Goal: Transaction & Acquisition: Book appointment/travel/reservation

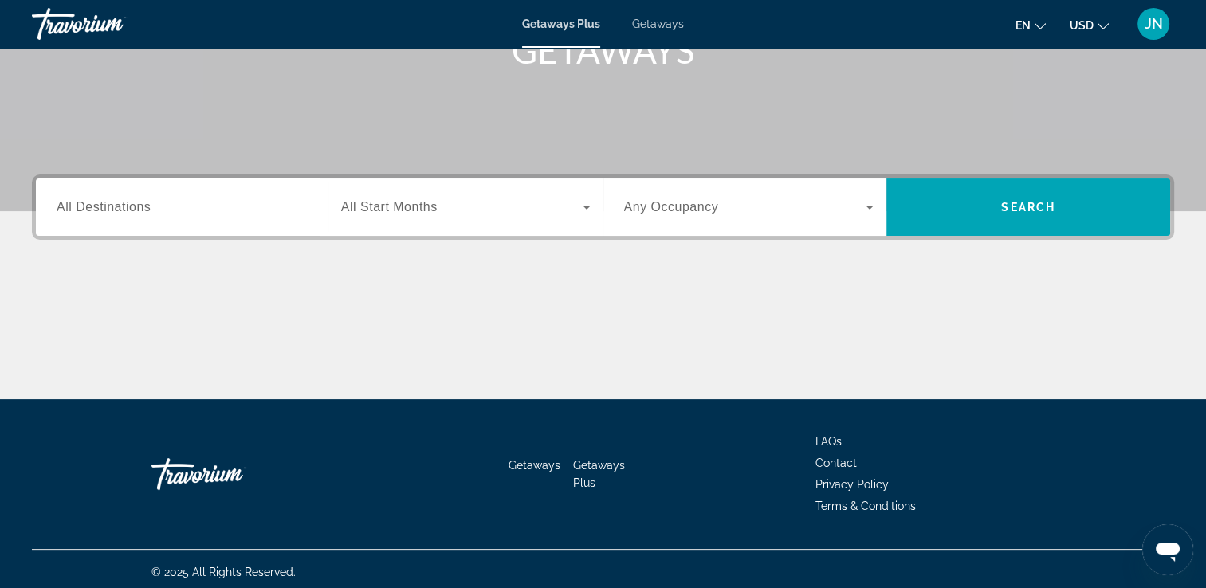
scroll to position [273, 0]
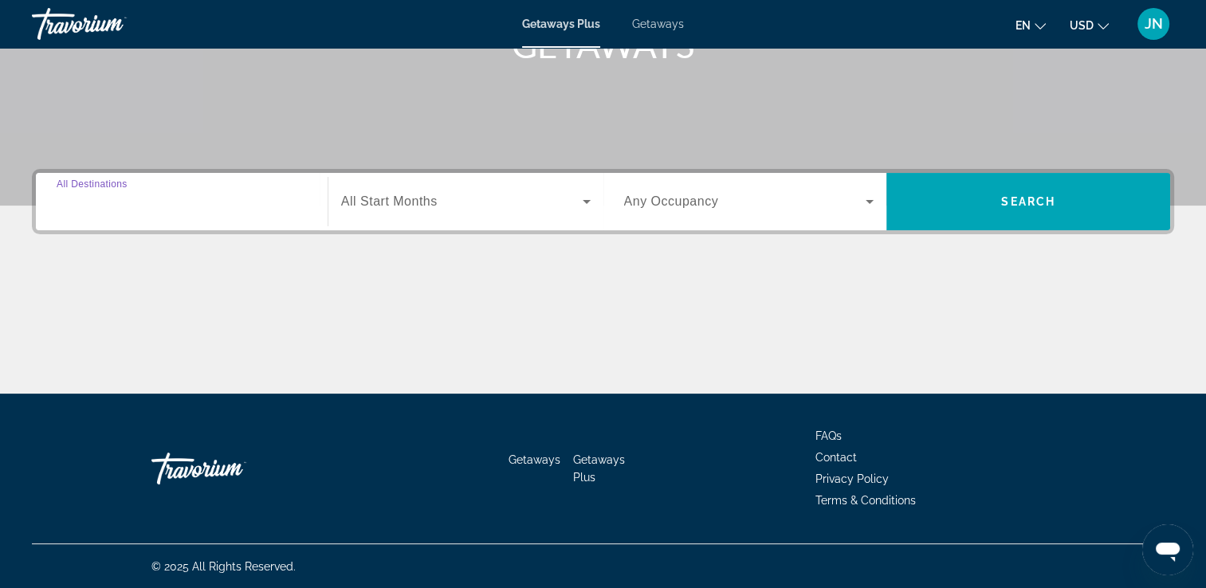
click at [160, 209] on input "Destination All Destinations" at bounding box center [182, 202] width 250 height 19
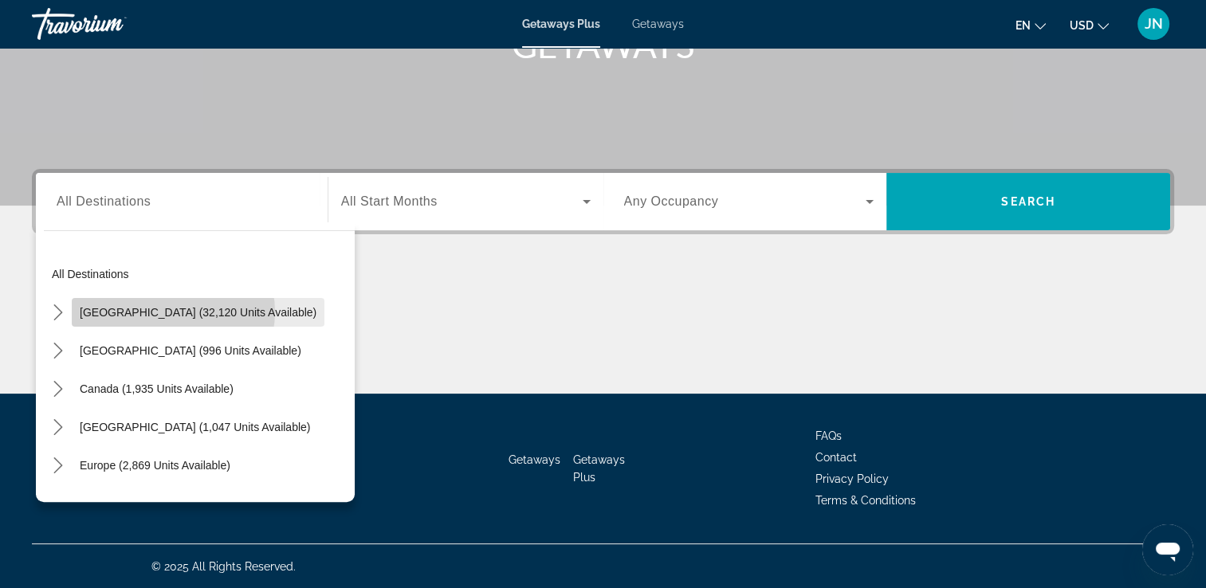
click at [169, 312] on span "[GEOGRAPHIC_DATA] (32,120 units available)" at bounding box center [198, 312] width 237 height 13
type input "**********"
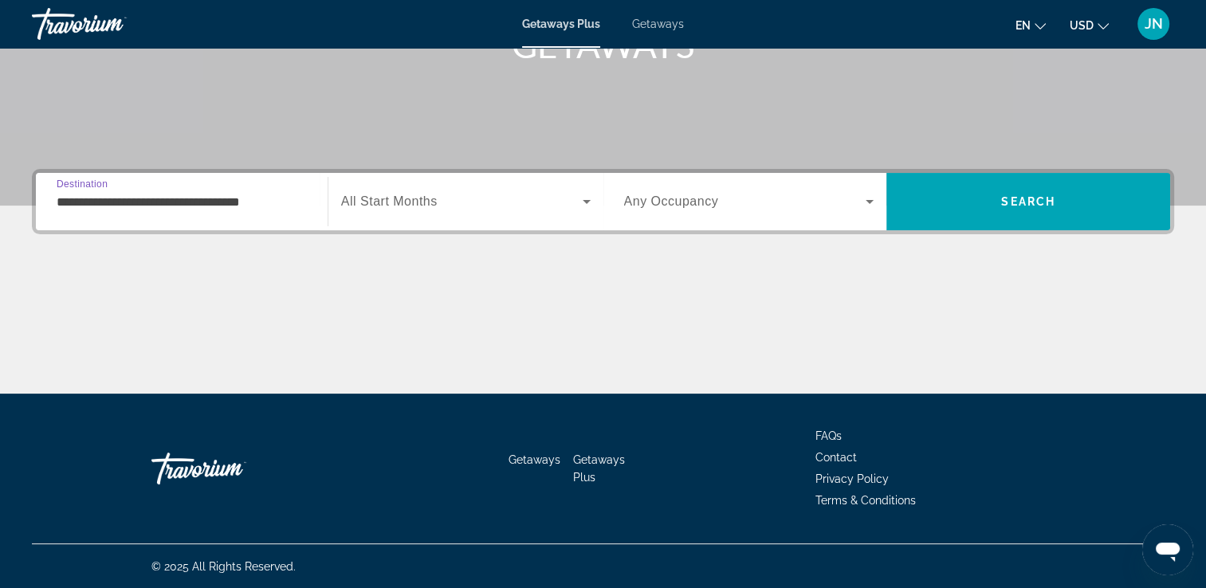
click at [424, 209] on span "Search widget" at bounding box center [461, 201] width 241 height 19
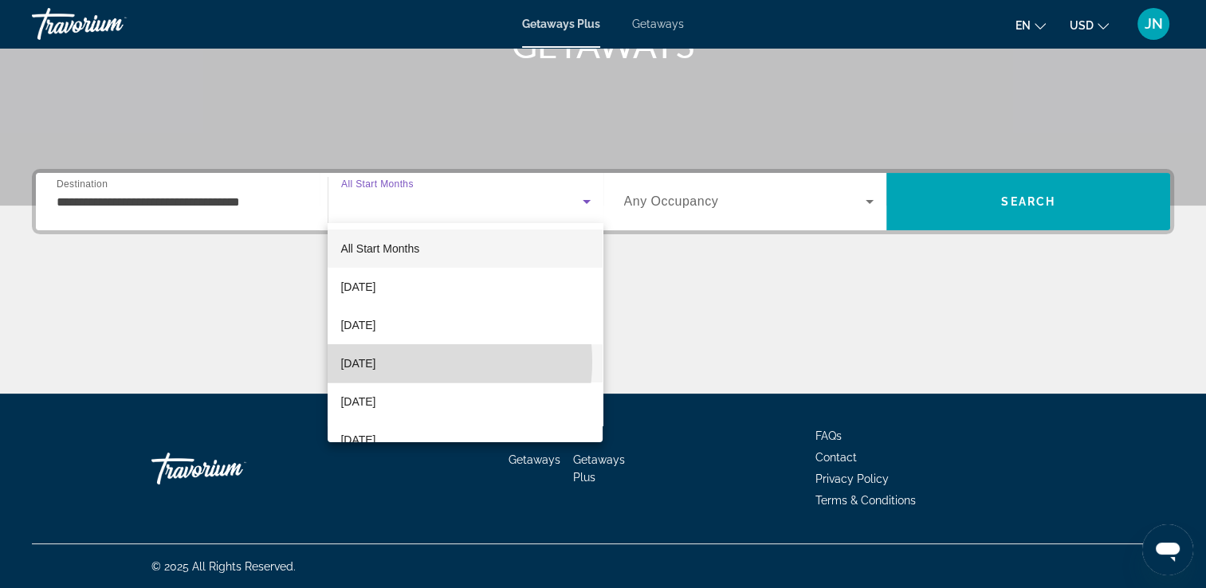
click at [419, 362] on mat-option "[DATE]" at bounding box center [465, 363] width 275 height 38
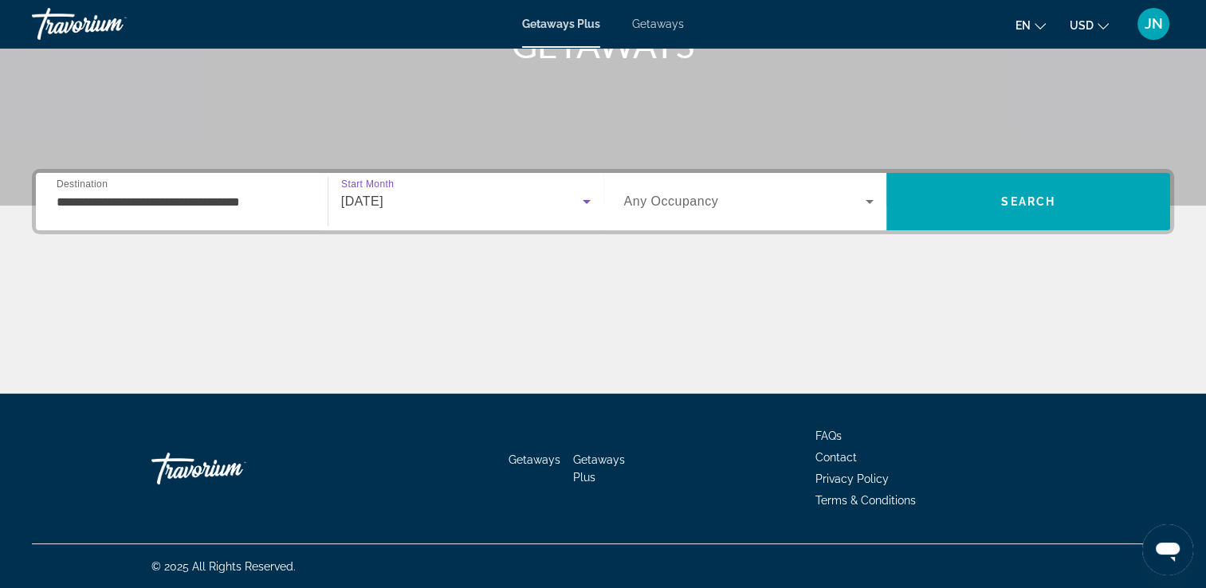
click at [706, 213] on div "Search widget" at bounding box center [749, 201] width 250 height 45
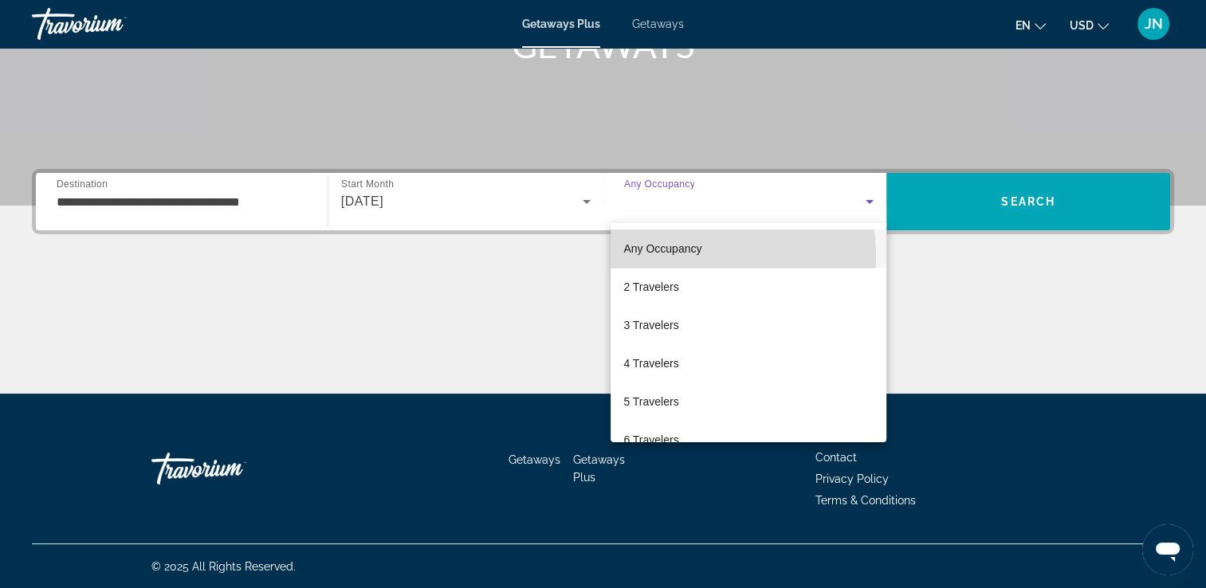
click at [685, 257] on span "Any Occupancy" at bounding box center [662, 248] width 78 height 19
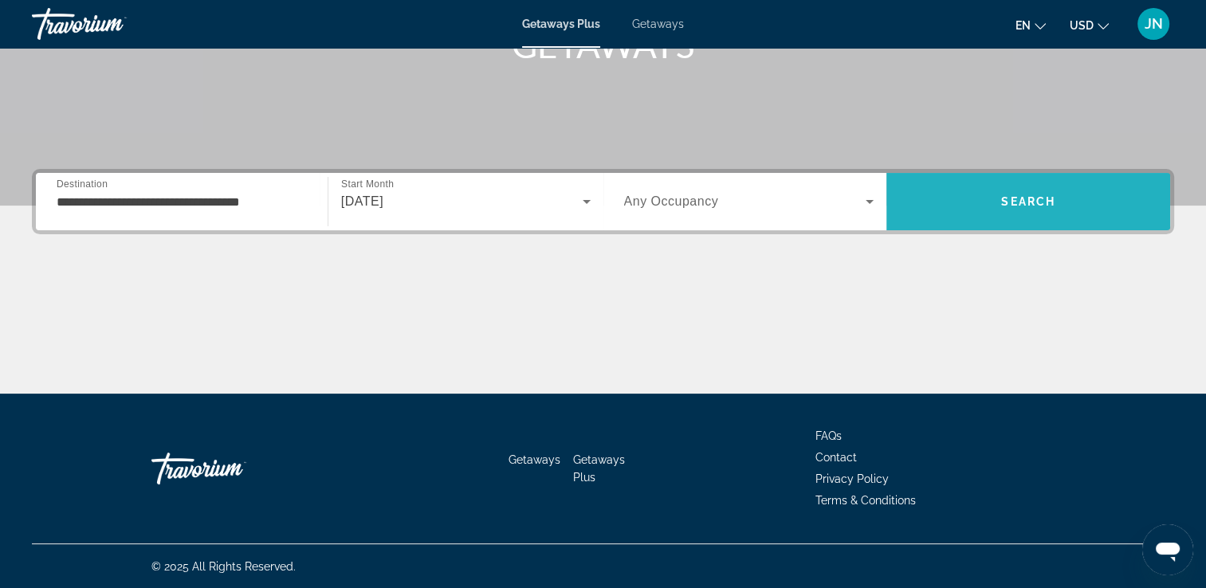
click at [1022, 218] on span "Search" at bounding box center [1028, 202] width 284 height 38
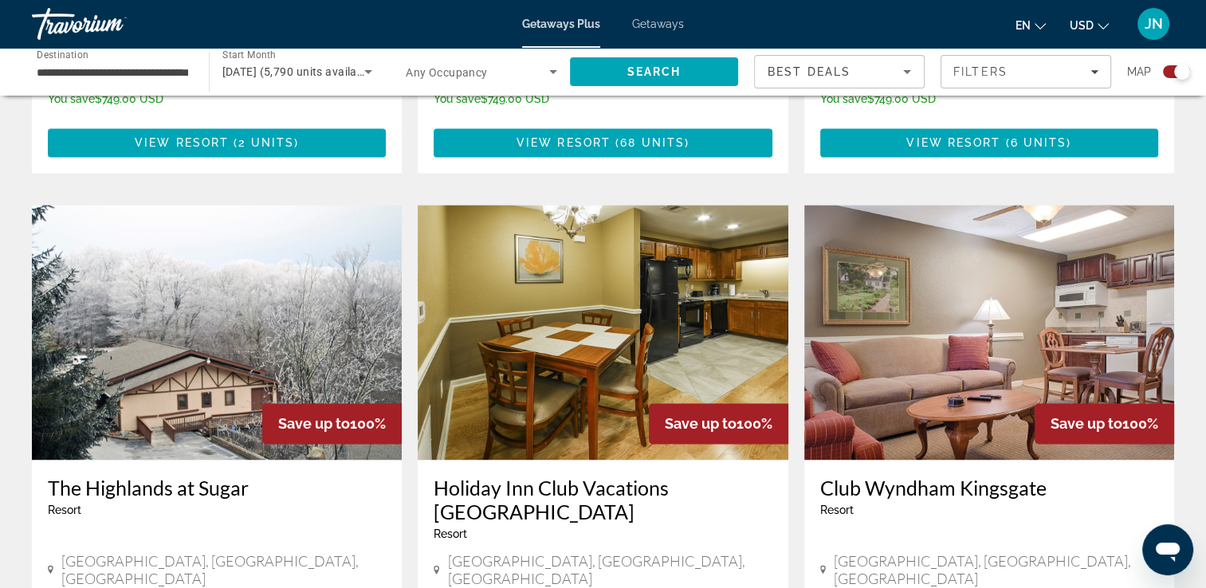
scroll to position [2579, 0]
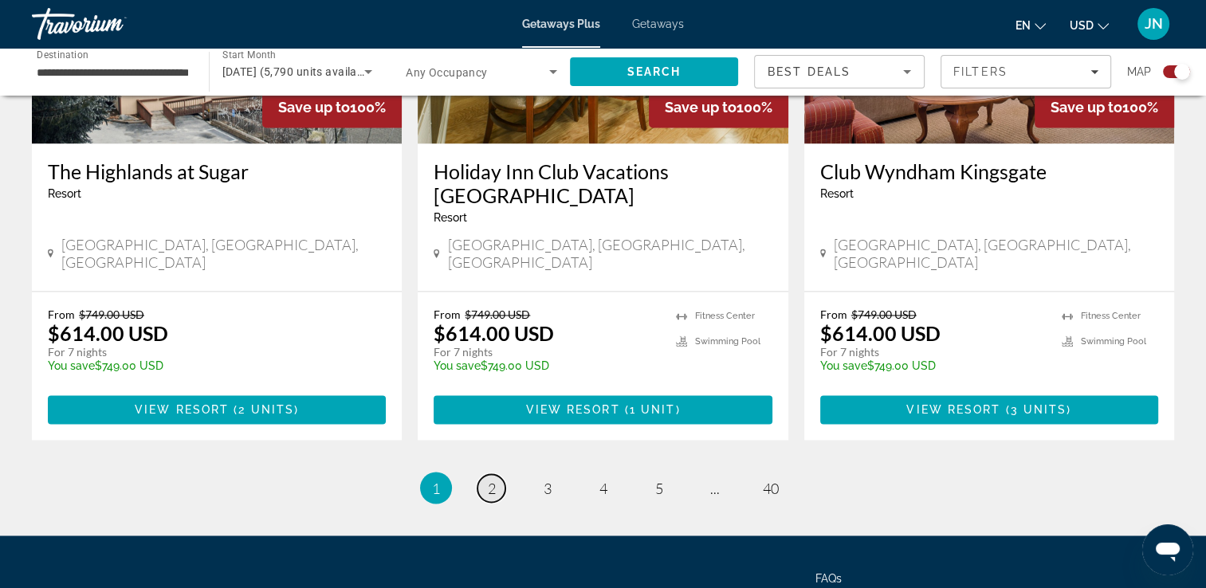
click at [496, 474] on link "page 2" at bounding box center [491, 488] width 28 height 28
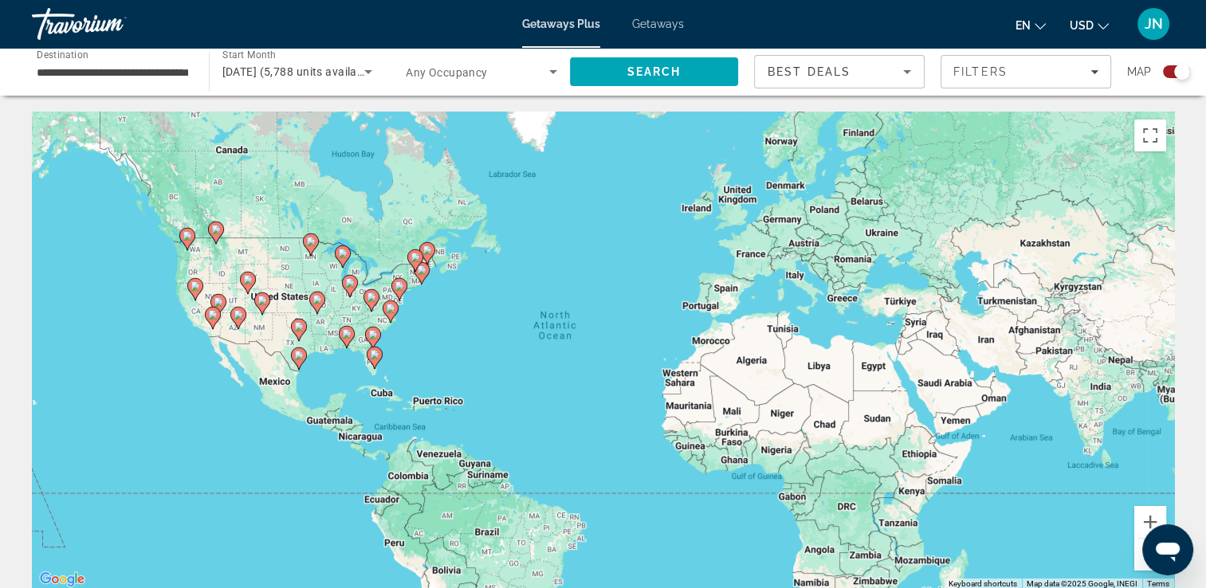
click at [309, 257] on div "To activate drag with keyboard, press Alt + Enter. Once in keyboard drag state,…" at bounding box center [603, 351] width 1142 height 478
click at [312, 252] on icon "Main content" at bounding box center [310, 244] width 14 height 21
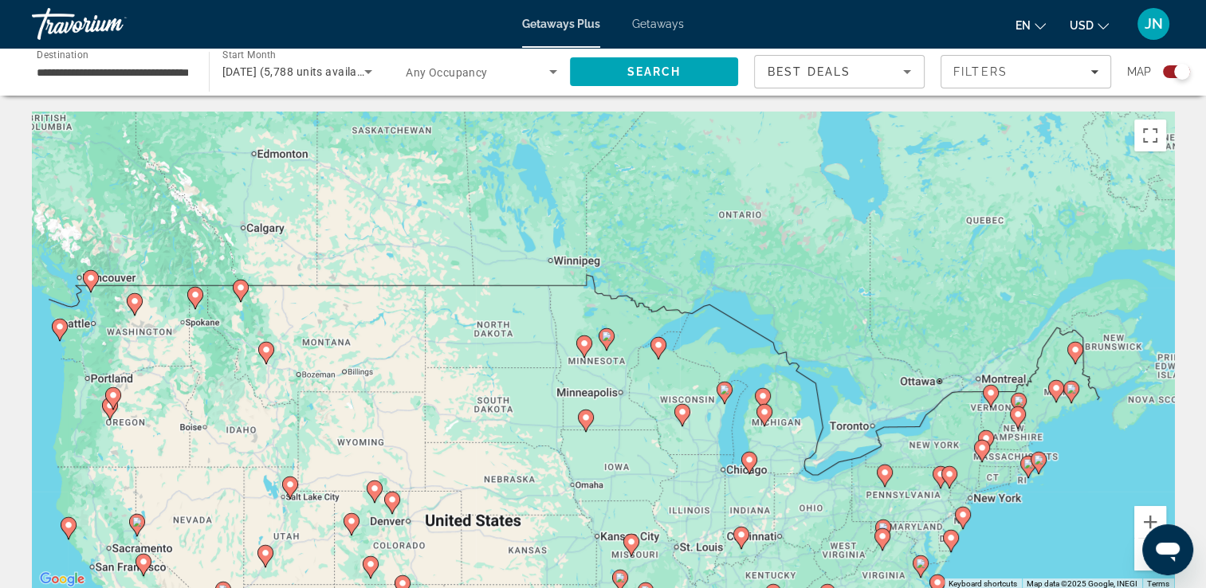
click at [991, 406] on gmp-advanced-marker "Main content" at bounding box center [991, 396] width 16 height 24
type input "**********"
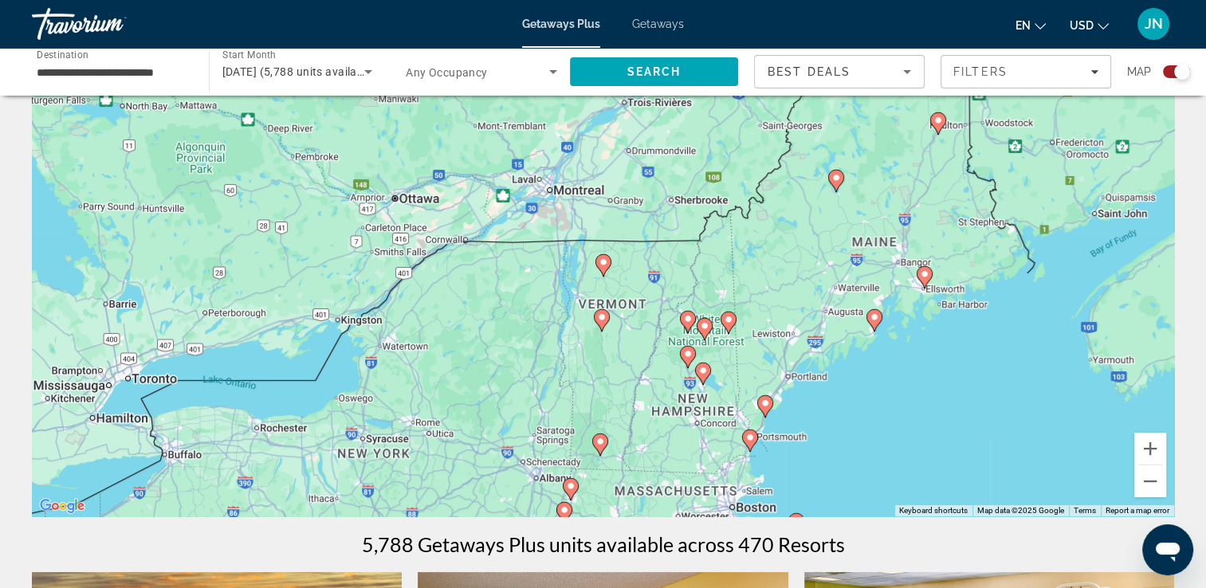
scroll to position [96, 0]
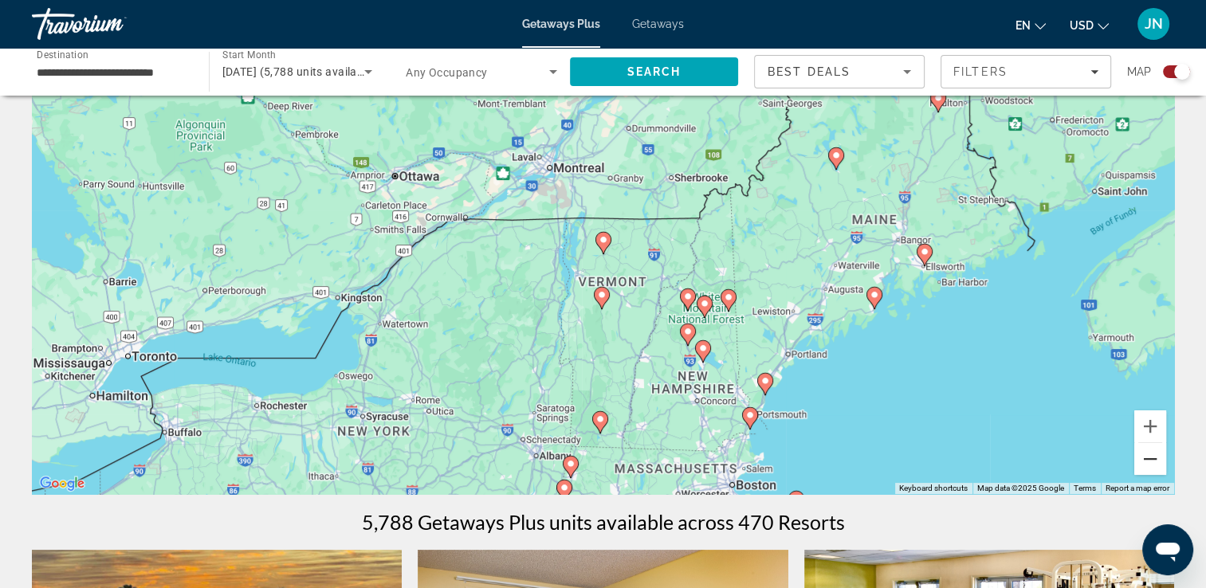
click at [1147, 456] on button "Zoom out" at bounding box center [1150, 459] width 32 height 32
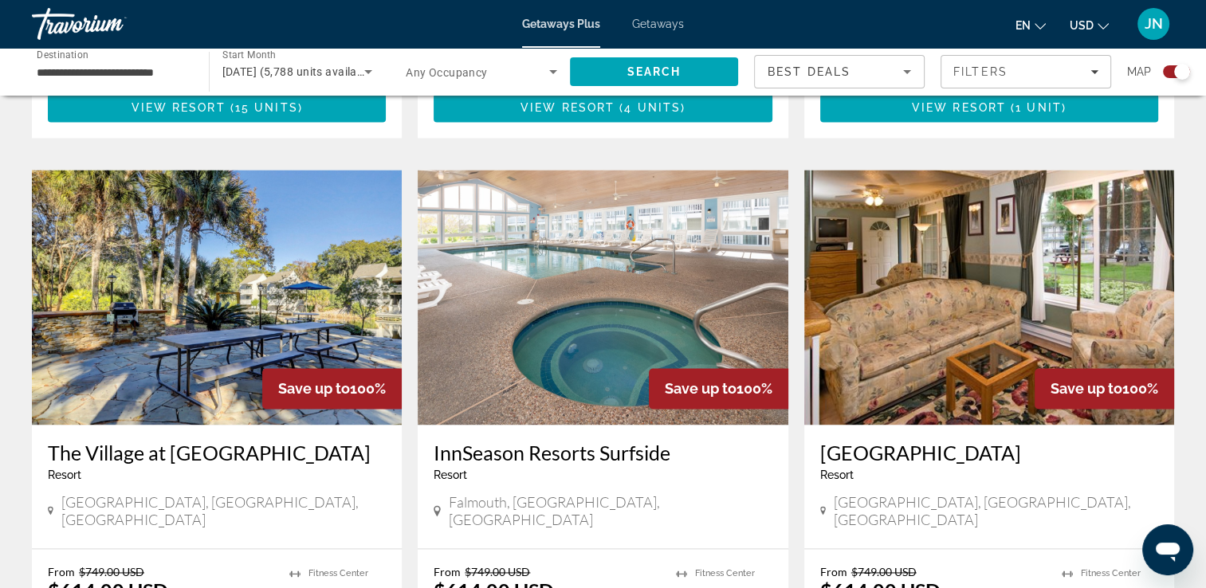
scroll to position [2221, 0]
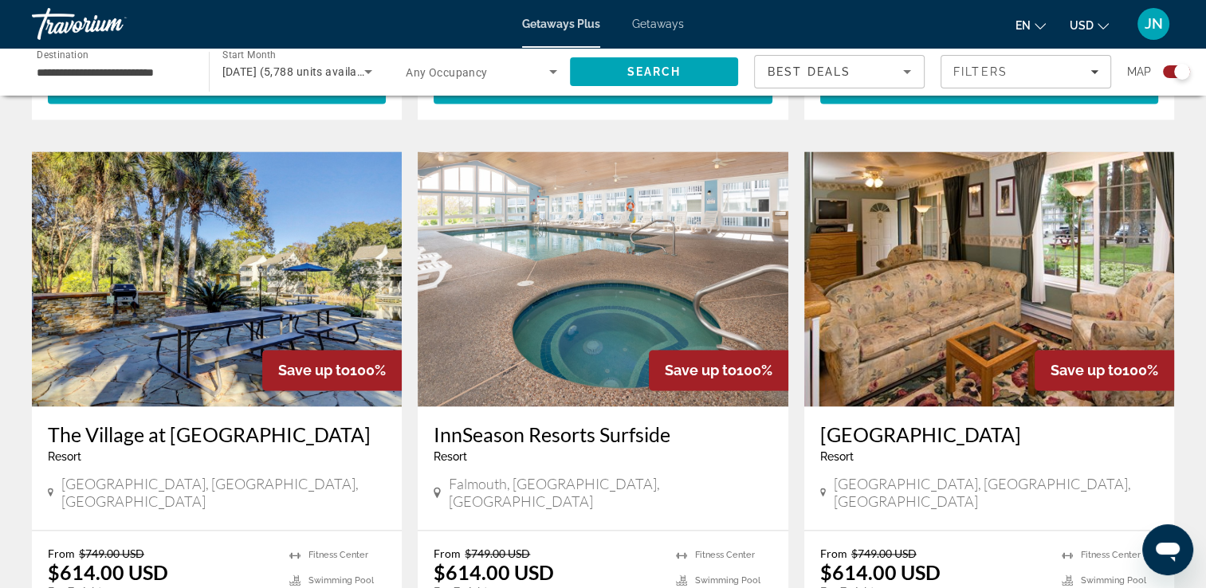
click at [1003, 210] on img "Main content" at bounding box center [989, 278] width 370 height 255
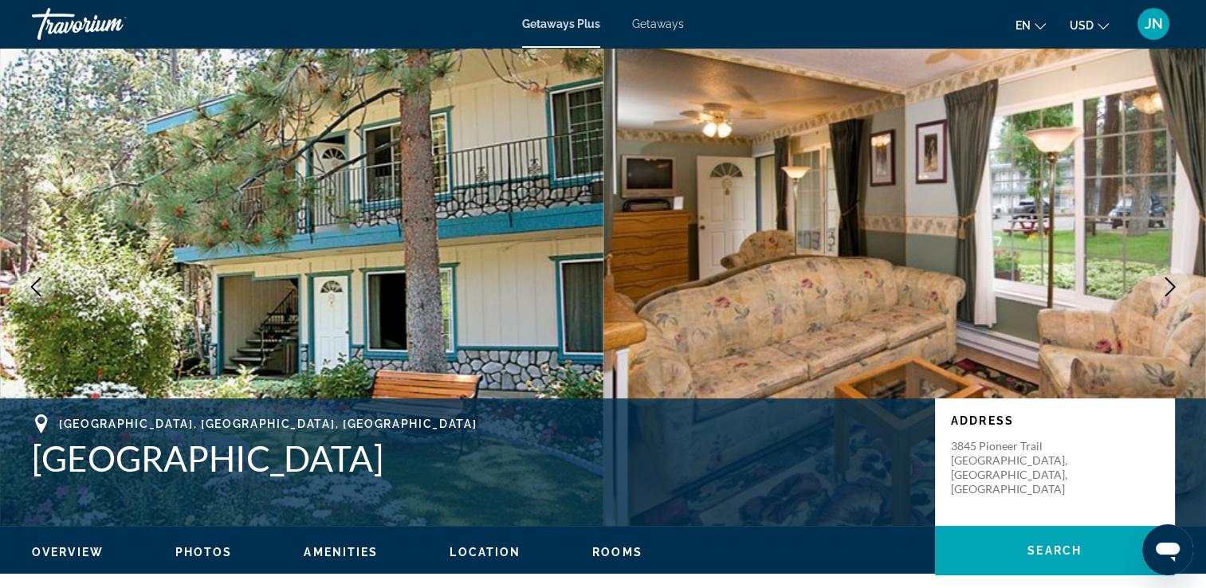
click at [1170, 292] on icon "Next image" at bounding box center [1169, 286] width 19 height 19
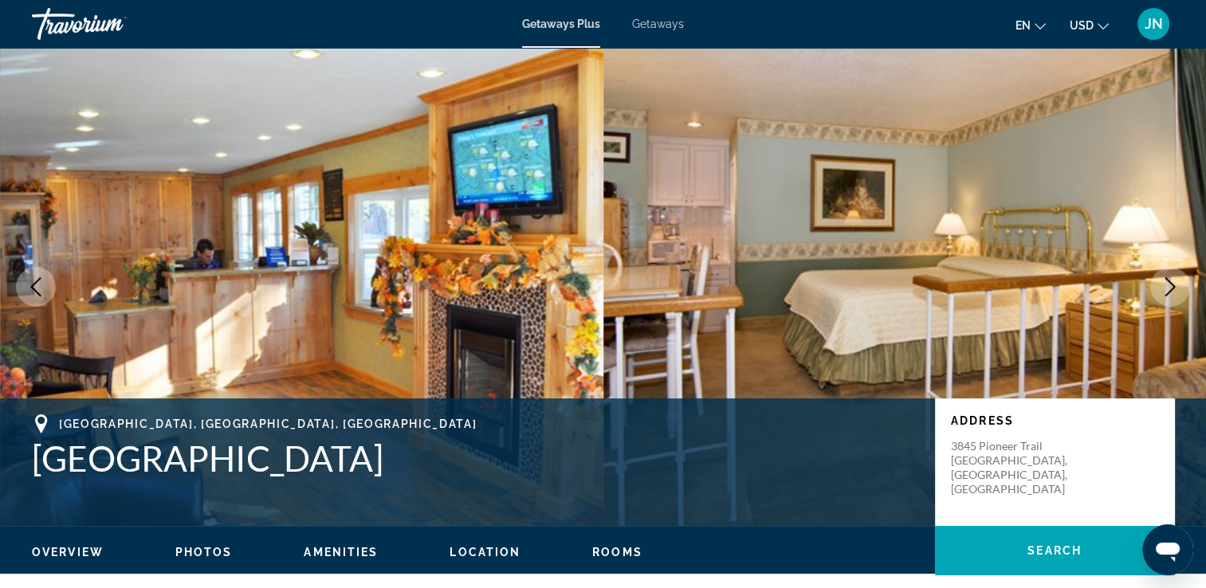
click at [1170, 292] on icon "Next image" at bounding box center [1169, 286] width 19 height 19
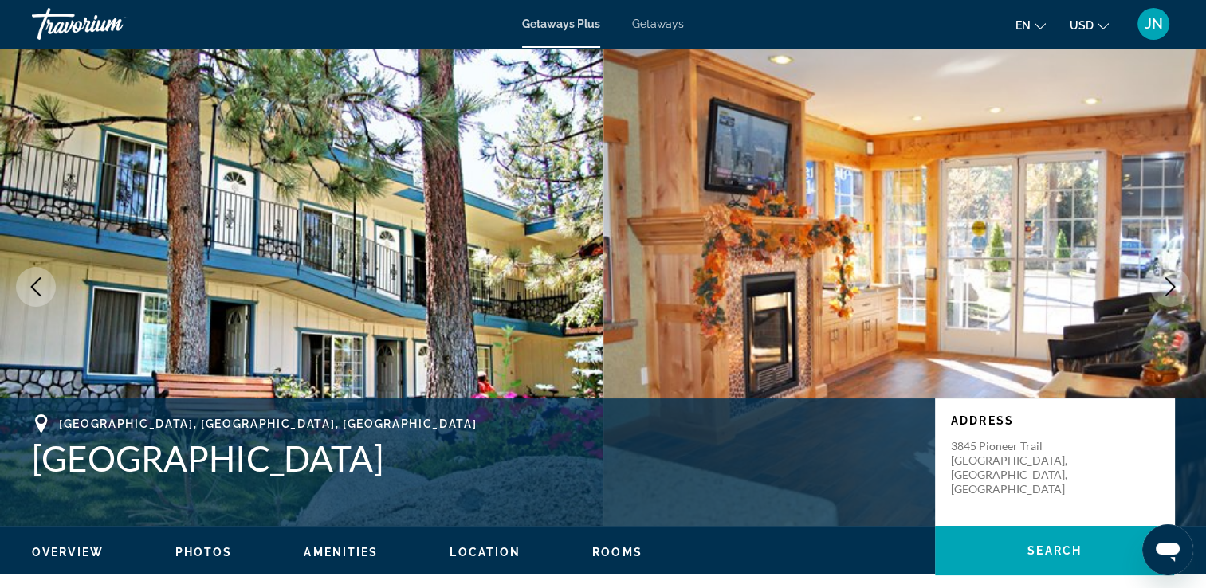
click at [1170, 292] on icon "Next image" at bounding box center [1169, 286] width 19 height 19
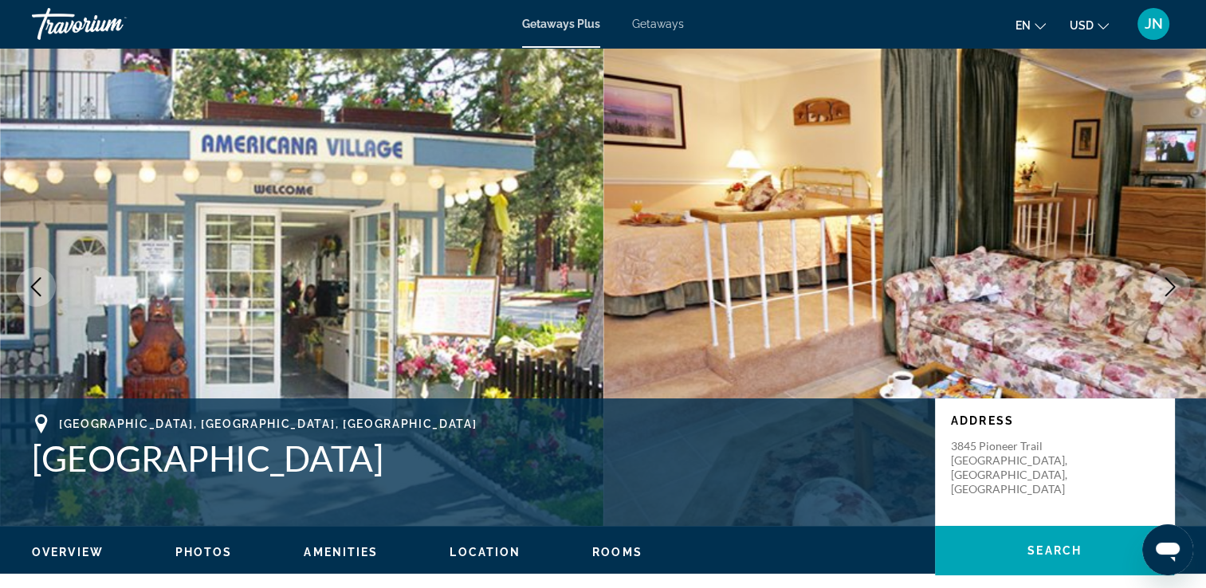
click at [1170, 292] on icon "Next image" at bounding box center [1169, 286] width 19 height 19
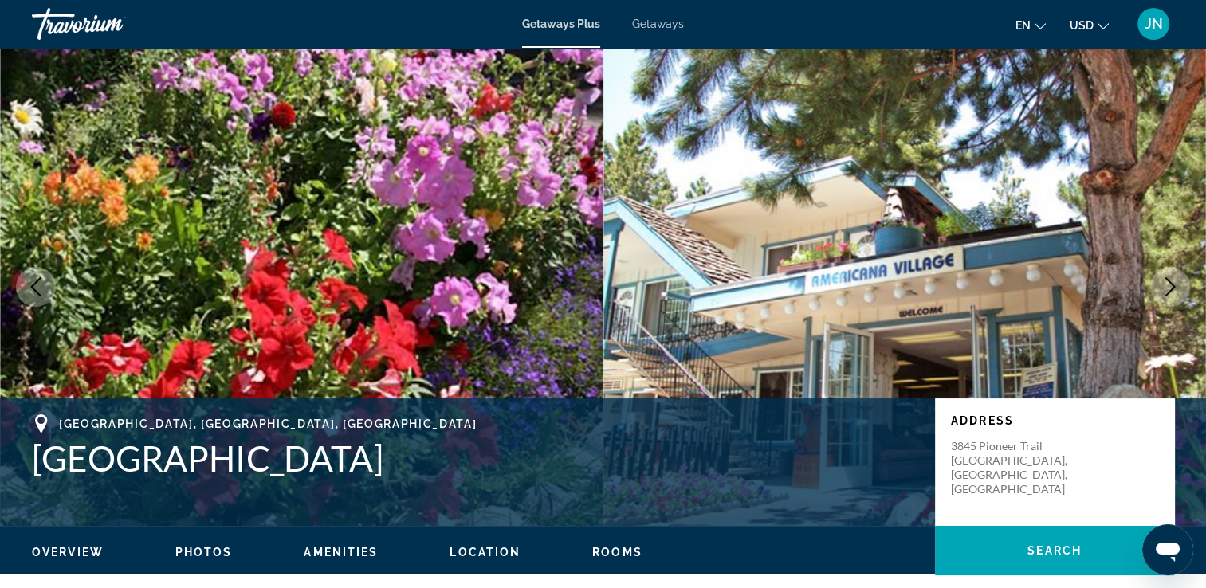
click at [1170, 292] on icon "Next image" at bounding box center [1169, 286] width 19 height 19
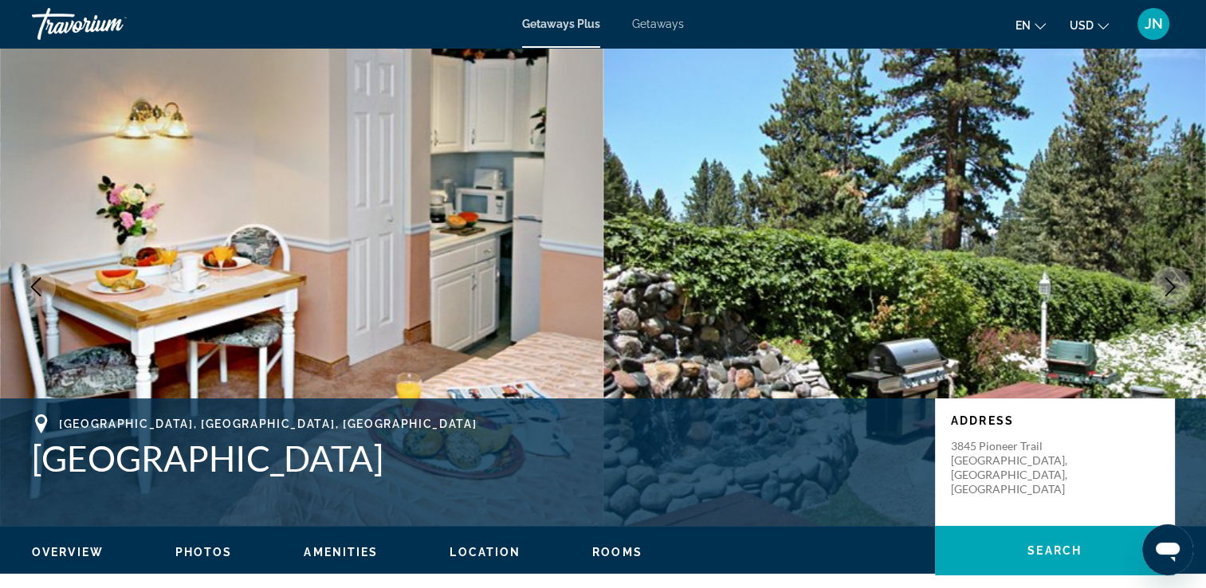
click at [1181, 285] on button "Next image" at bounding box center [1170, 287] width 40 height 40
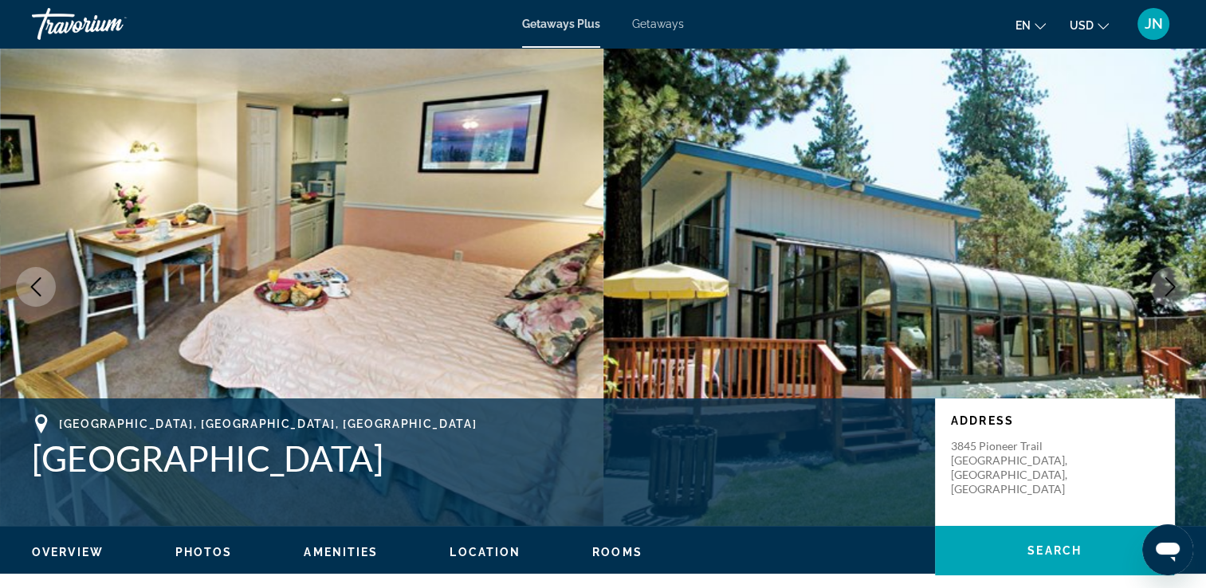
click at [1181, 285] on button "Next image" at bounding box center [1170, 287] width 40 height 40
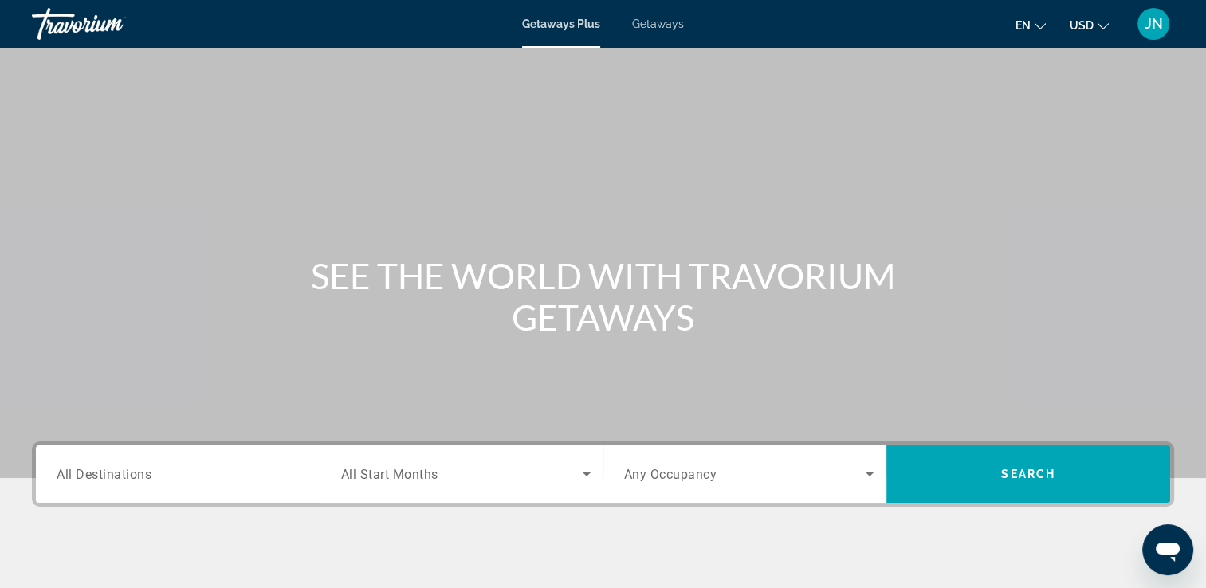
click at [190, 486] on div "Search widget" at bounding box center [182, 474] width 250 height 45
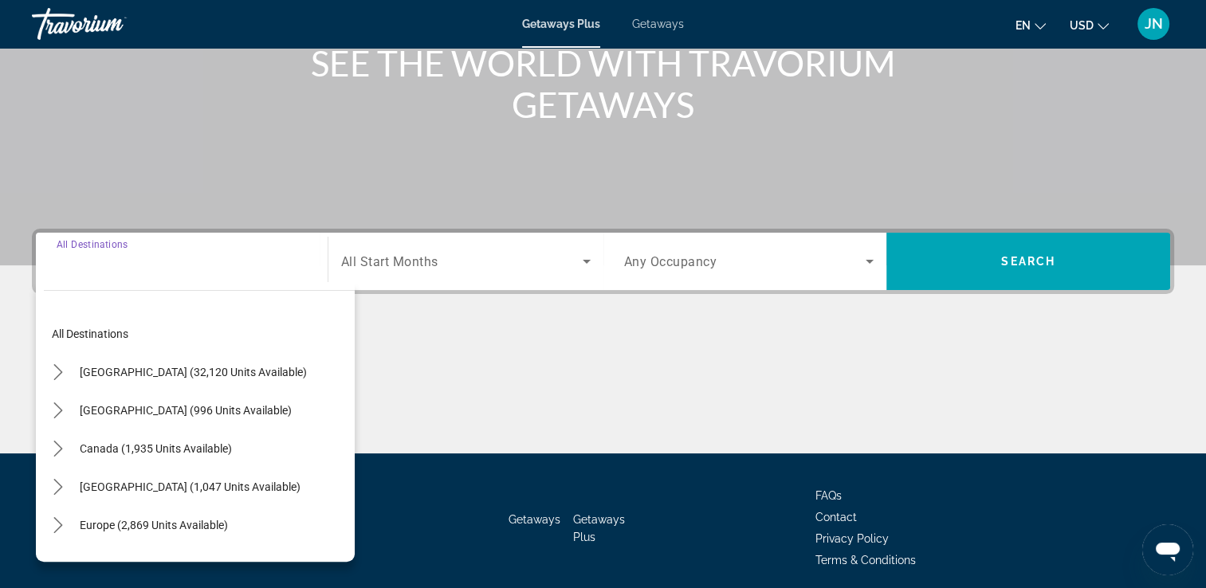
scroll to position [273, 0]
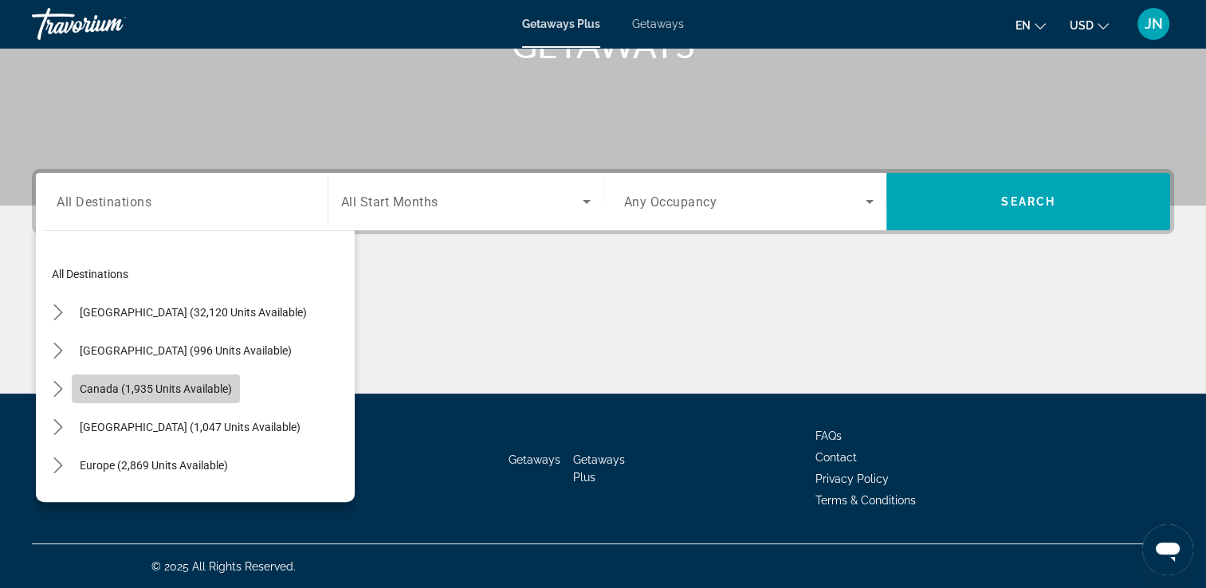
click at [167, 395] on span "Select destination: Canada (1,935 units available)" at bounding box center [156, 389] width 168 height 38
type input "**********"
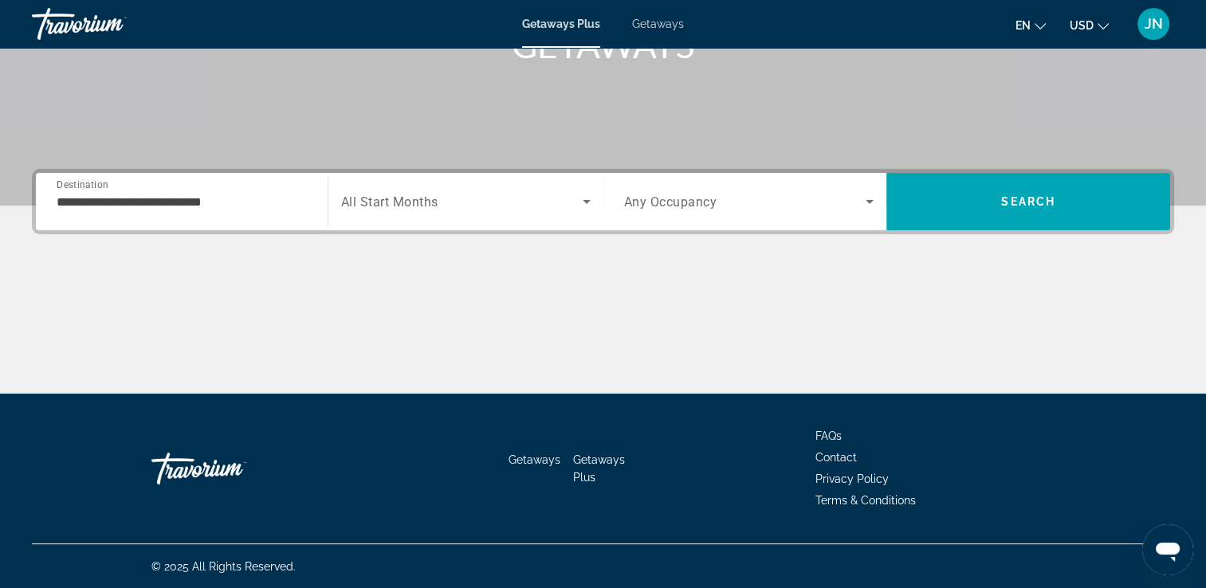
click at [413, 201] on span "All Start Months" at bounding box center [389, 201] width 97 height 15
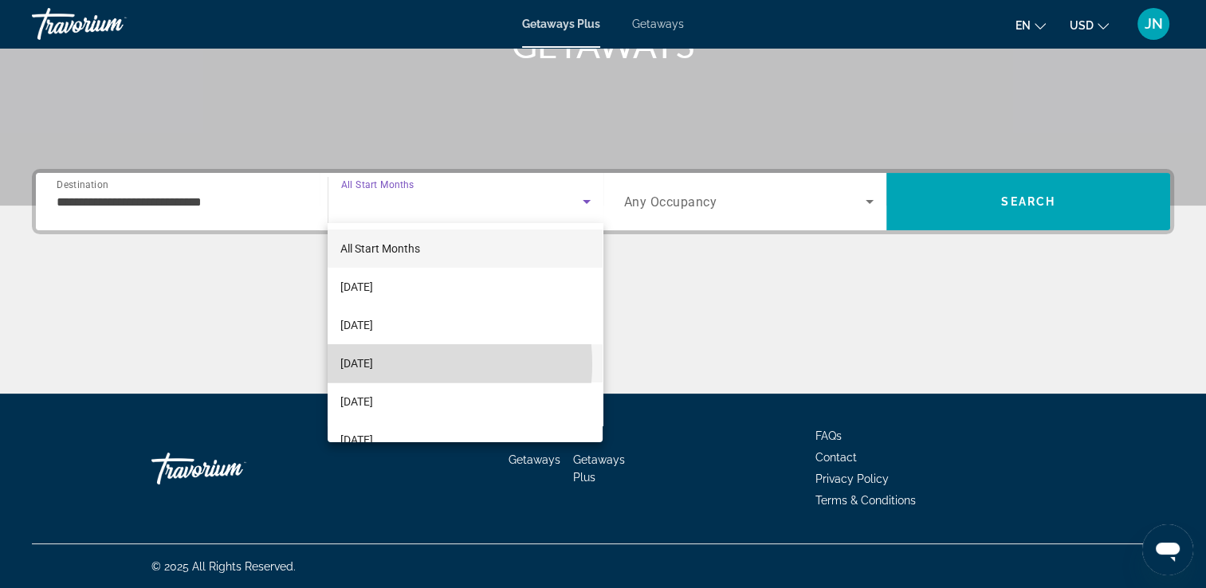
click at [373, 364] on span "[DATE]" at bounding box center [356, 363] width 33 height 19
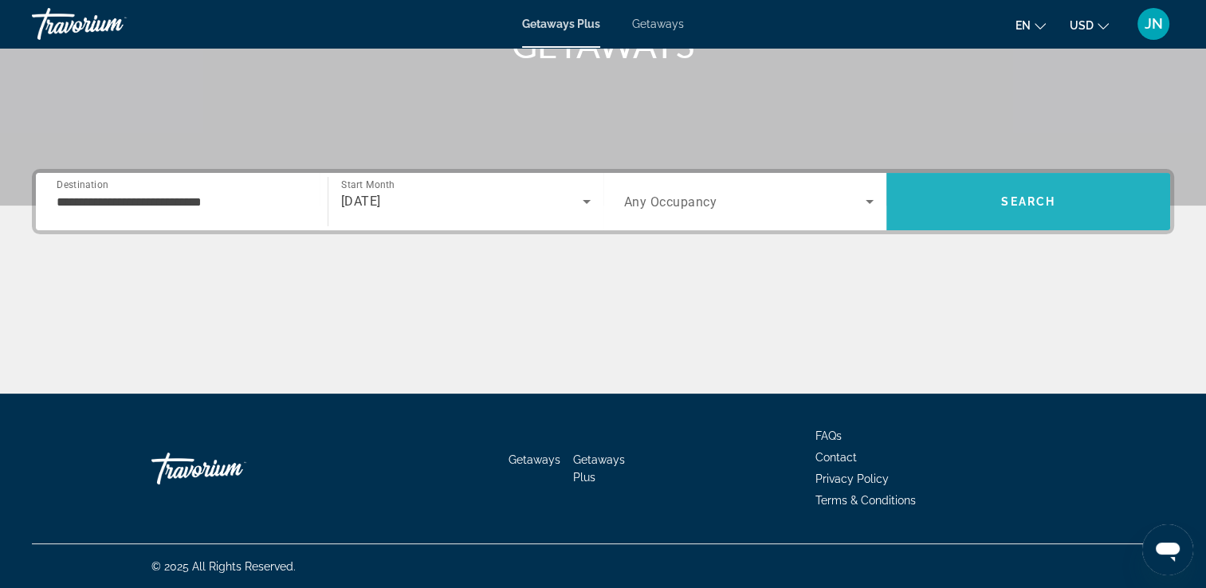
click at [998, 197] on span "Search" at bounding box center [1028, 202] width 284 height 38
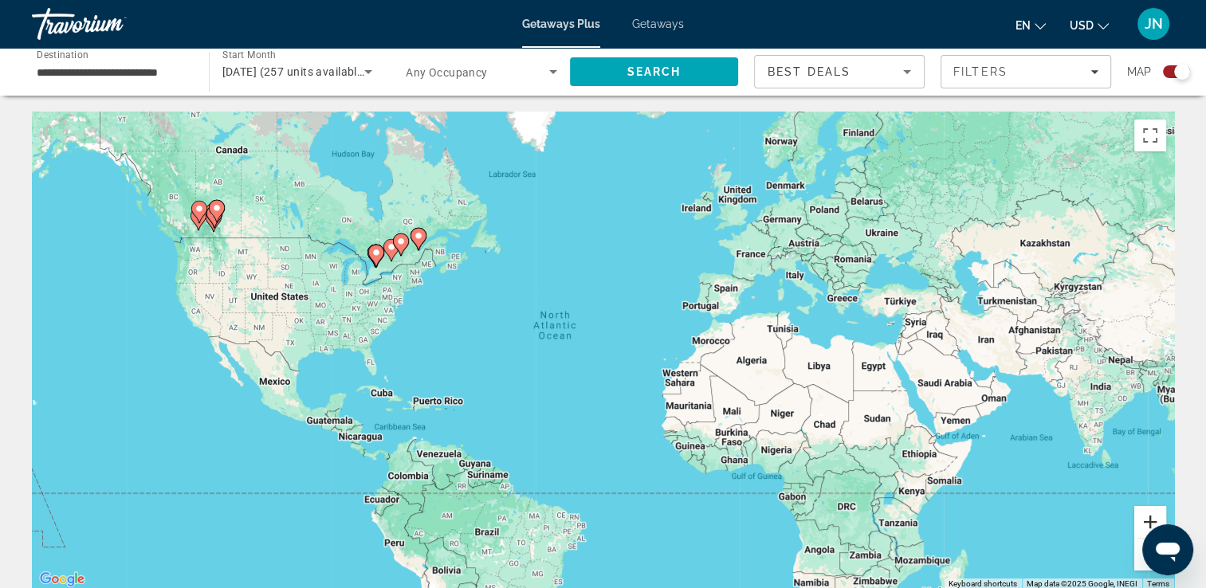
click at [1150, 521] on button "Zoom in" at bounding box center [1150, 522] width 32 height 32
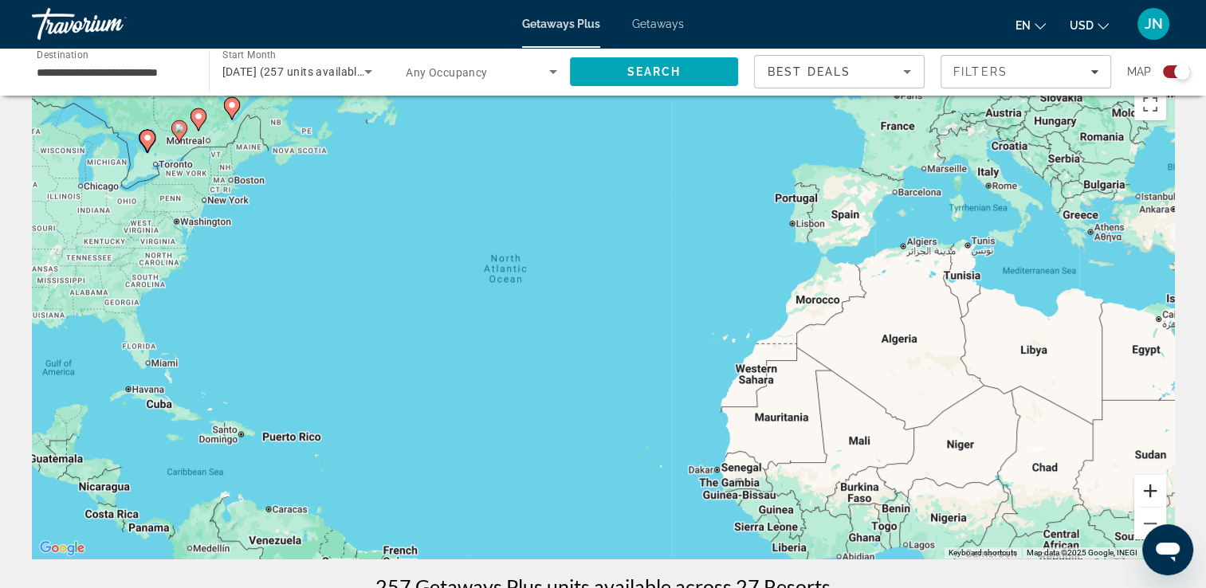
scroll to position [64, 0]
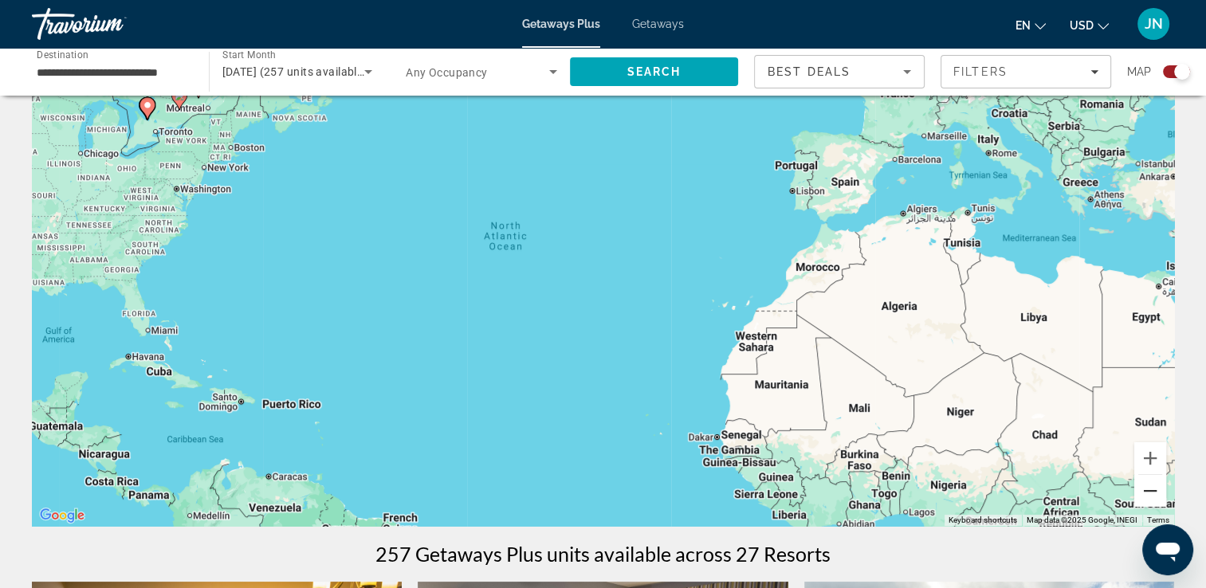
click at [1153, 494] on button "Zoom out" at bounding box center [1150, 491] width 32 height 32
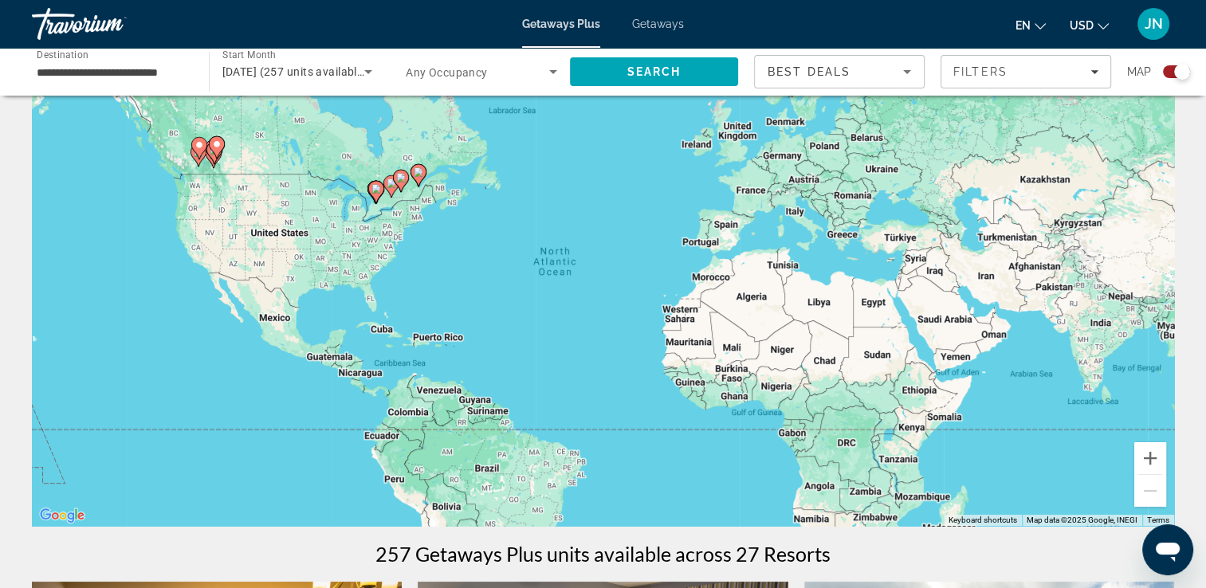
click at [499, 218] on div "To activate drag with keyboard, press Alt + Enter. Once in keyboard drag state,…" at bounding box center [603, 287] width 1142 height 478
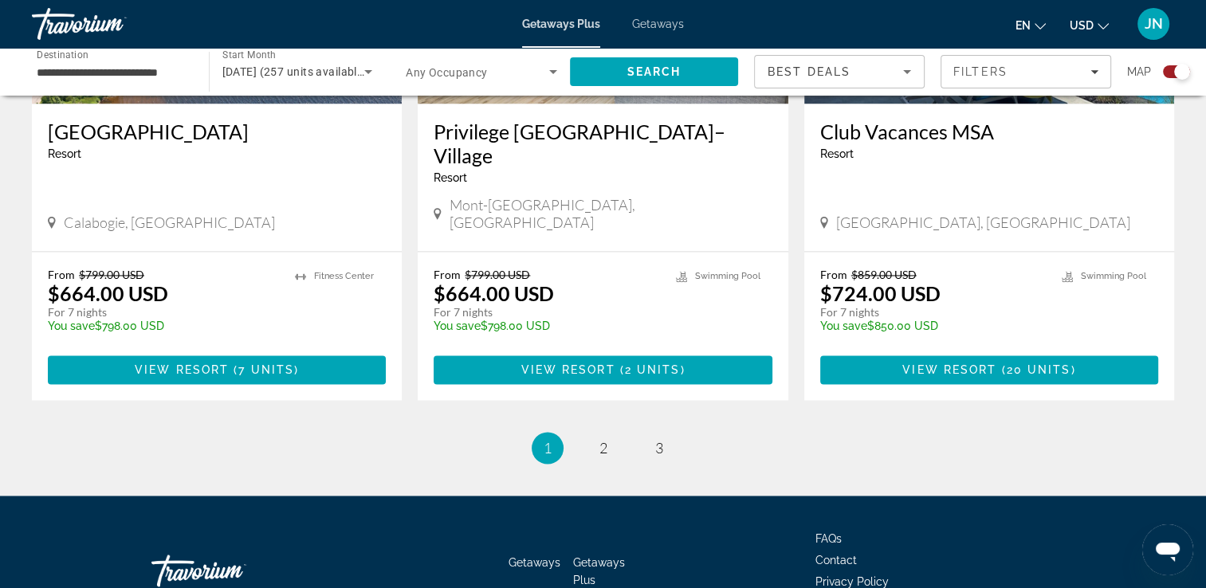
scroll to position [2496, 0]
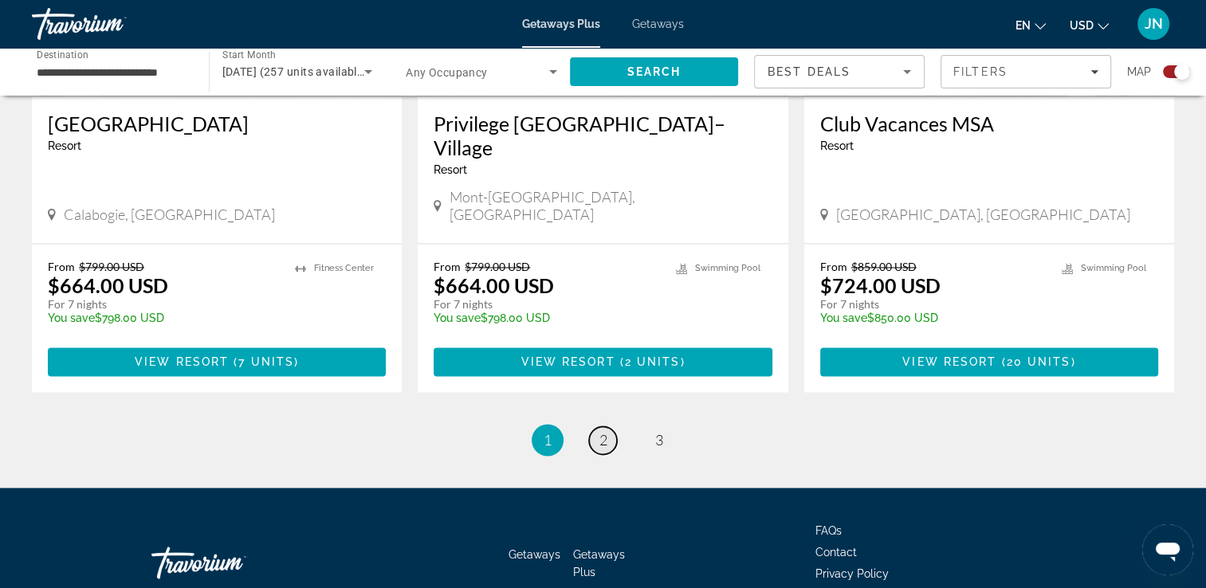
click at [604, 431] on span "2" at bounding box center [603, 440] width 8 height 18
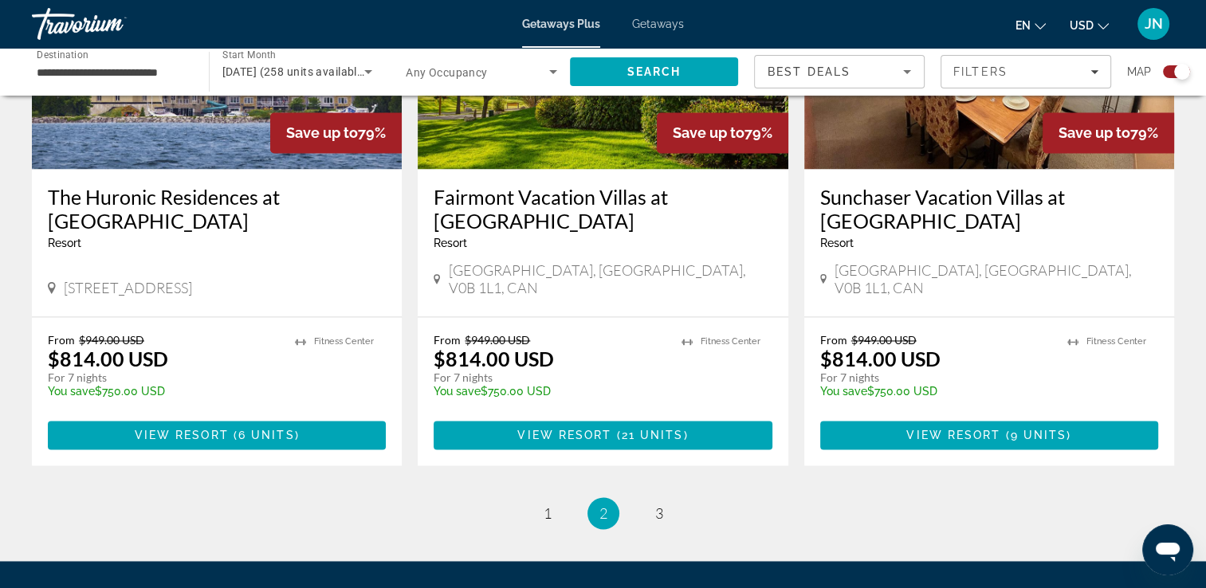
scroll to position [2497, 0]
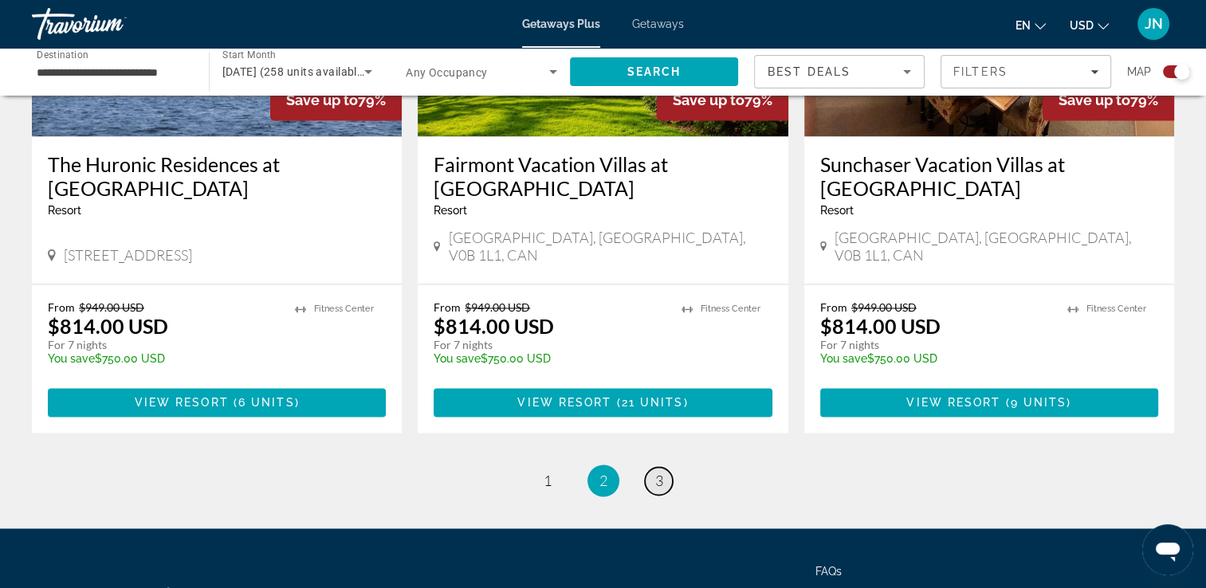
click at [658, 472] on span "3" at bounding box center [659, 481] width 8 height 18
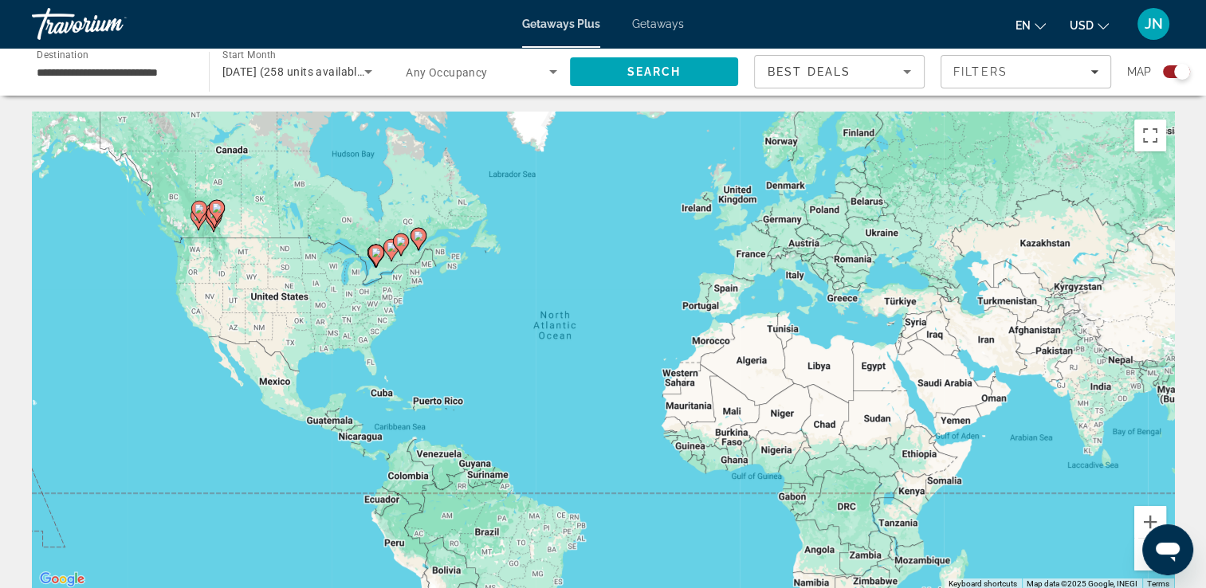
click at [214, 216] on icon "Main content" at bounding box center [216, 211] width 14 height 21
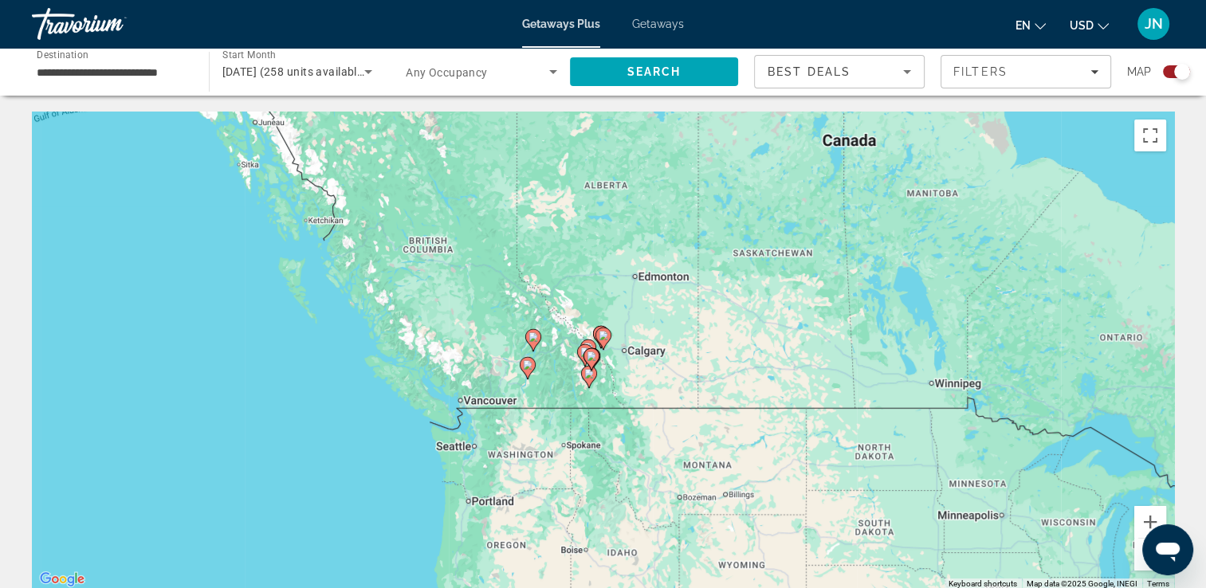
click at [584, 381] on gmp-advanced-marker "Main content" at bounding box center [589, 377] width 16 height 24
type input "**********"
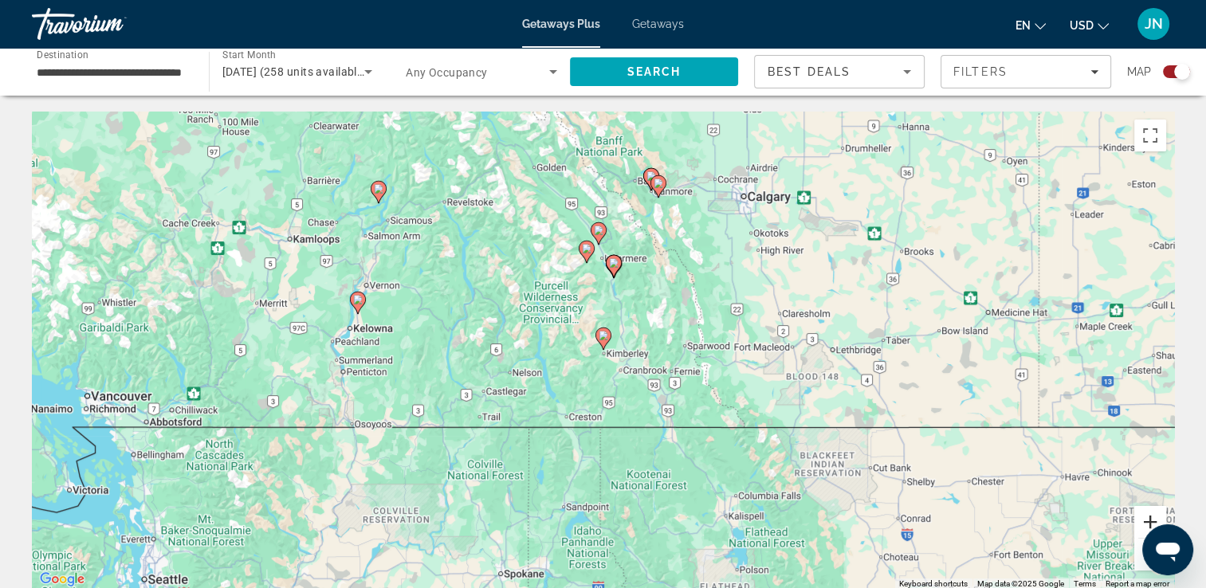
click at [1151, 524] on button "Zoom in" at bounding box center [1150, 522] width 32 height 32
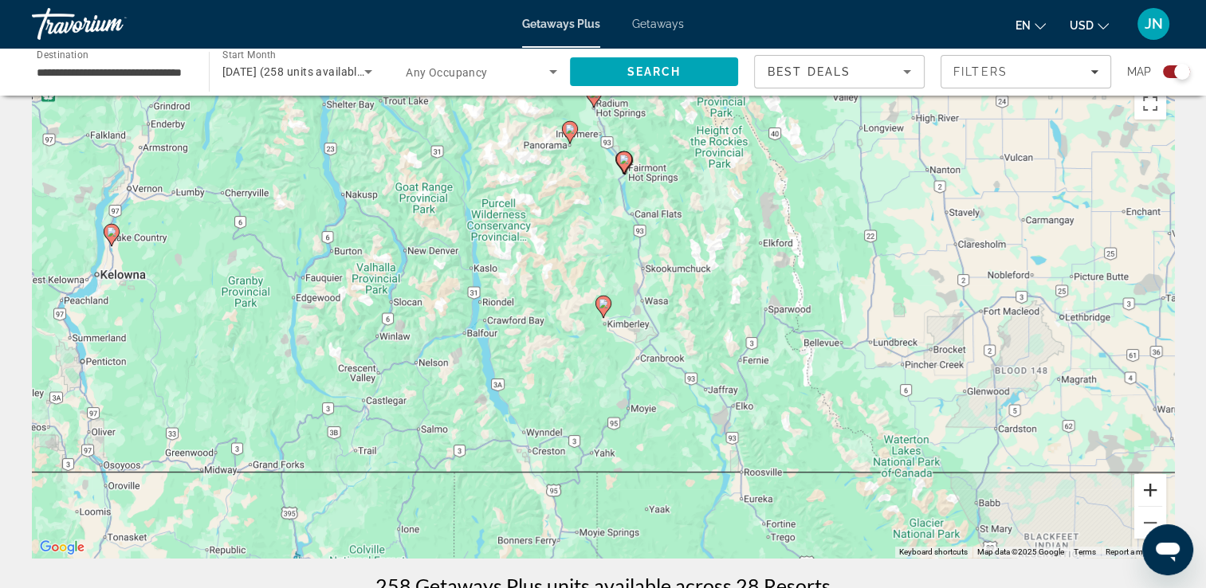
scroll to position [64, 0]
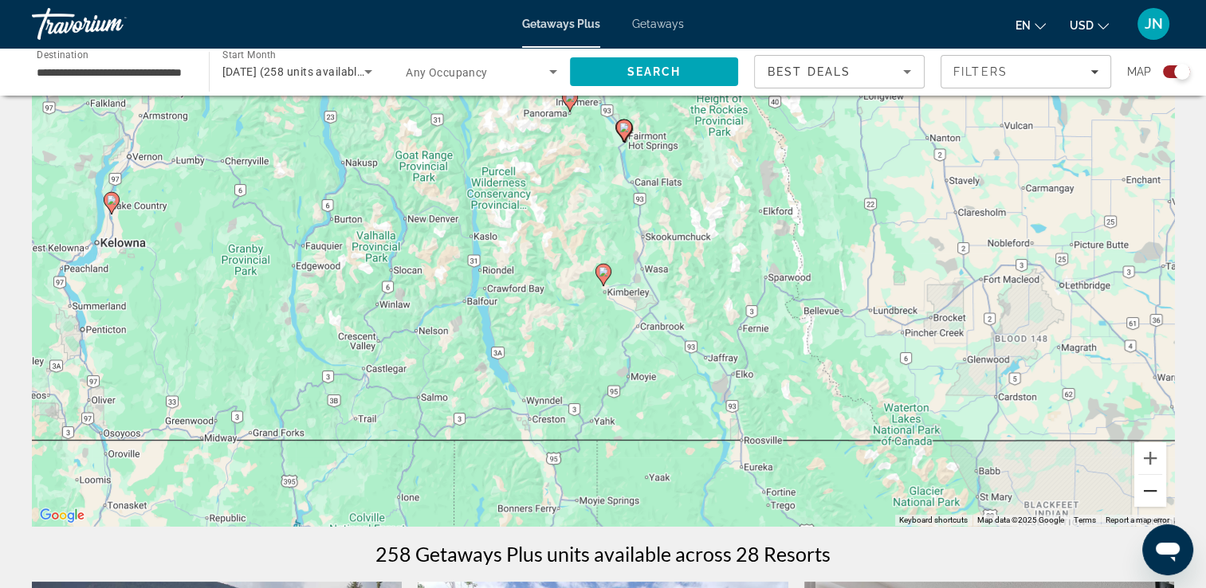
click at [1149, 496] on button "Zoom out" at bounding box center [1150, 491] width 32 height 32
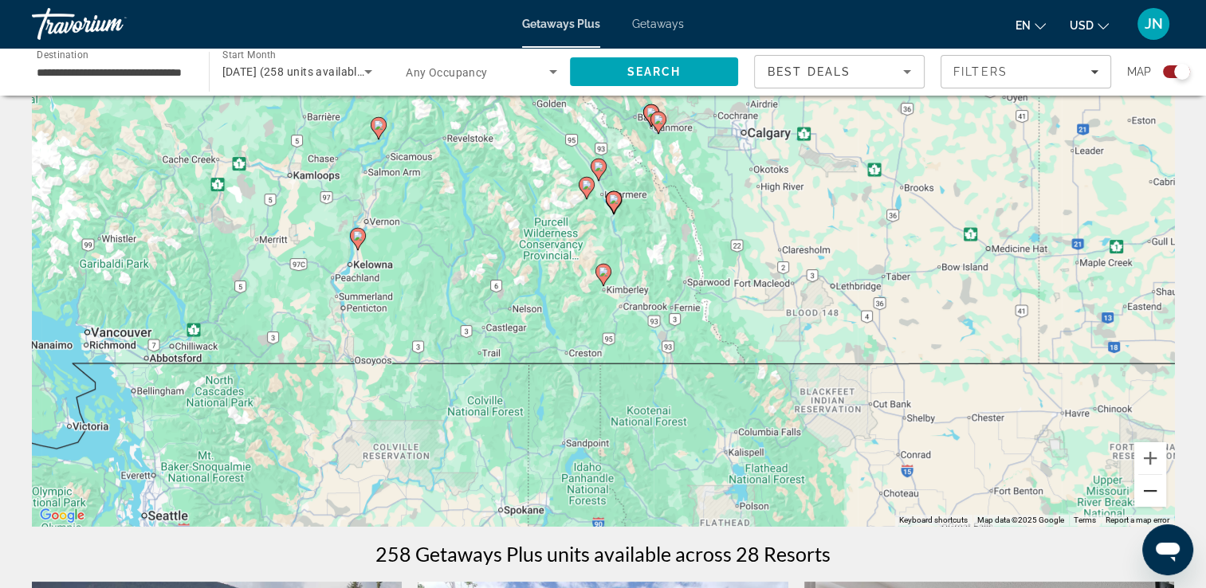
click at [1149, 496] on button "Zoom out" at bounding box center [1150, 491] width 32 height 32
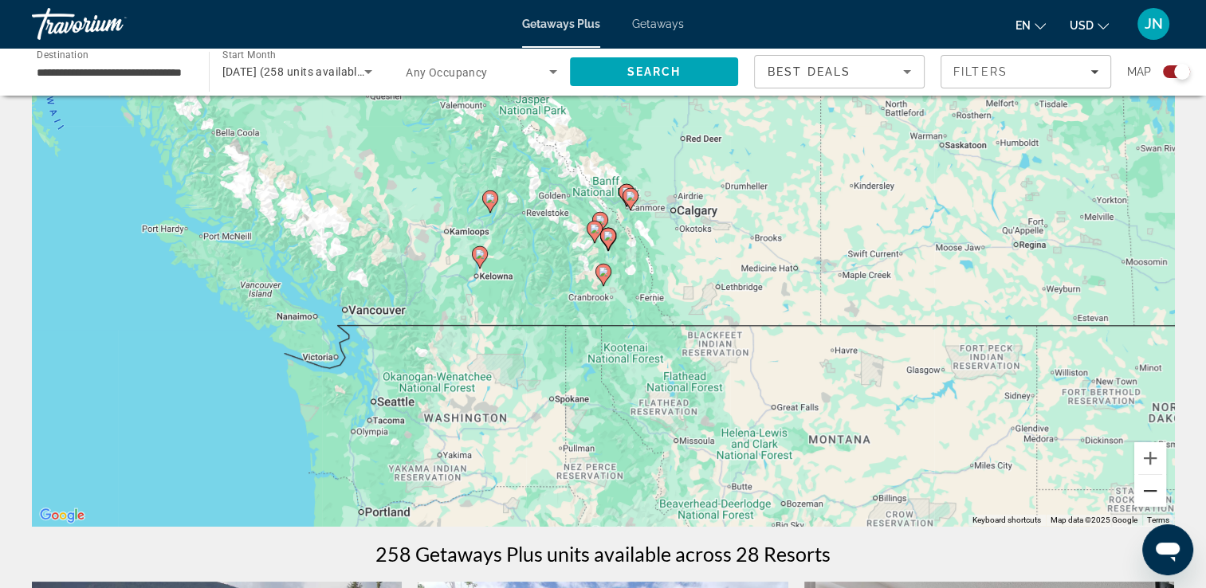
click at [1149, 496] on button "Zoom out" at bounding box center [1150, 491] width 32 height 32
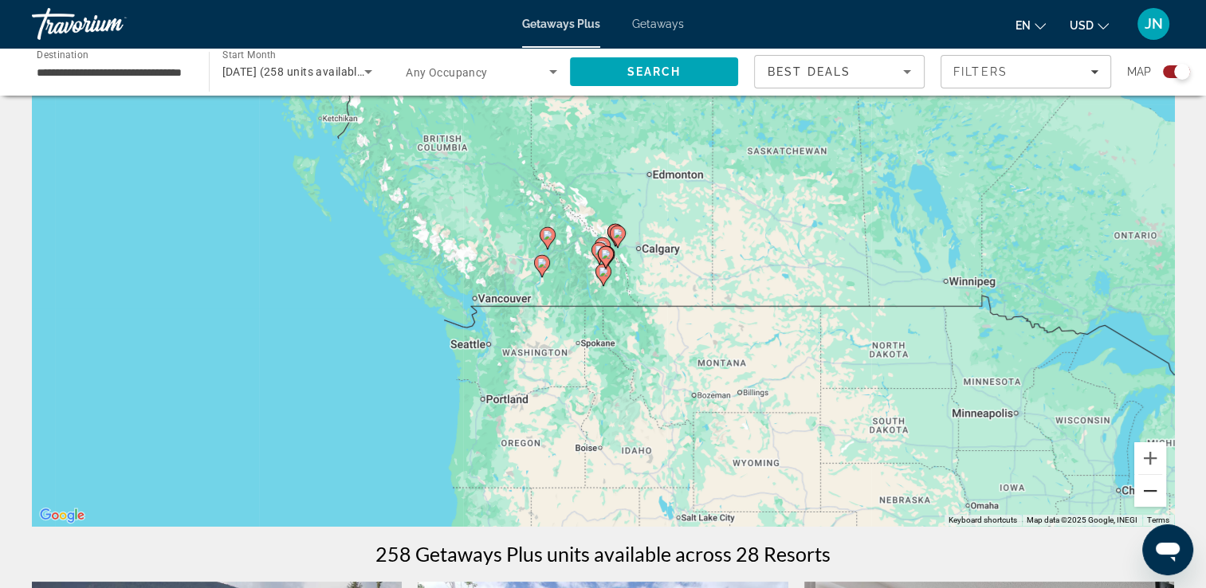
click at [1149, 496] on button "Zoom out" at bounding box center [1150, 491] width 32 height 32
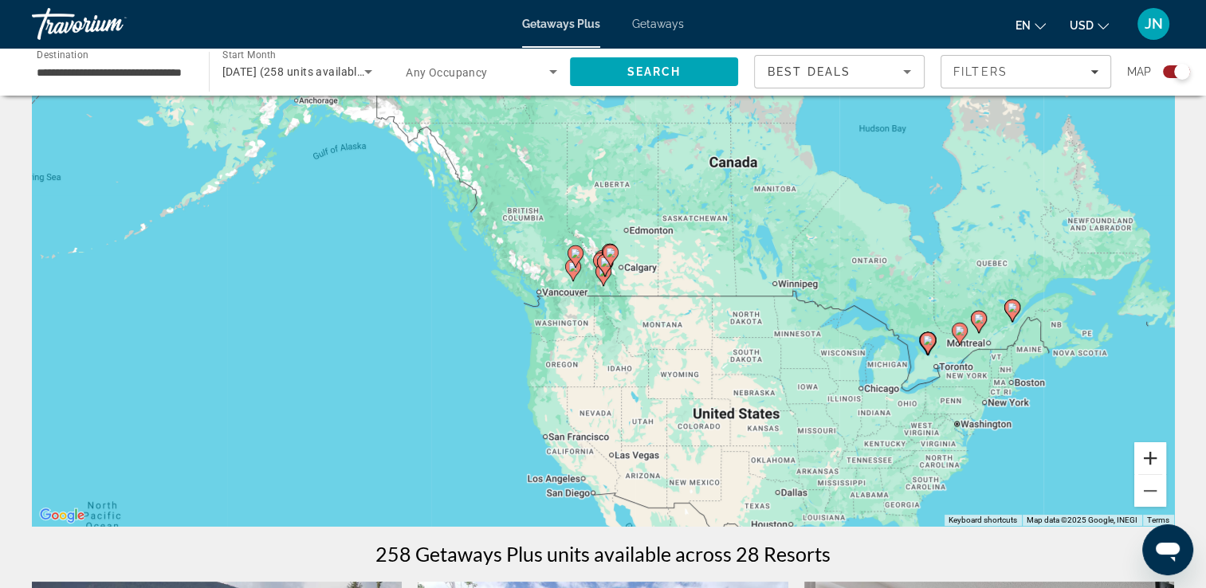
click at [1149, 461] on button "Zoom in" at bounding box center [1150, 458] width 32 height 32
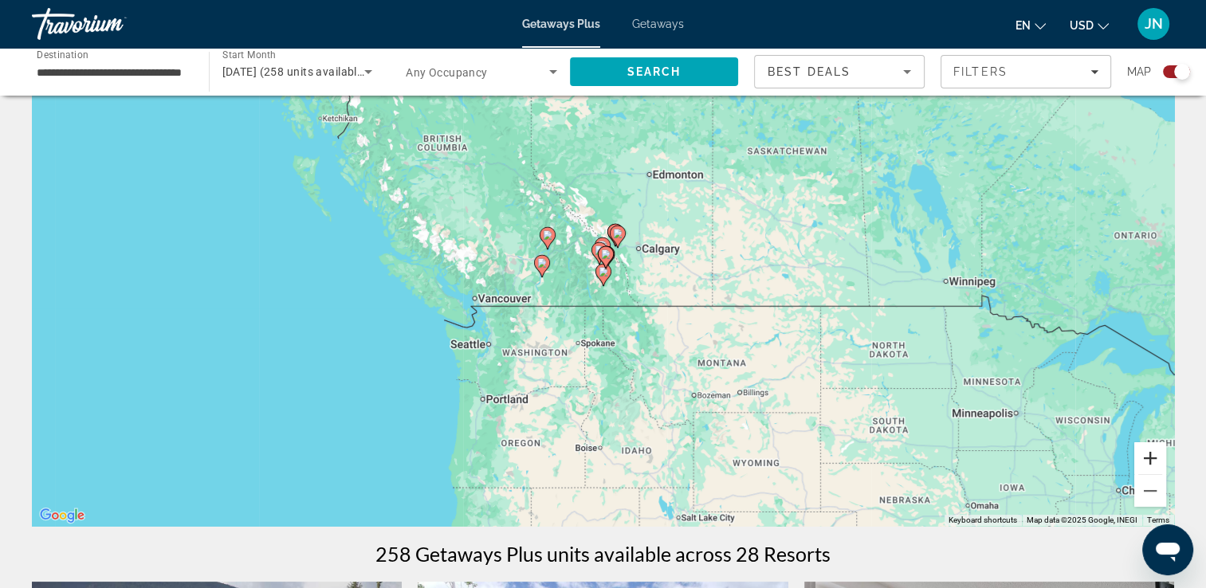
click at [1149, 461] on button "Zoom in" at bounding box center [1150, 458] width 32 height 32
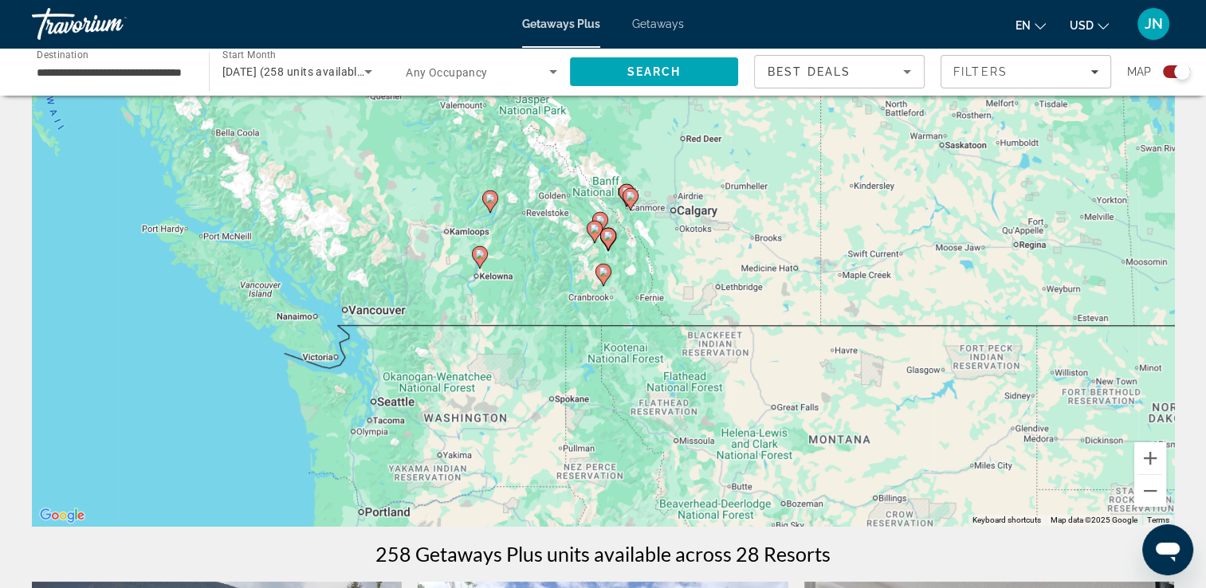
click at [603, 277] on icon "Main content" at bounding box center [602, 275] width 14 height 21
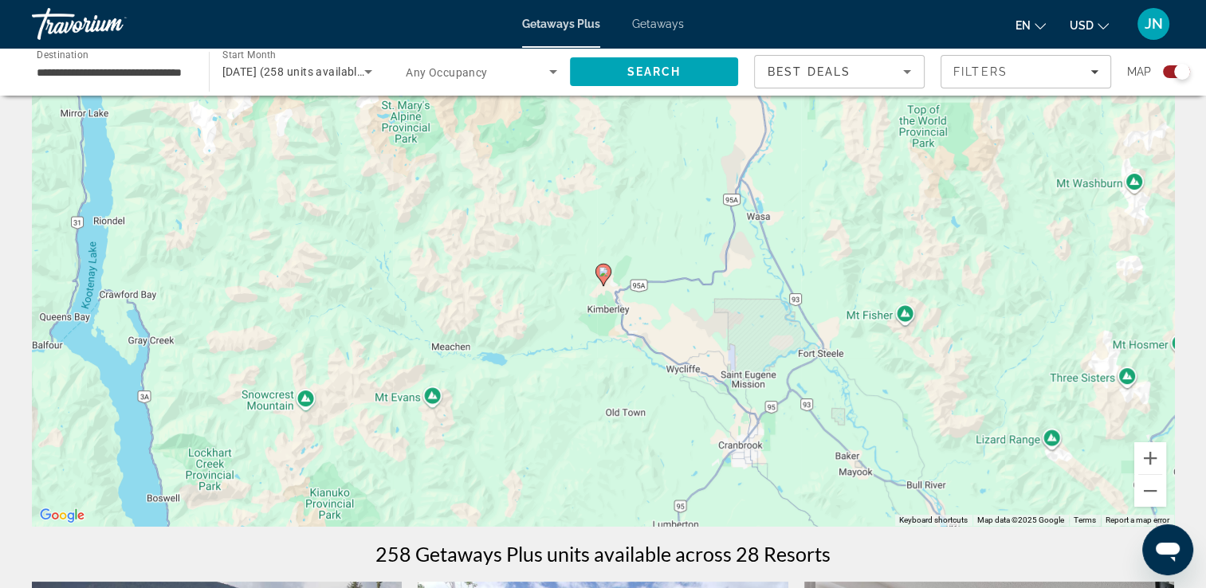
click at [603, 278] on icon "Main content" at bounding box center [602, 275] width 14 height 21
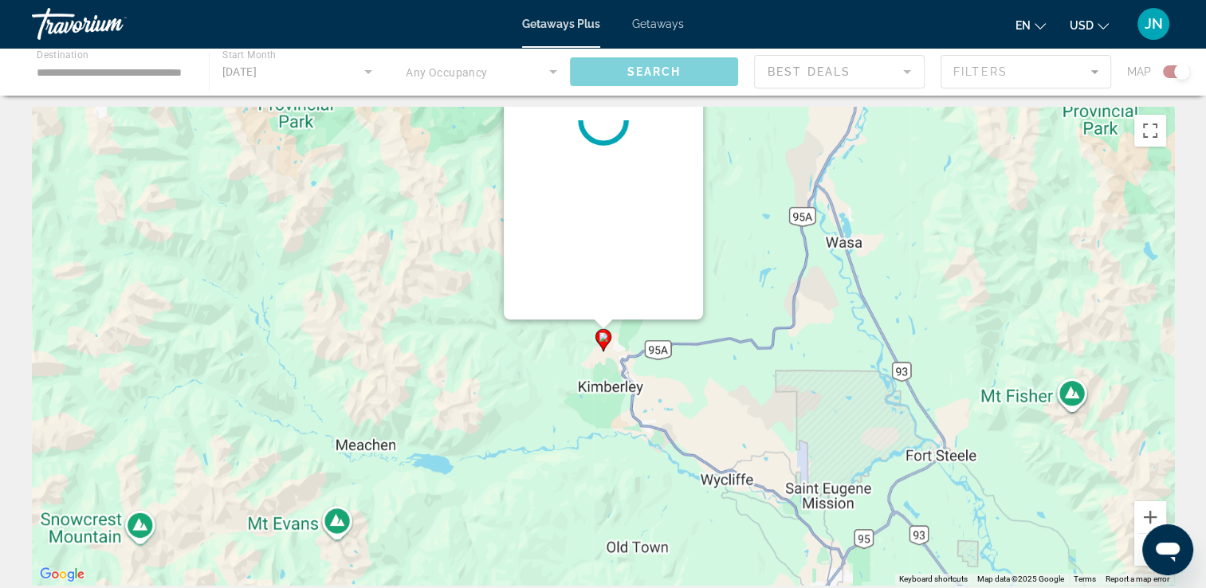
scroll to position [0, 0]
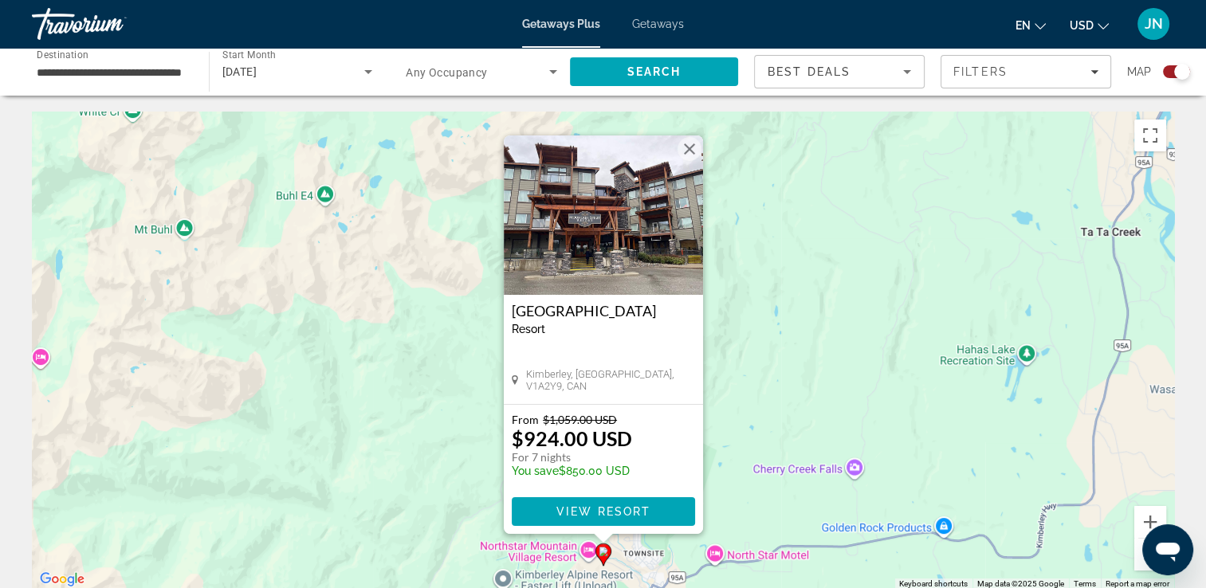
click at [743, 417] on div "To activate drag with keyboard, press Alt + Enter. Once in keyboard drag state,…" at bounding box center [603, 351] width 1142 height 478
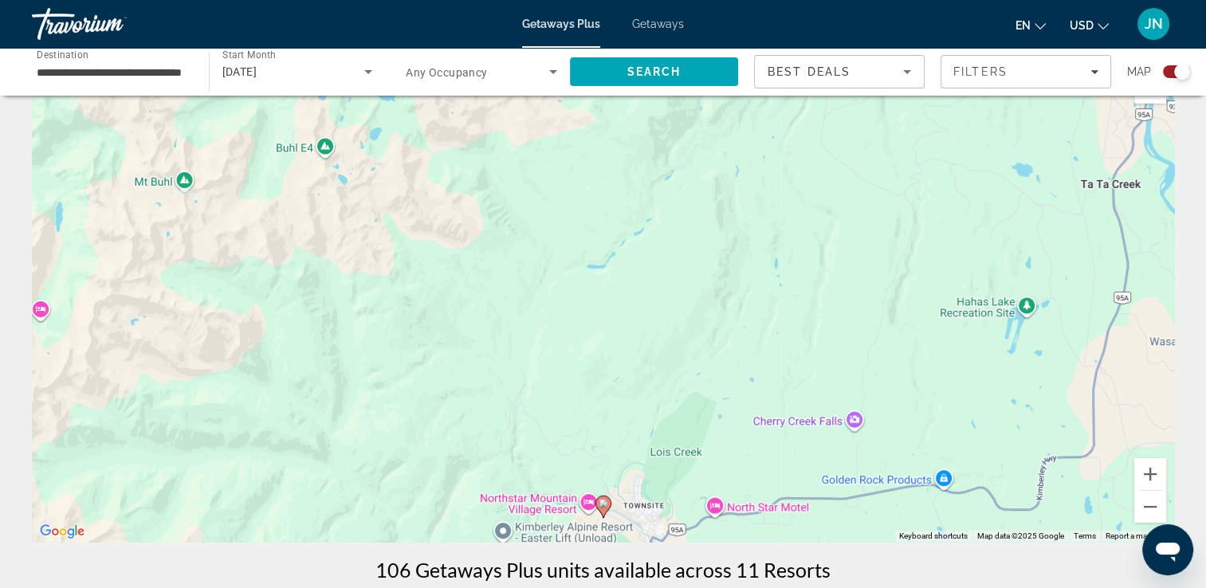
scroll to position [64, 0]
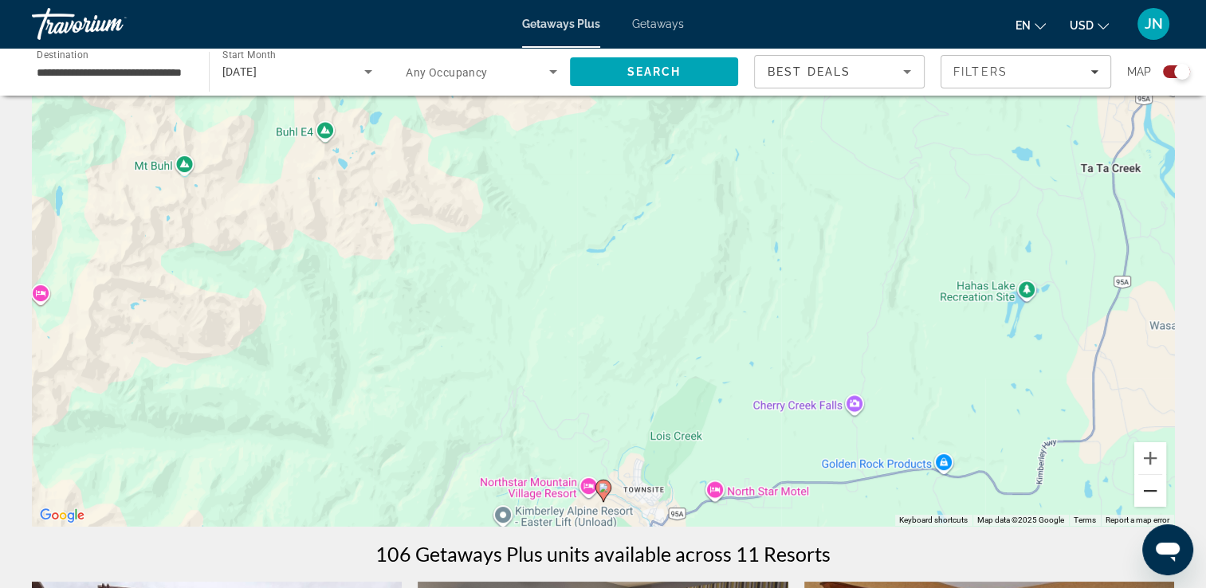
click at [1152, 485] on button "Zoom out" at bounding box center [1150, 491] width 32 height 32
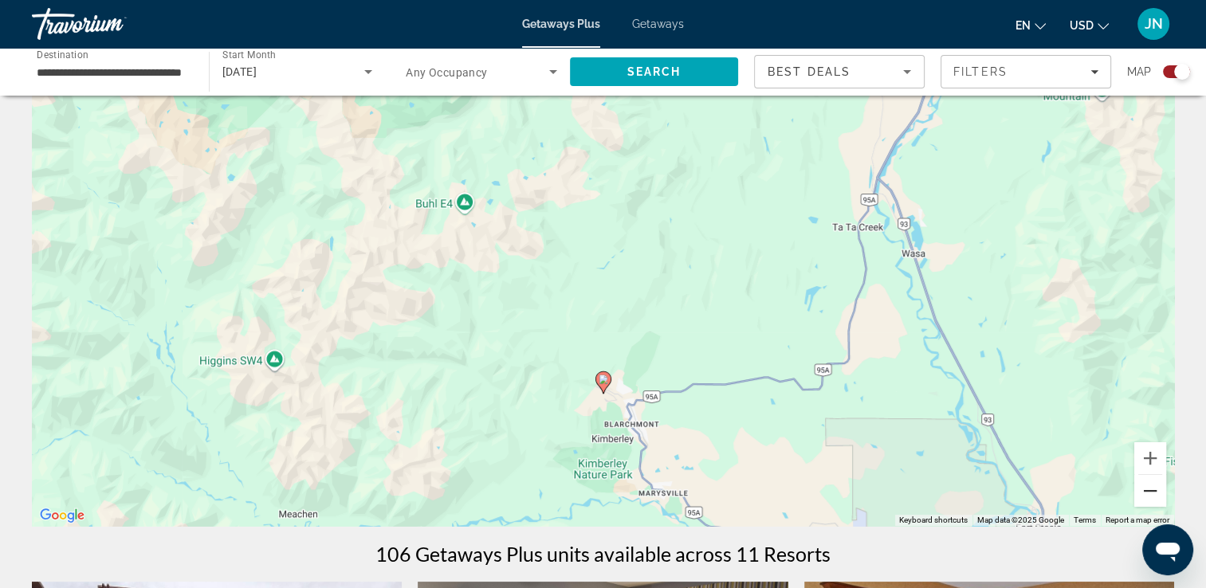
click at [1152, 485] on button "Zoom out" at bounding box center [1150, 491] width 32 height 32
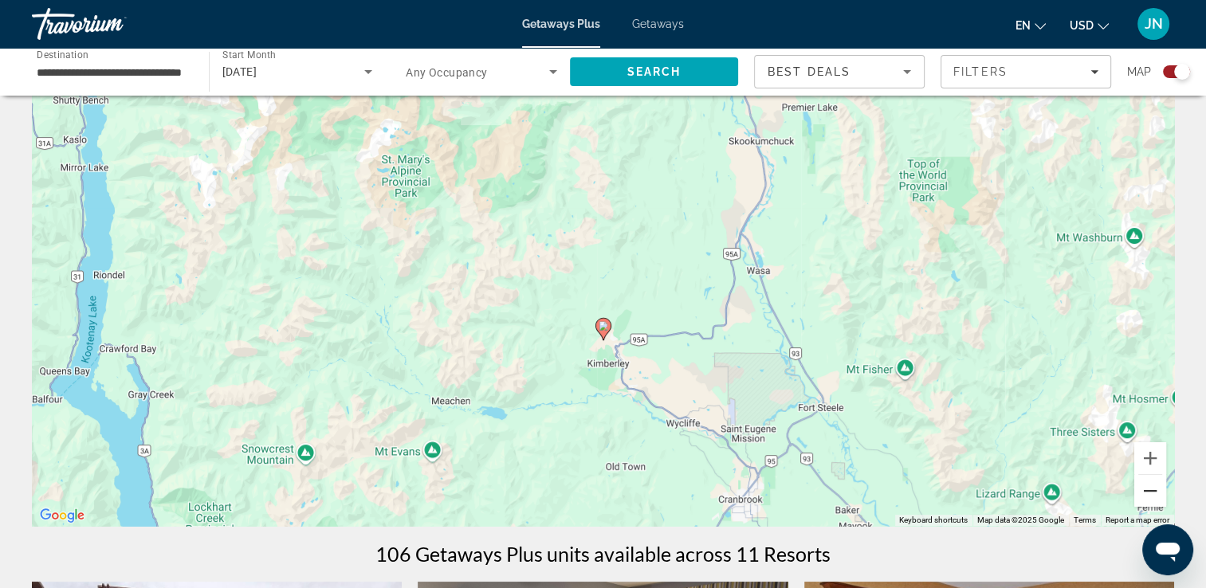
click at [1152, 485] on button "Zoom out" at bounding box center [1150, 491] width 32 height 32
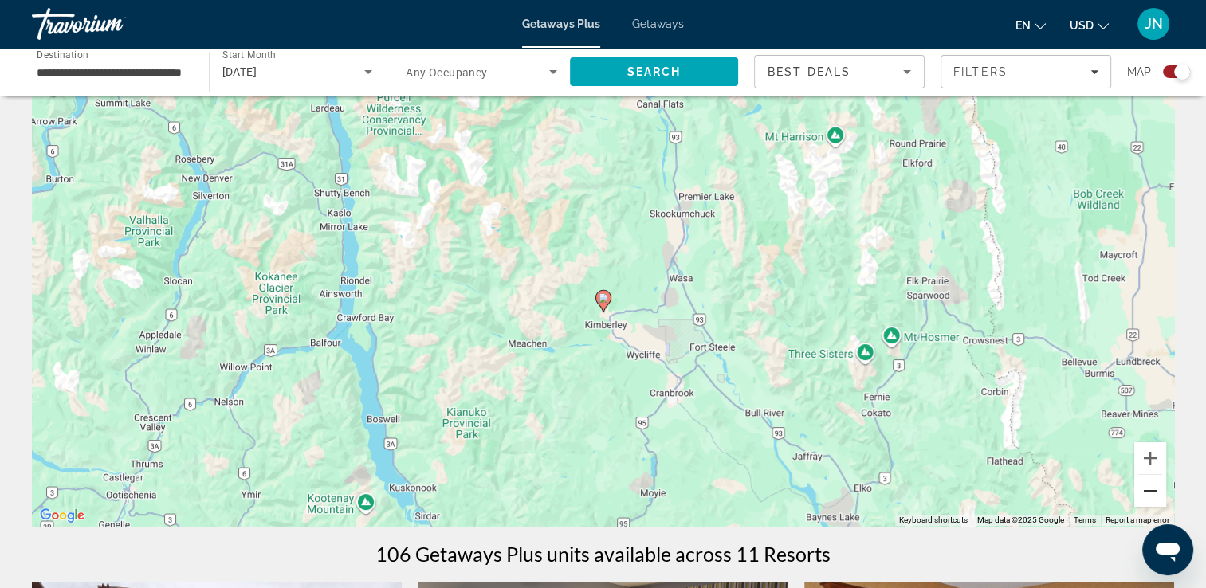
click at [1152, 485] on button "Zoom out" at bounding box center [1150, 491] width 32 height 32
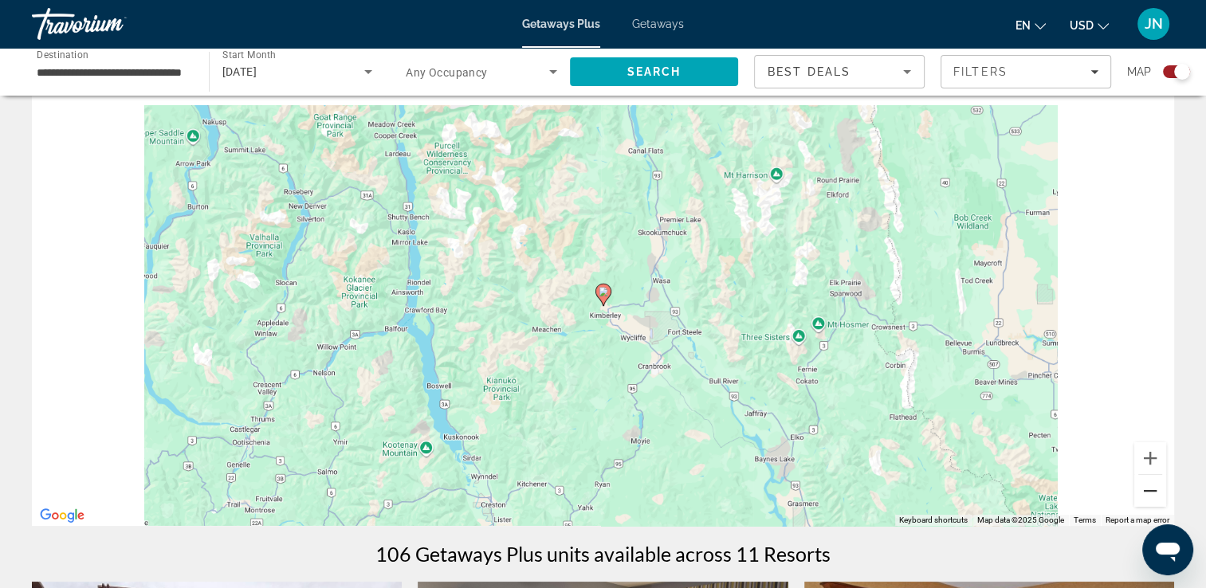
click at [1152, 485] on button "Zoom out" at bounding box center [1150, 491] width 32 height 32
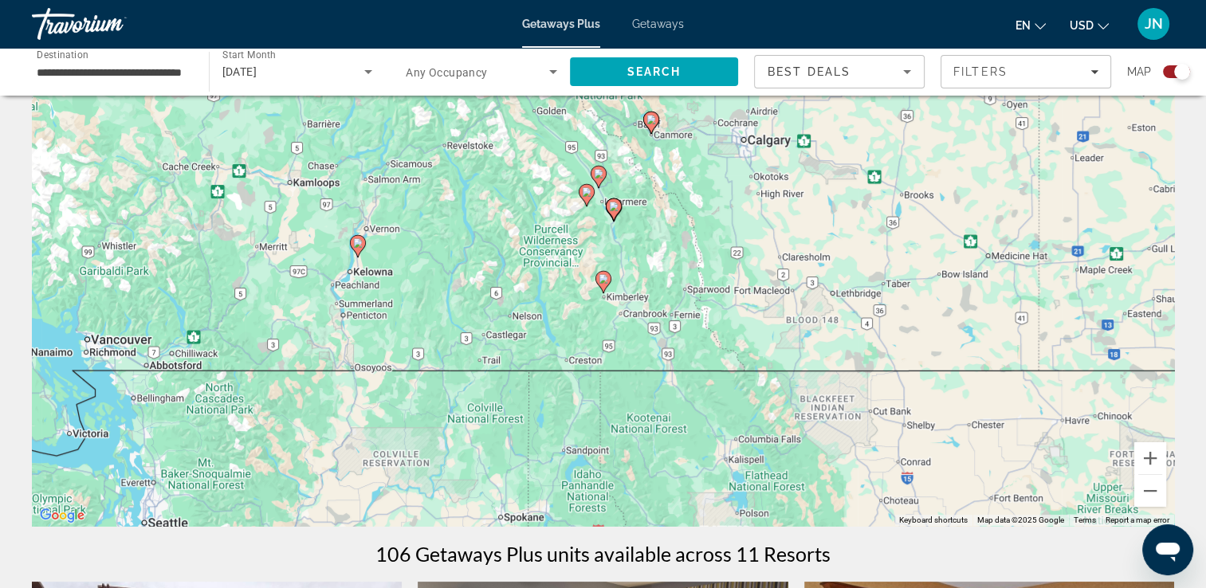
click at [647, 127] on icon "Main content" at bounding box center [651, 123] width 16 height 22
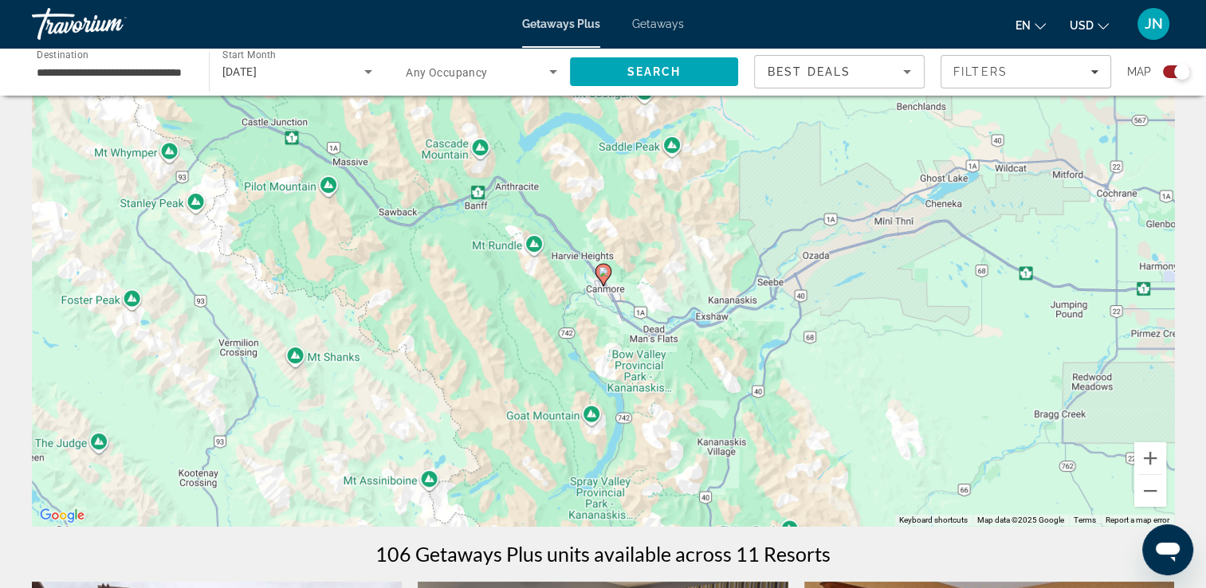
click at [605, 277] on icon "Main content" at bounding box center [602, 275] width 14 height 21
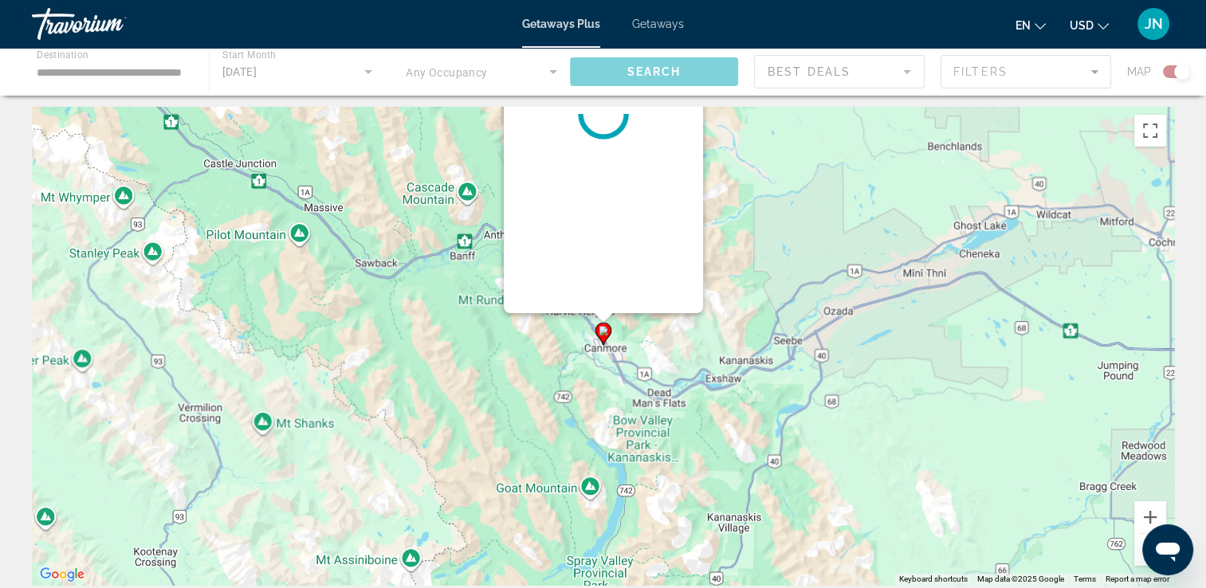
scroll to position [0, 0]
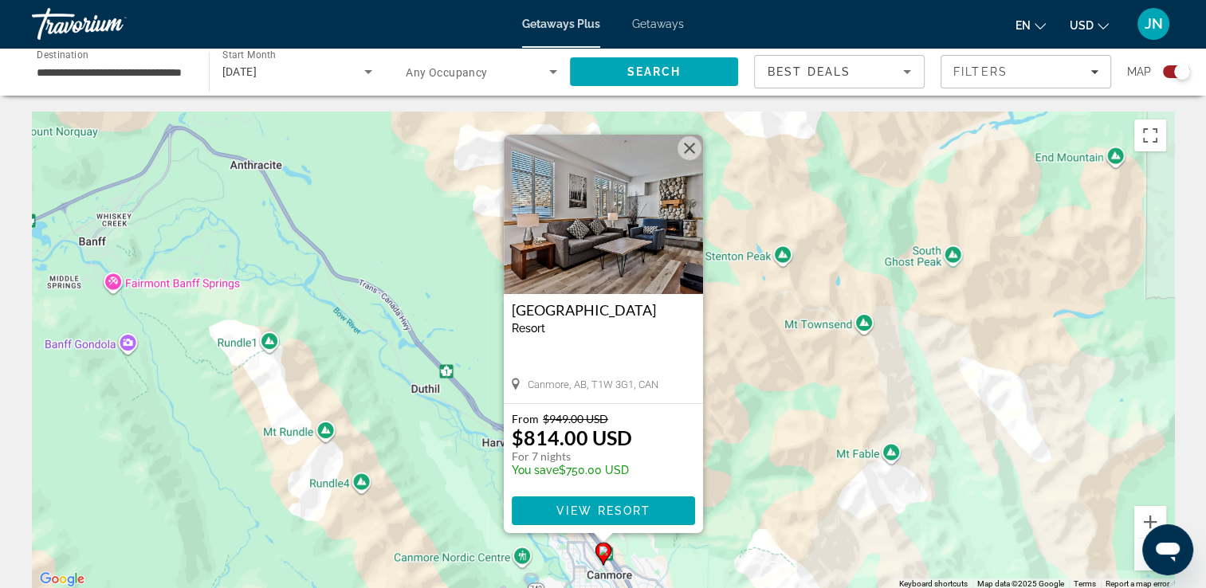
click at [695, 147] on button "Close" at bounding box center [689, 148] width 24 height 24
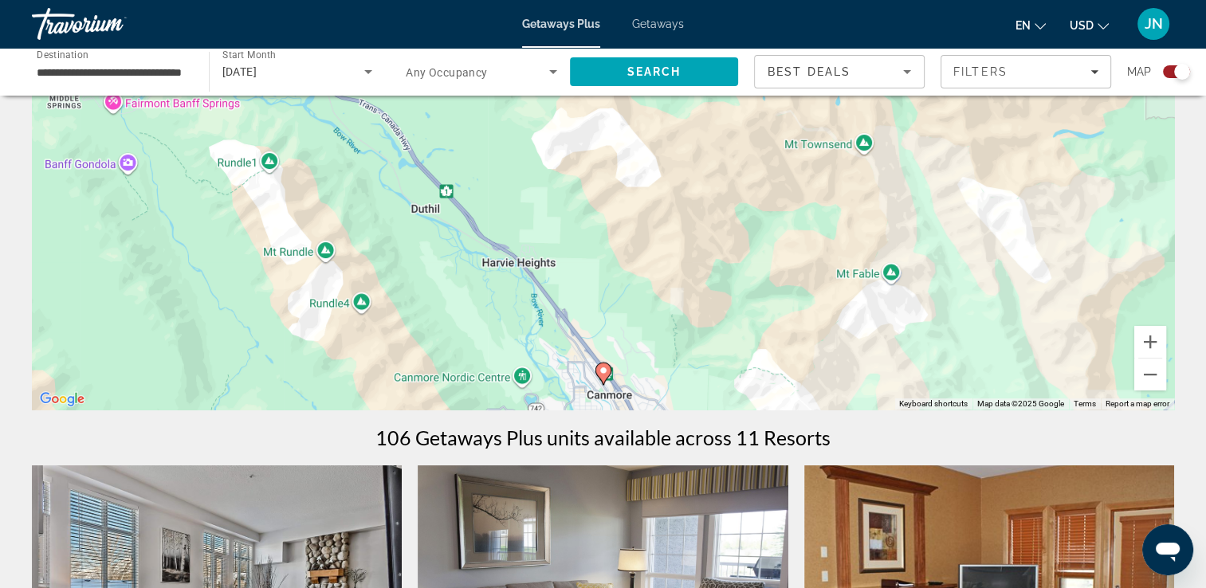
scroll to position [254, 0]
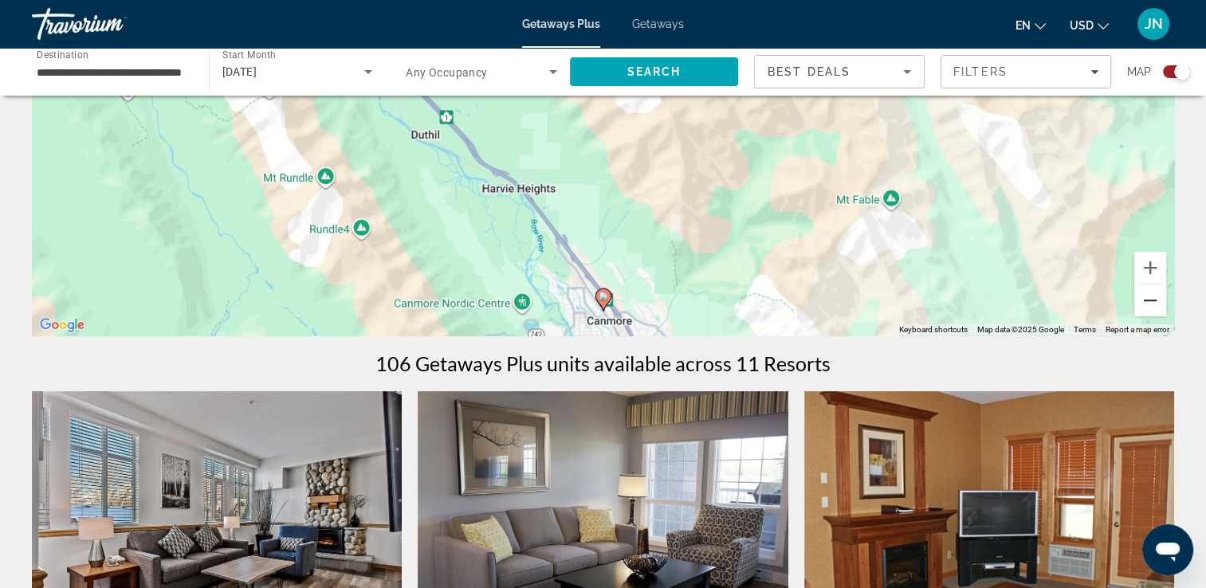
click at [1148, 301] on button "Zoom out" at bounding box center [1150, 301] width 32 height 32
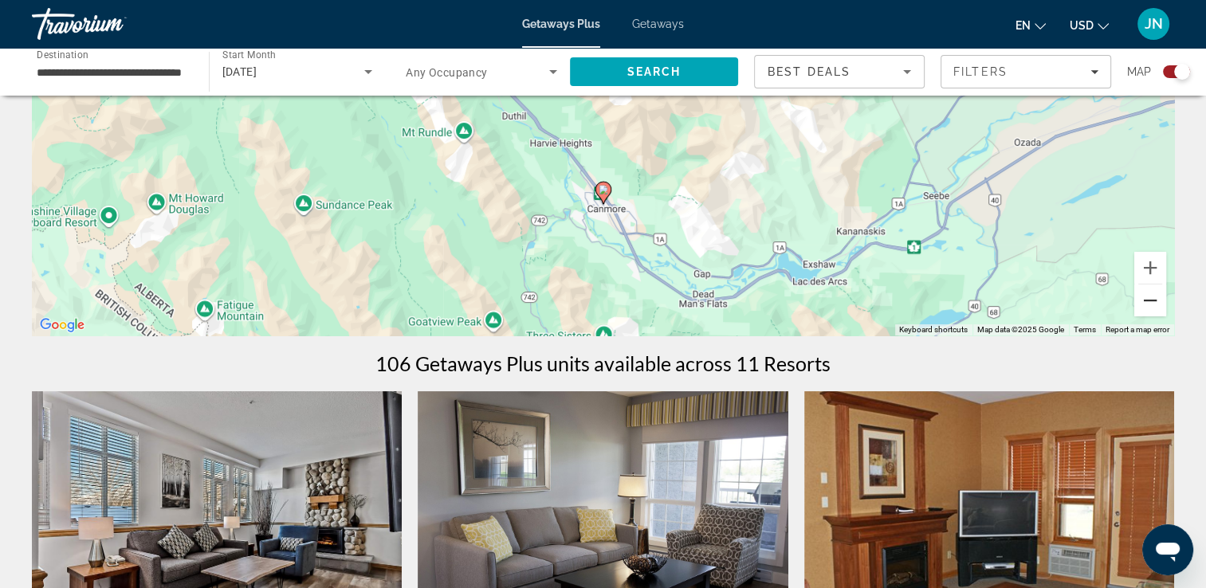
click at [1148, 301] on button "Zoom out" at bounding box center [1150, 301] width 32 height 32
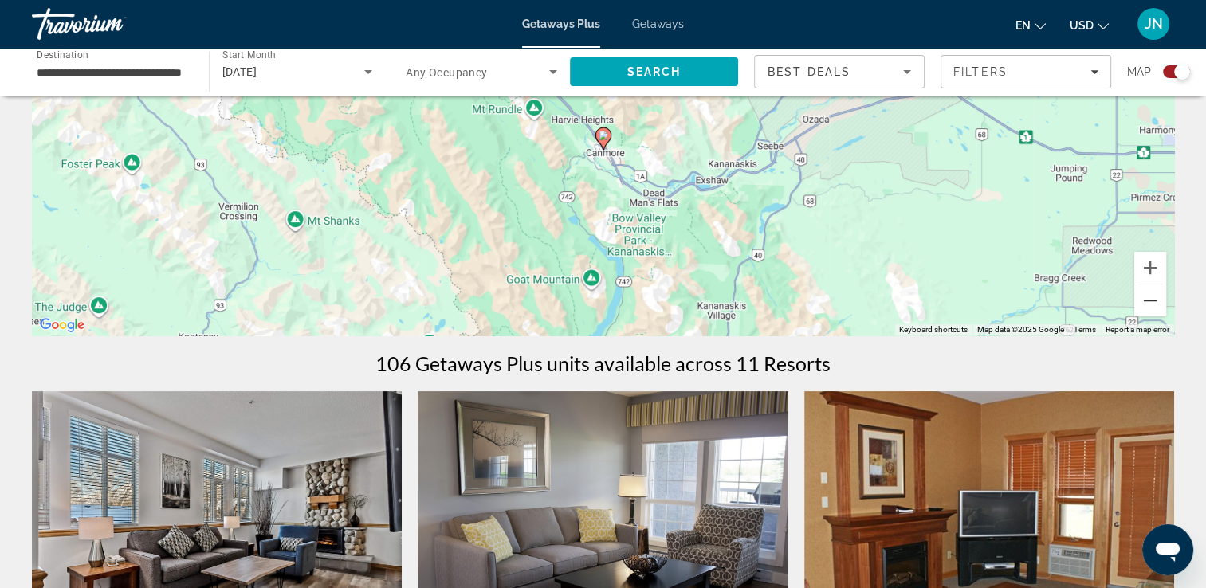
click at [1148, 301] on button "Zoom out" at bounding box center [1150, 301] width 32 height 32
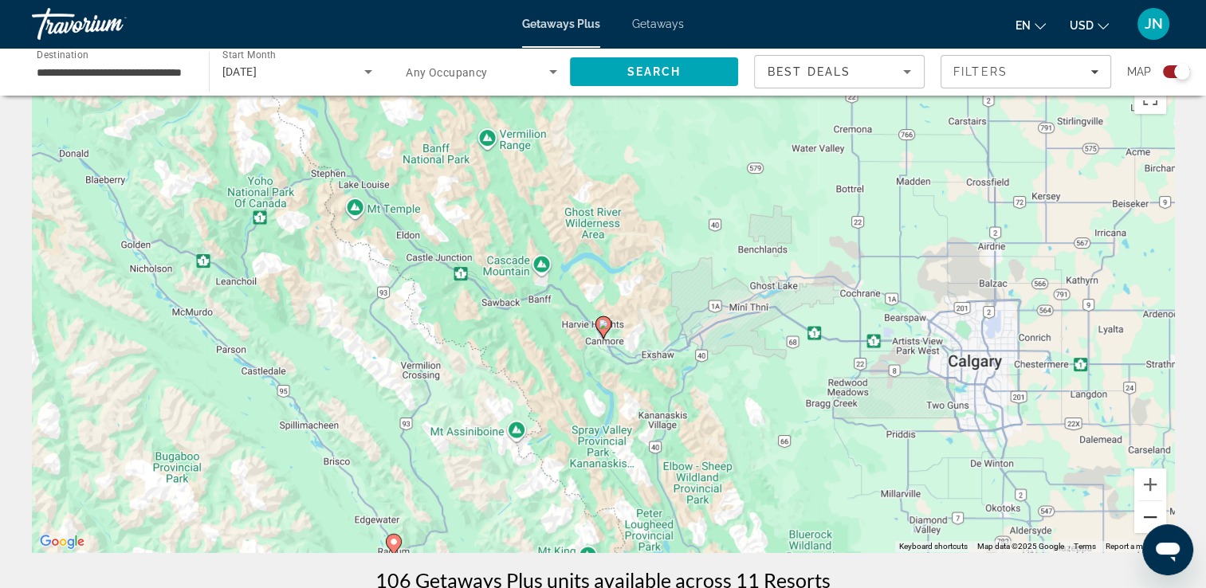
scroll to position [31, 0]
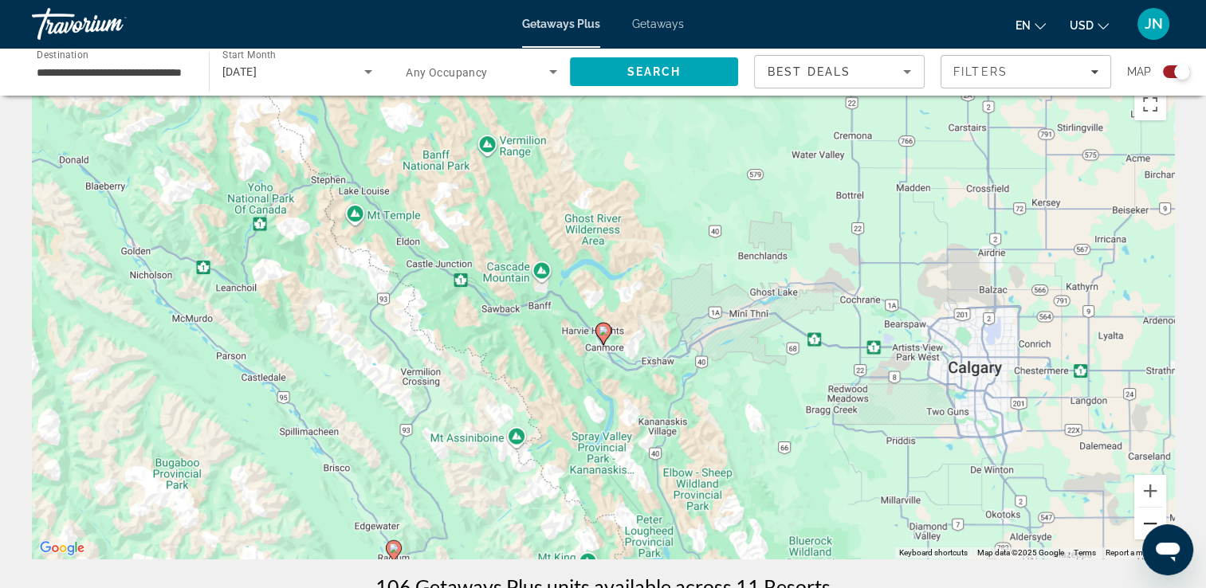
click at [1143, 521] on button "Zoom out" at bounding box center [1150, 524] width 32 height 32
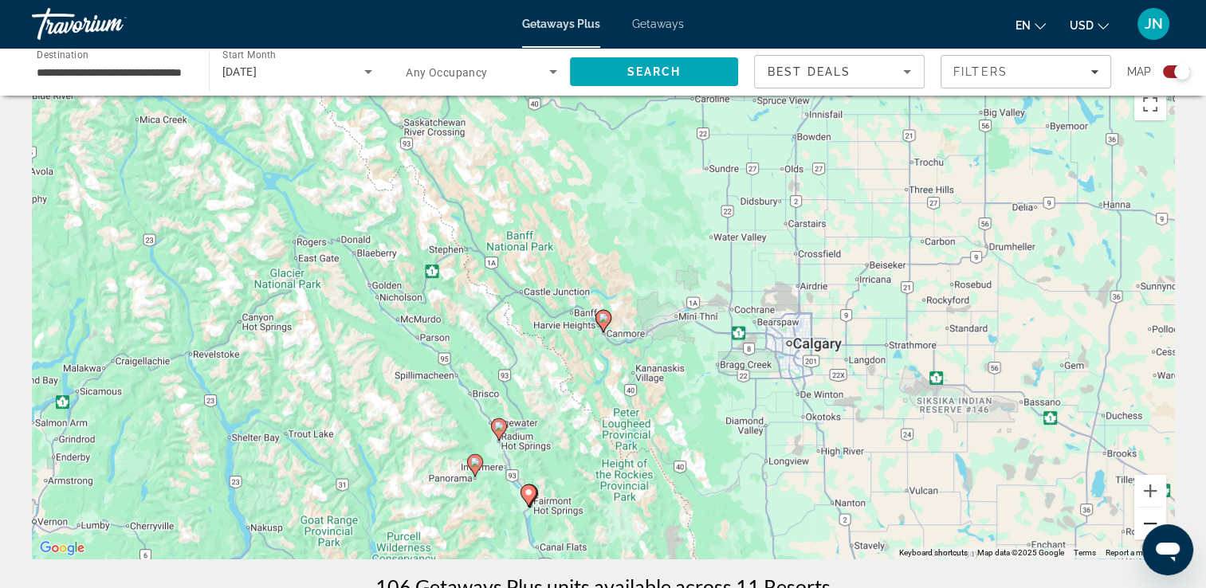
click at [1143, 521] on button "Zoom out" at bounding box center [1150, 524] width 32 height 32
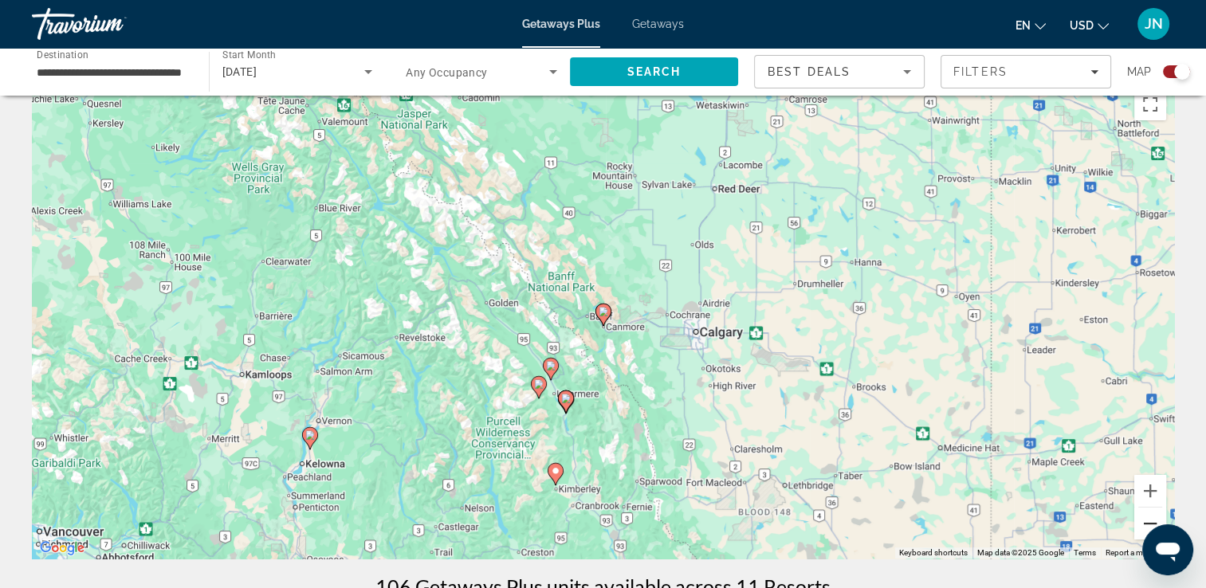
click at [1143, 521] on button "Zoom out" at bounding box center [1150, 524] width 32 height 32
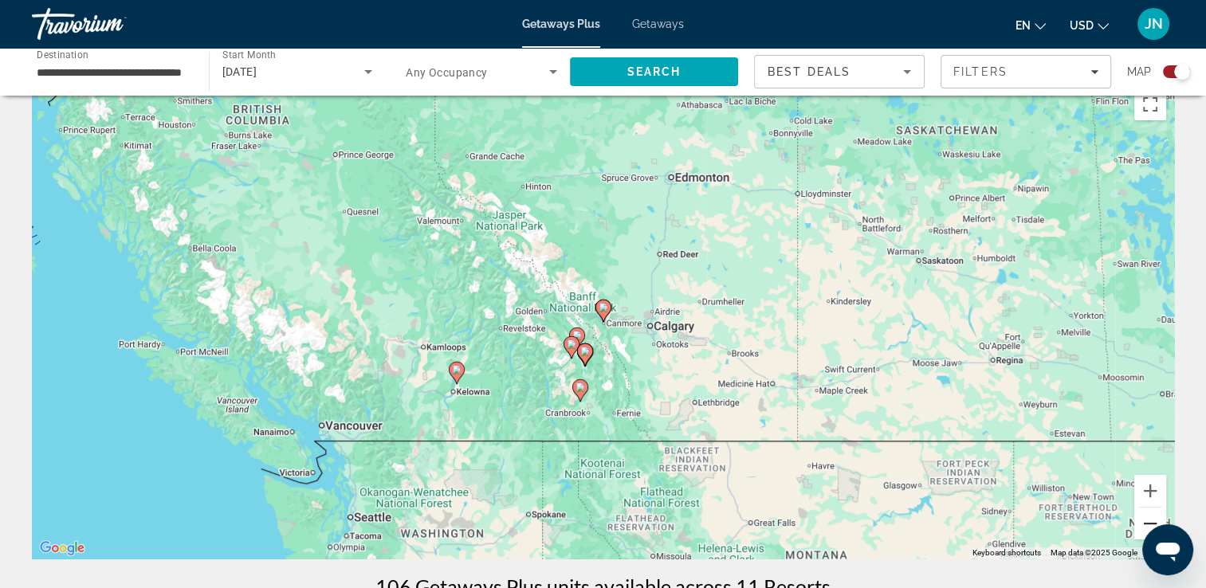
click at [1143, 521] on button "Zoom out" at bounding box center [1150, 524] width 32 height 32
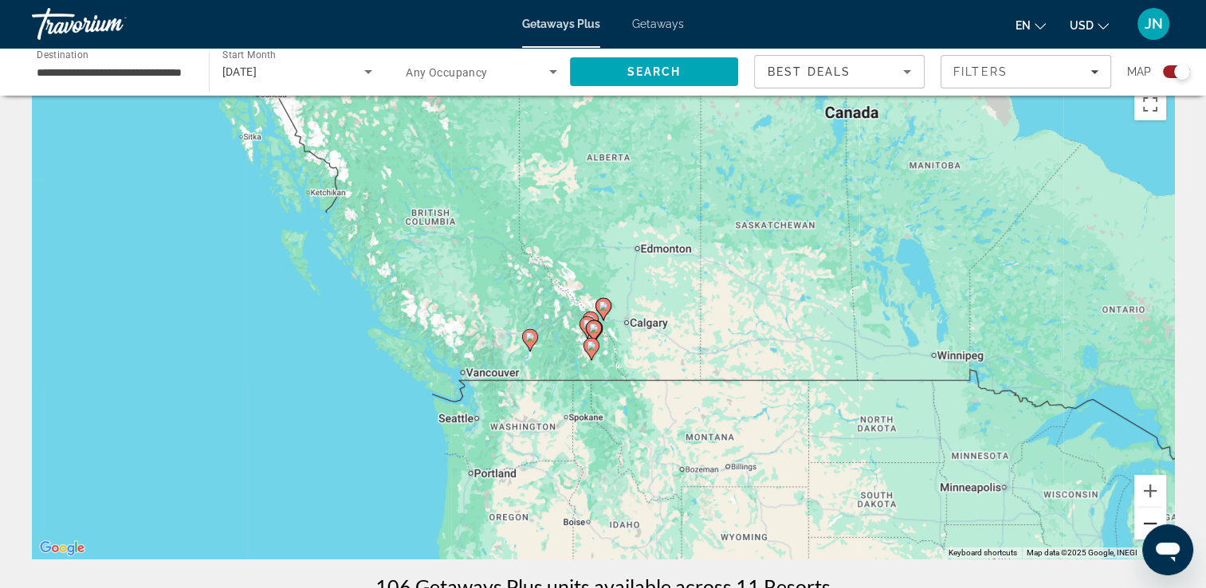
click at [1143, 521] on button "Zoom out" at bounding box center [1150, 524] width 32 height 32
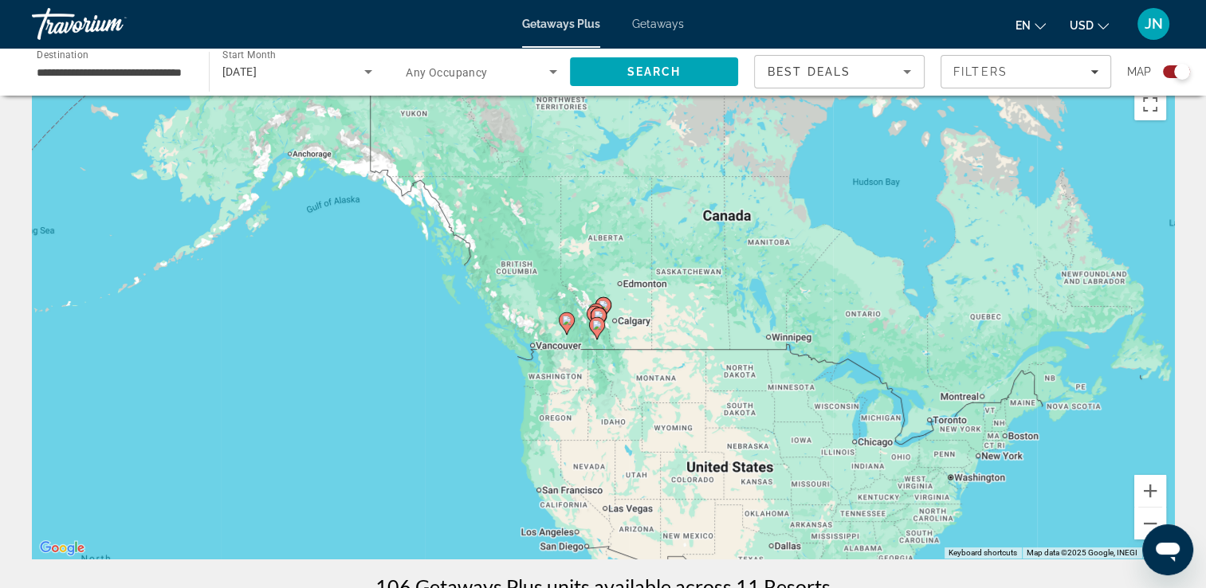
click at [919, 382] on div "To activate drag with keyboard, press Alt + Enter. Once in keyboard drag state,…" at bounding box center [603, 319] width 1142 height 478
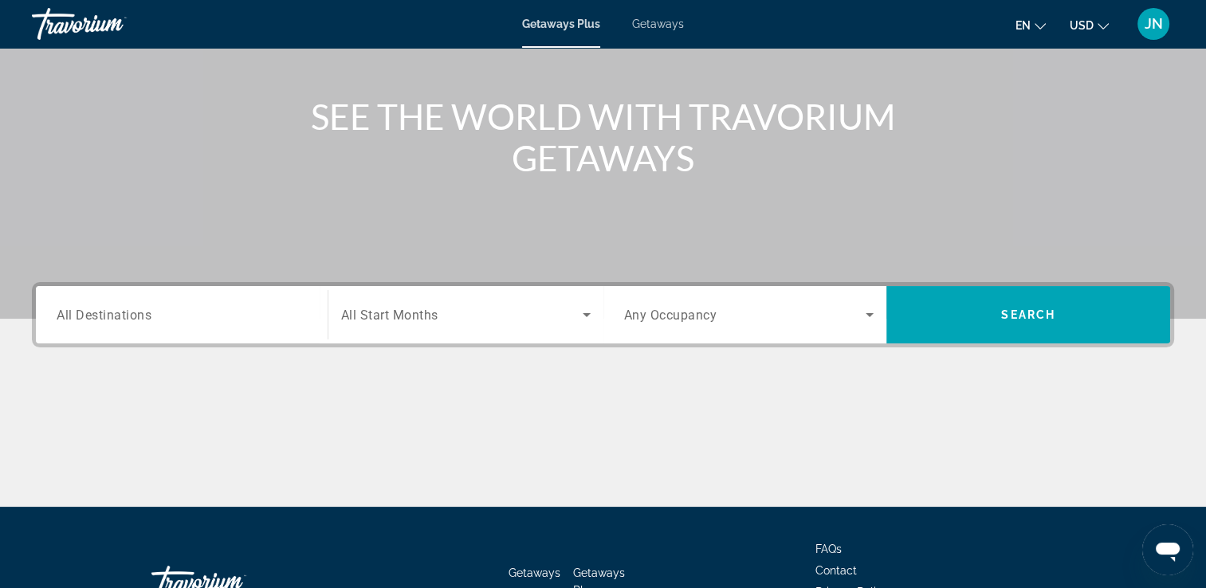
scroll to position [234, 0]
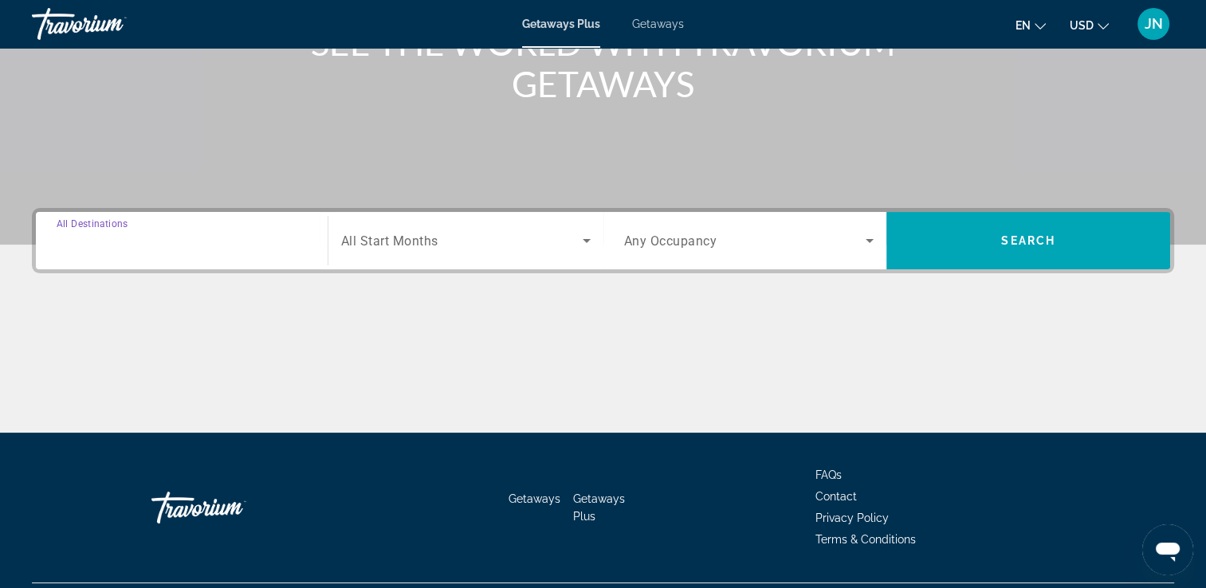
click at [253, 242] on input "Destination All Destinations" at bounding box center [182, 241] width 250 height 19
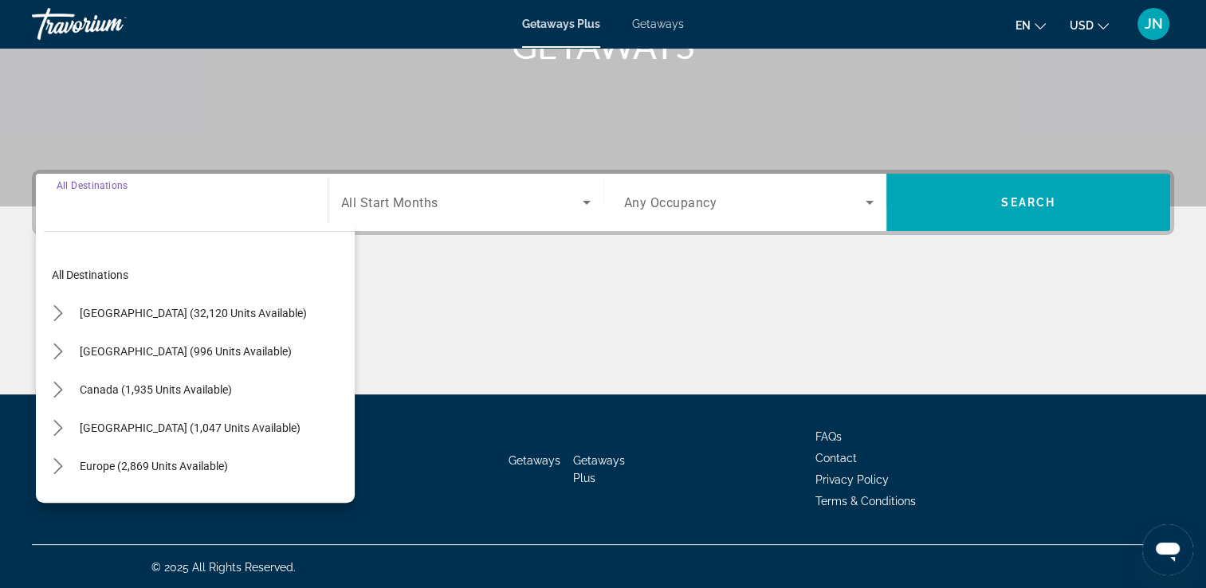
scroll to position [273, 0]
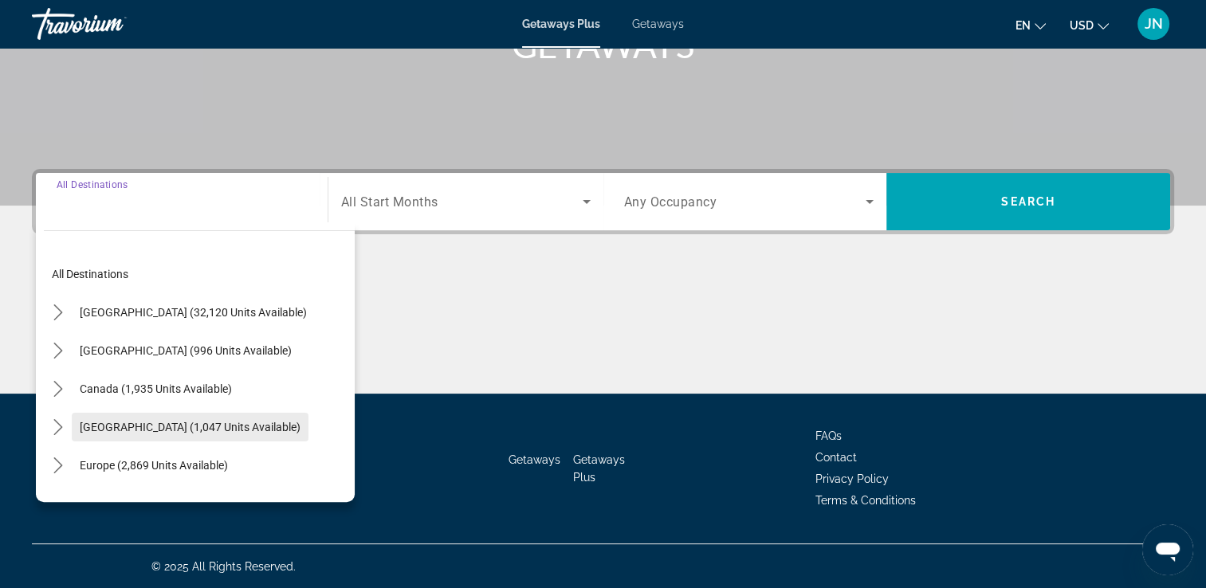
click at [237, 430] on span "[GEOGRAPHIC_DATA] (1,047 units available)" at bounding box center [190, 427] width 221 height 13
type input "**********"
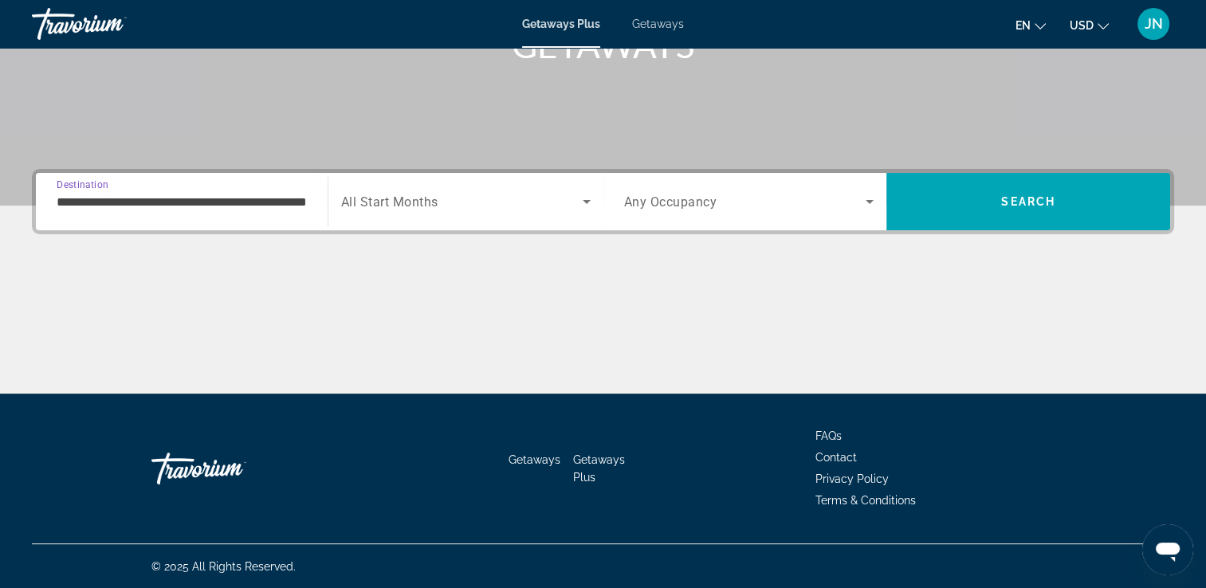
click at [479, 198] on span "Search widget" at bounding box center [461, 201] width 241 height 19
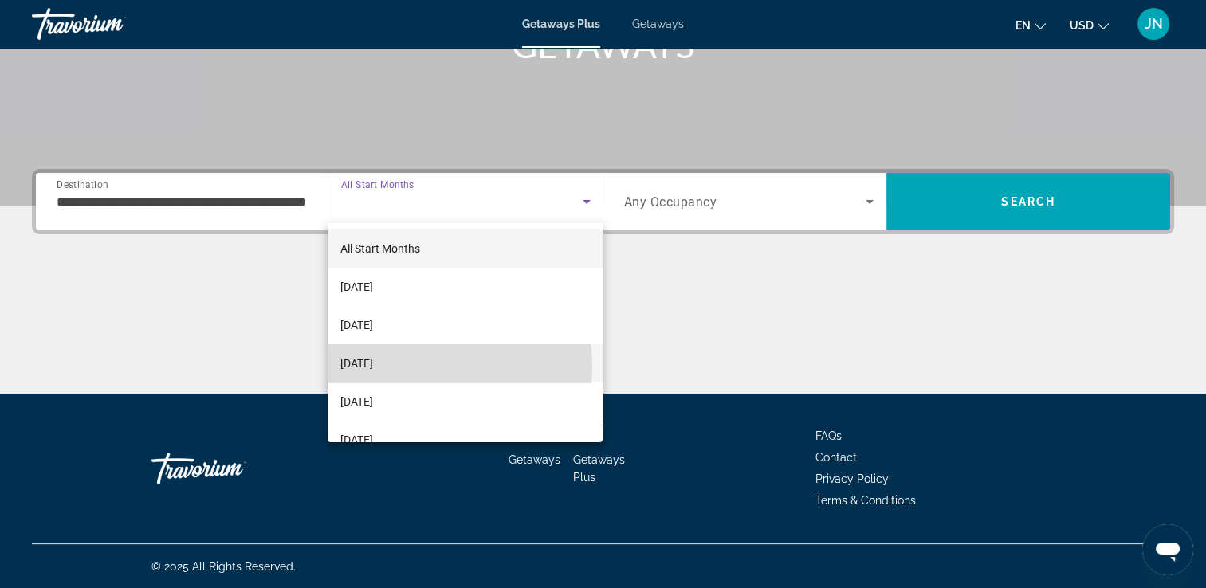
click at [421, 367] on mat-option "[DATE]" at bounding box center [465, 363] width 275 height 38
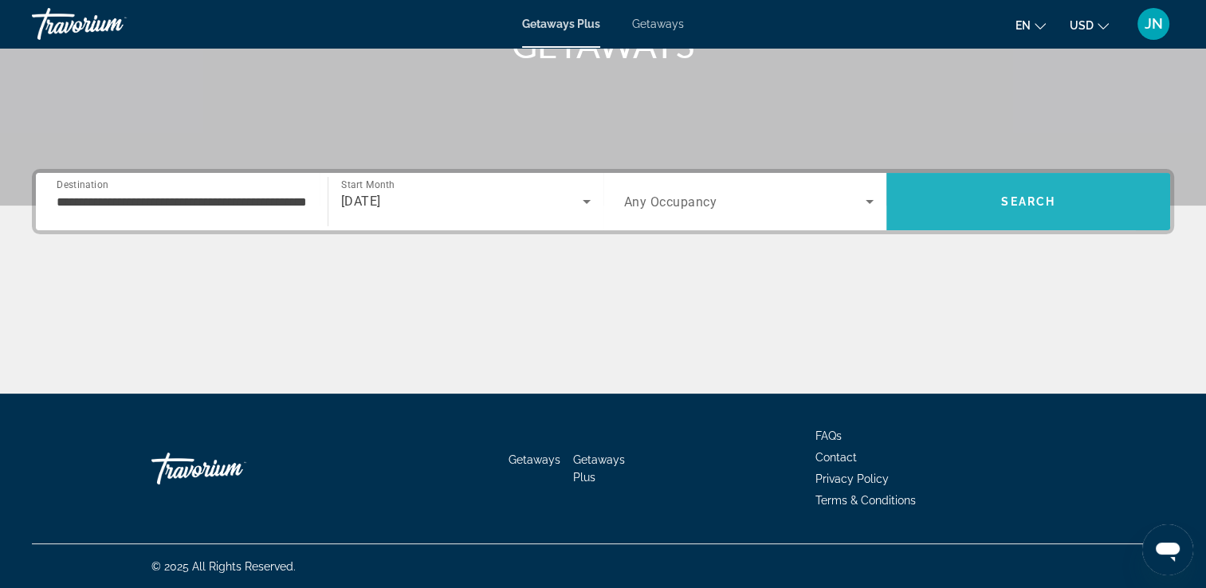
click at [953, 177] on span "Search" at bounding box center [1028, 201] width 284 height 57
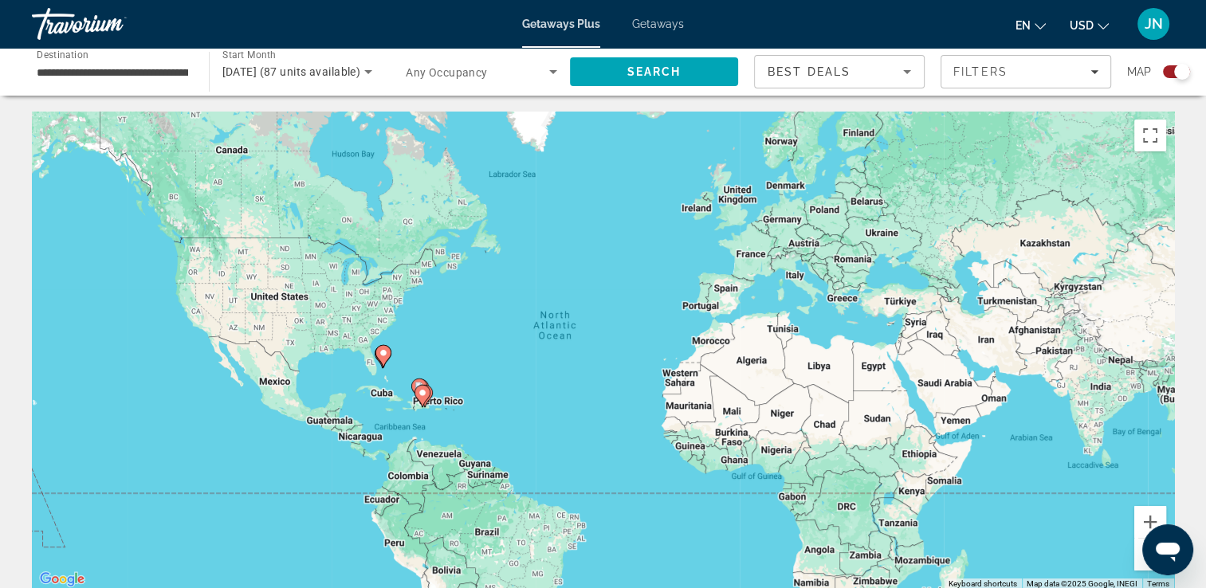
click at [424, 401] on icon "Main content" at bounding box center [421, 396] width 14 height 21
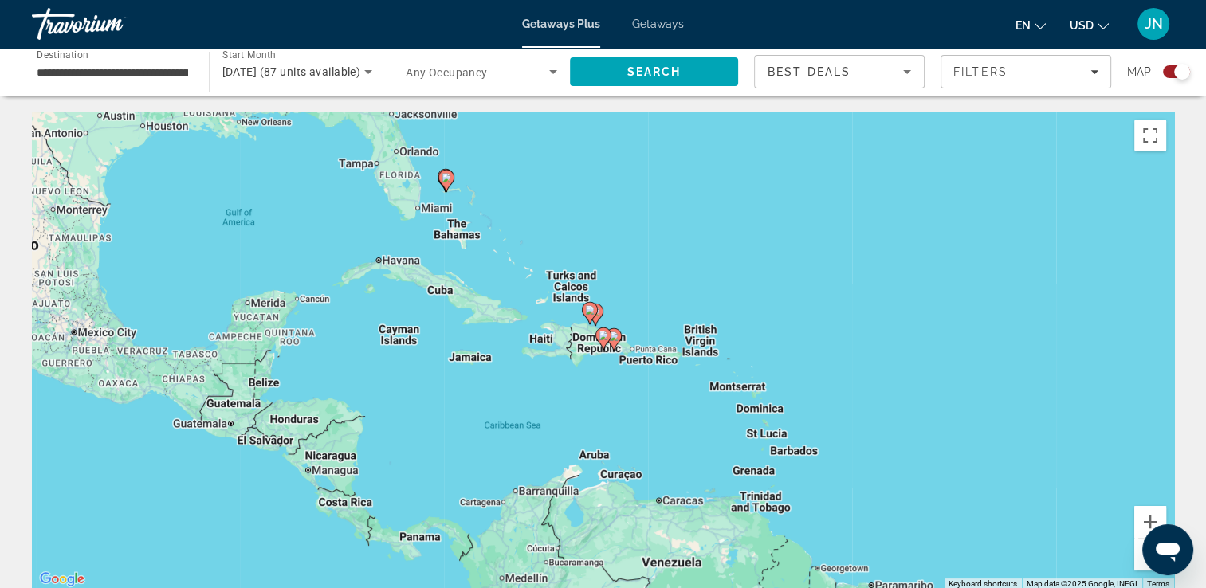
click at [609, 351] on div "To activate drag with keyboard, press Alt + Enter. Once in keyboard drag state,…" at bounding box center [603, 351] width 1142 height 478
click at [608, 351] on gmp-advanced-marker "Main content" at bounding box center [614, 340] width 16 height 24
type input "**********"
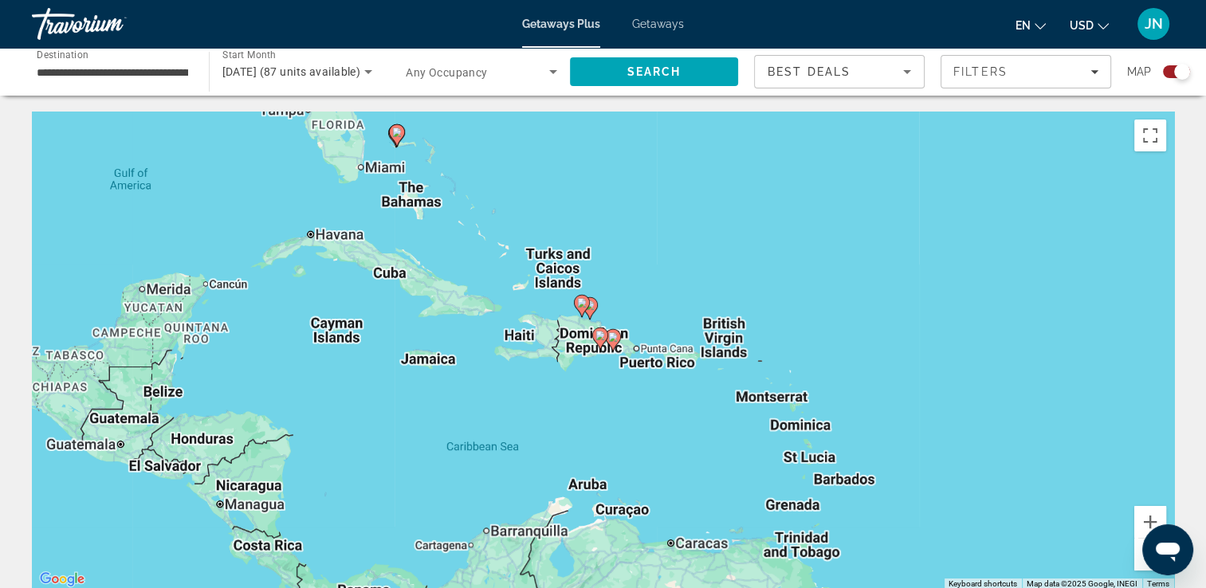
click at [608, 351] on gmp-advanced-marker "Main content" at bounding box center [613, 340] width 16 height 24
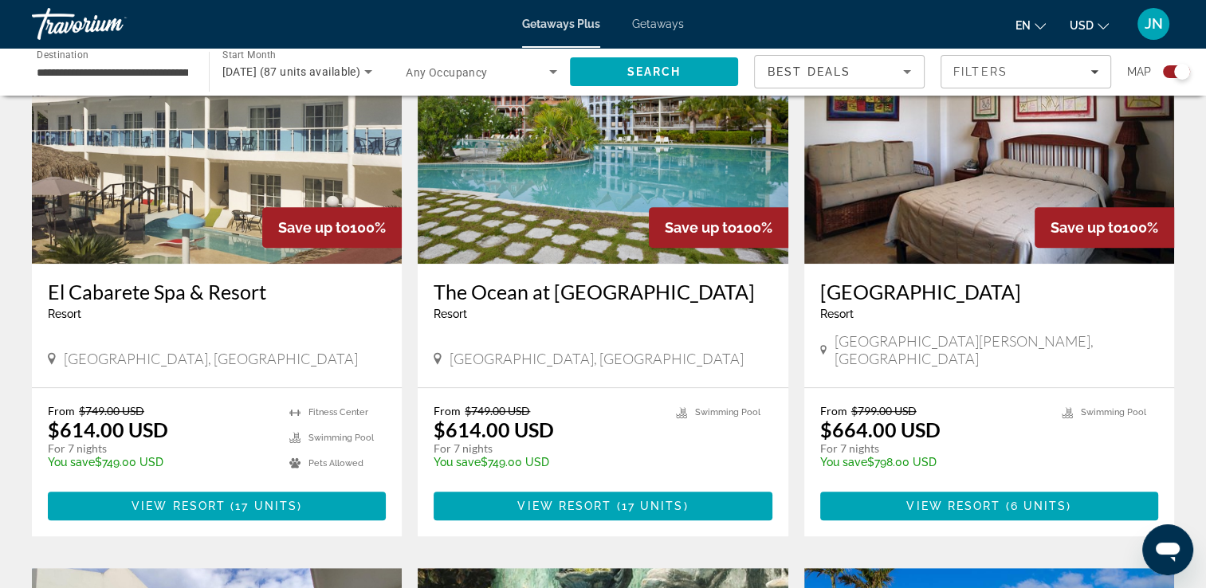
scroll to position [605, 0]
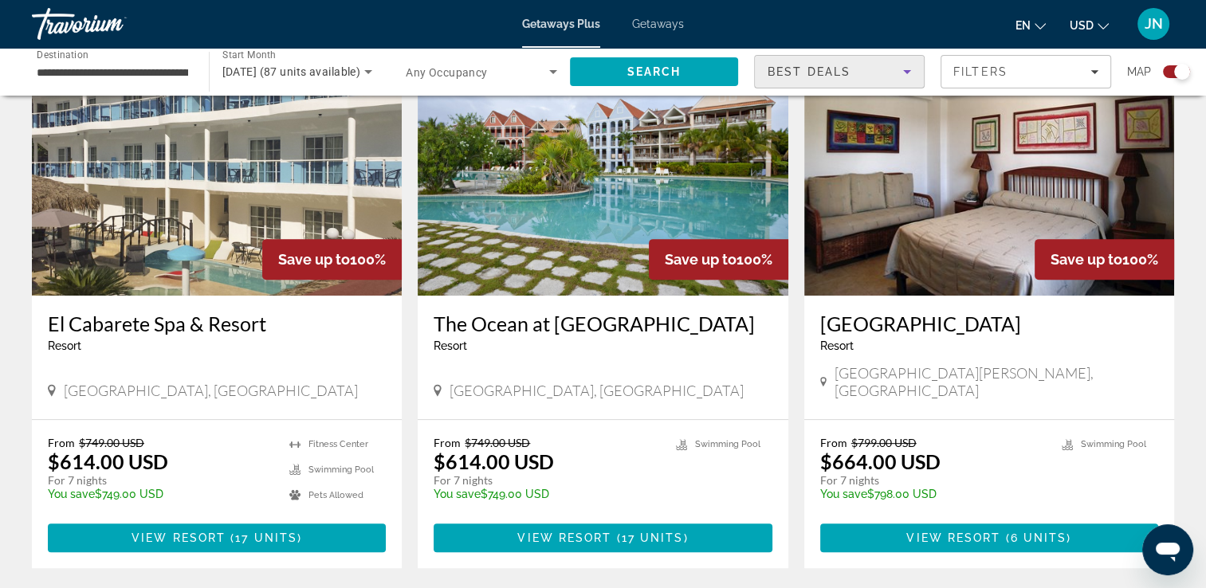
click at [905, 71] on icon "Sort by" at bounding box center [907, 72] width 8 height 4
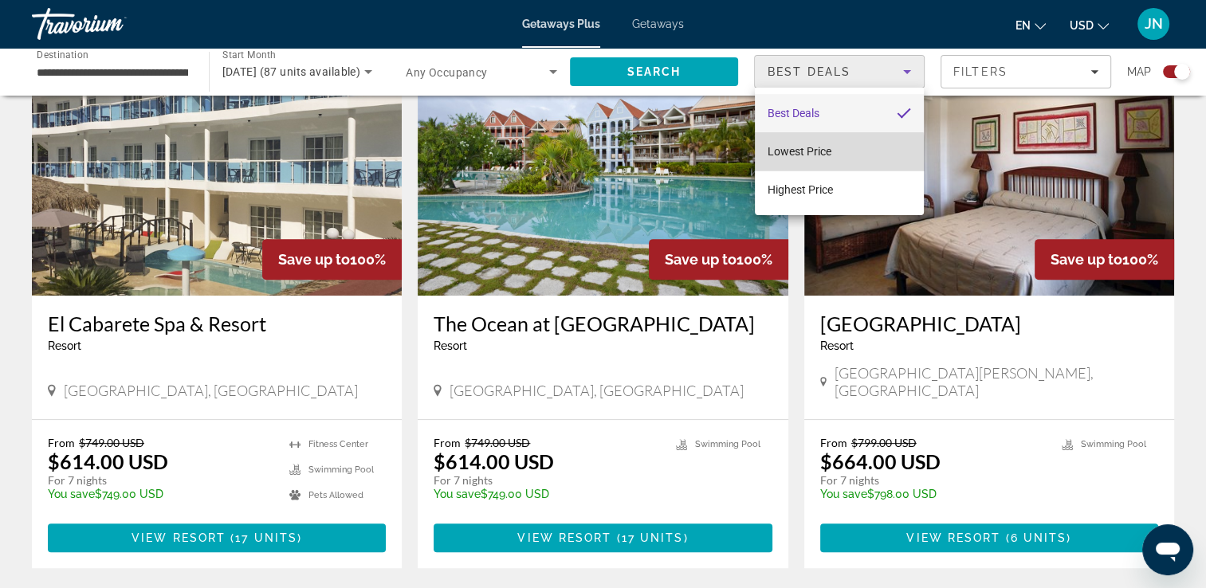
click at [830, 155] on span "Lowest Price" at bounding box center [800, 151] width 64 height 13
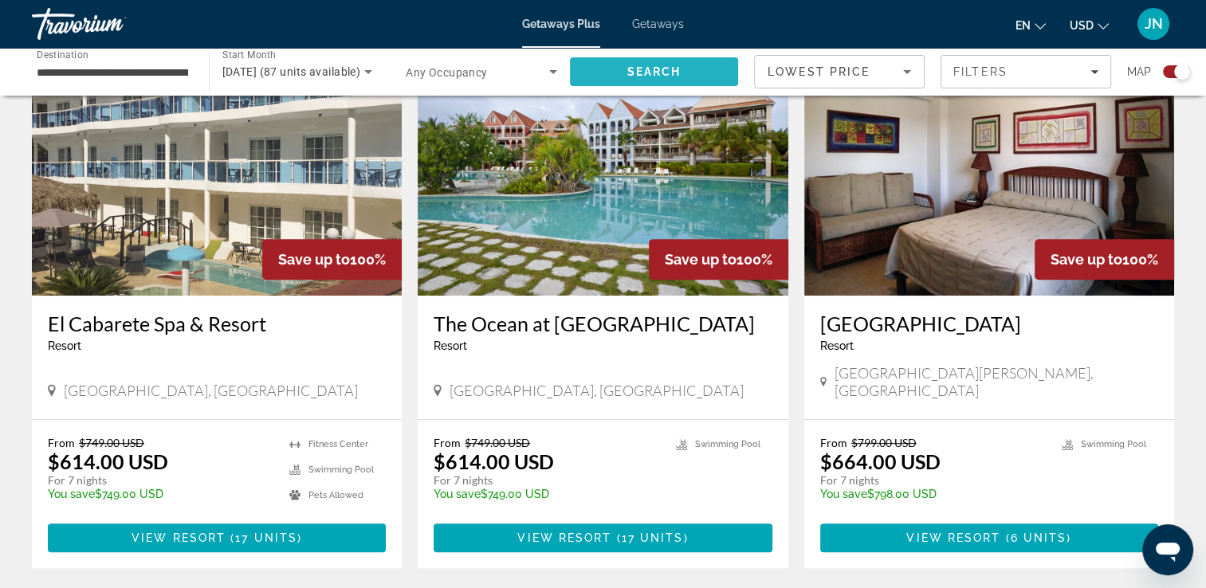
click at [689, 72] on span "Search" at bounding box center [654, 72] width 169 height 38
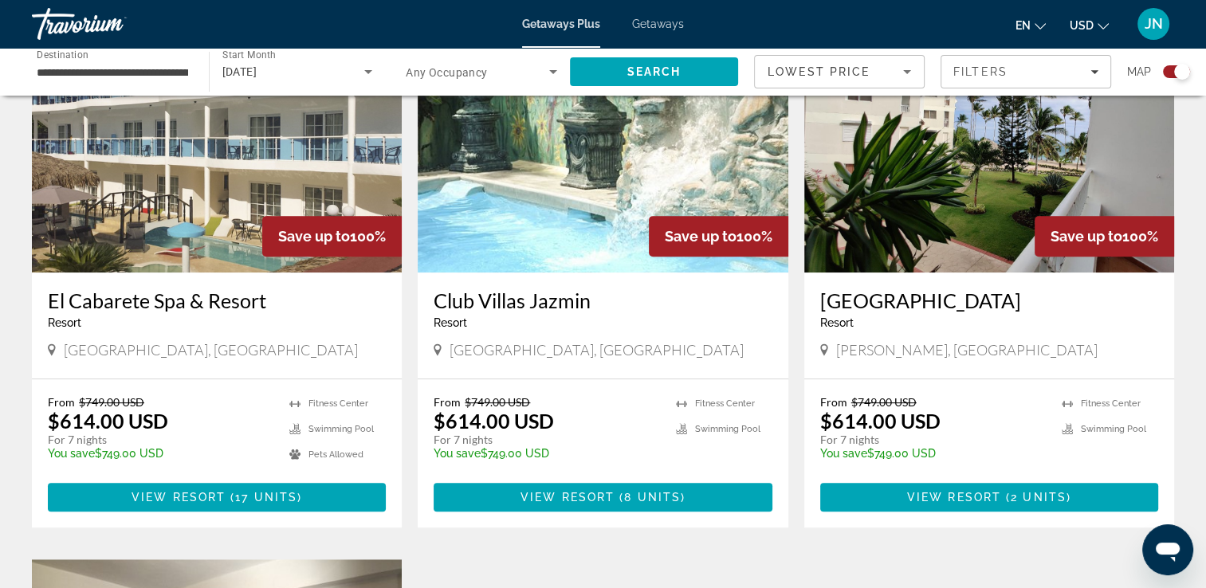
scroll to position [642, 0]
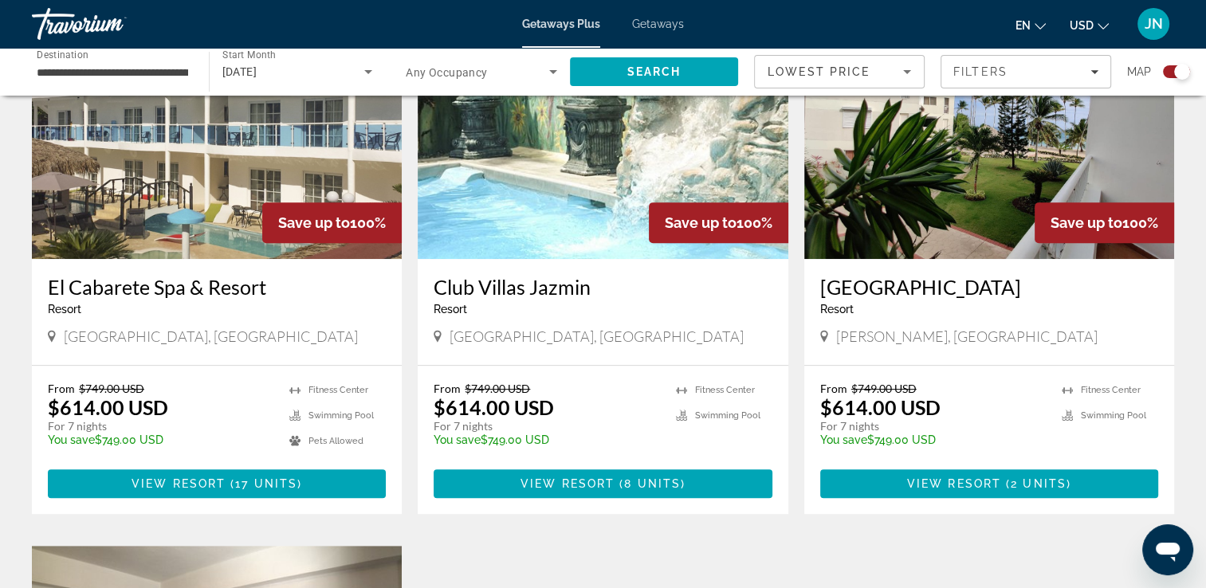
click at [978, 228] on img "Main content" at bounding box center [989, 131] width 370 height 255
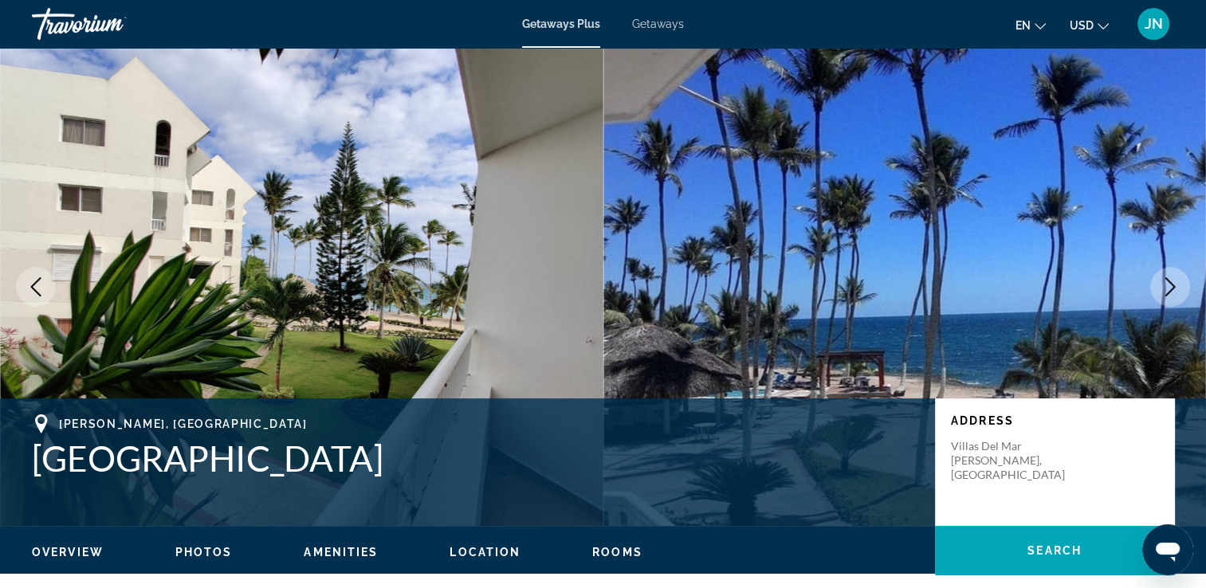
click at [1172, 279] on icon "Next image" at bounding box center [1169, 286] width 19 height 19
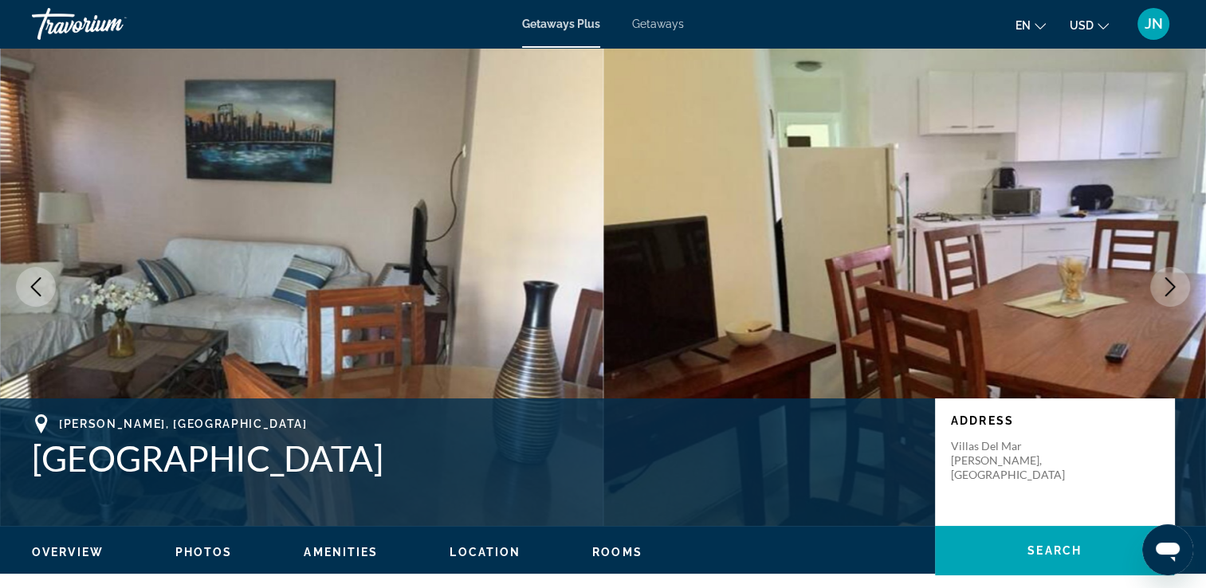
click at [1172, 279] on icon "Next image" at bounding box center [1169, 286] width 19 height 19
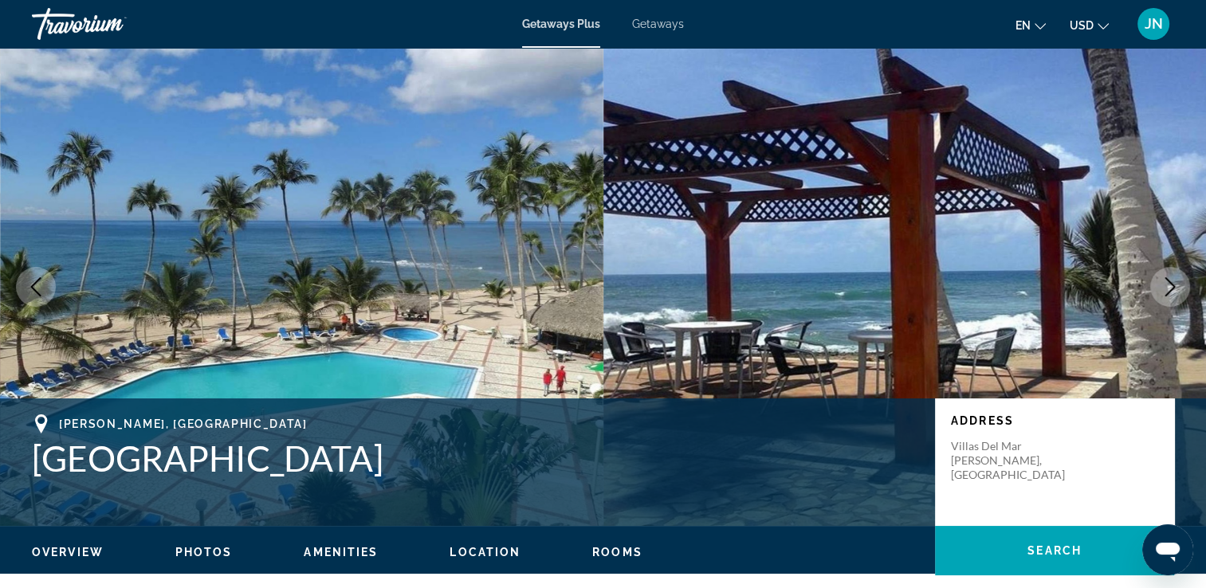
click at [1172, 279] on icon "Next image" at bounding box center [1169, 286] width 19 height 19
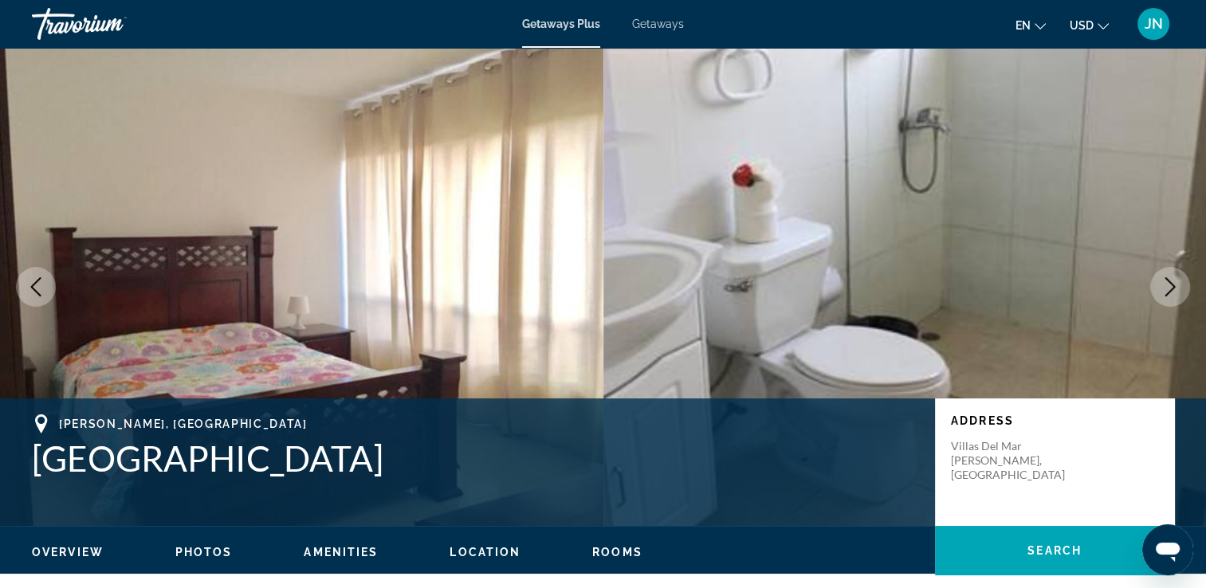
click at [1172, 279] on icon "Next image" at bounding box center [1169, 286] width 19 height 19
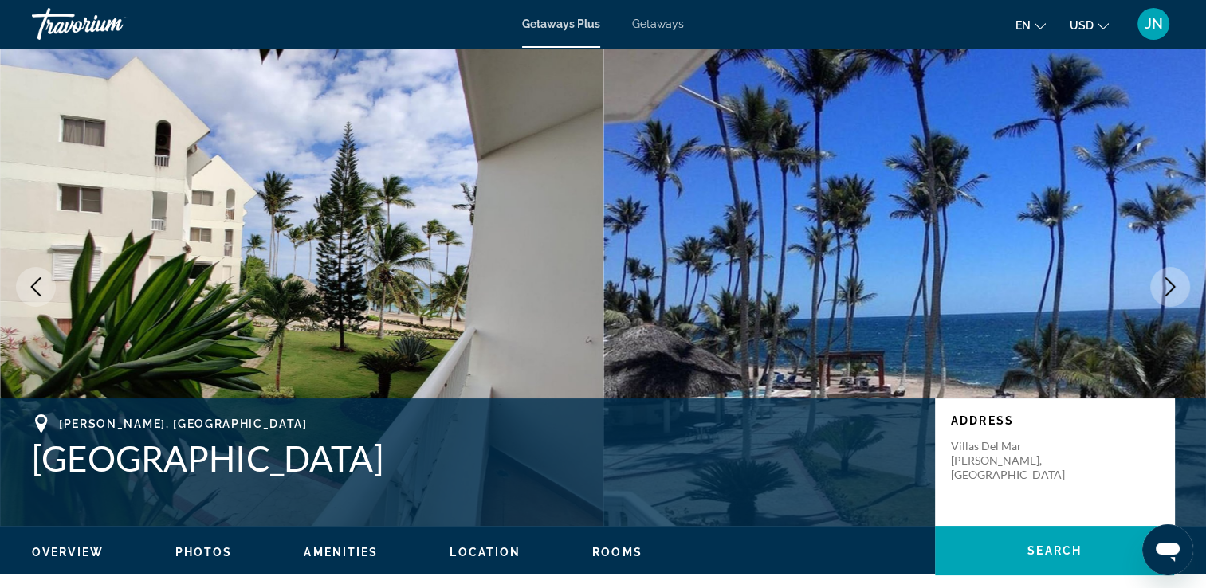
click at [1172, 279] on icon "Next image" at bounding box center [1169, 286] width 19 height 19
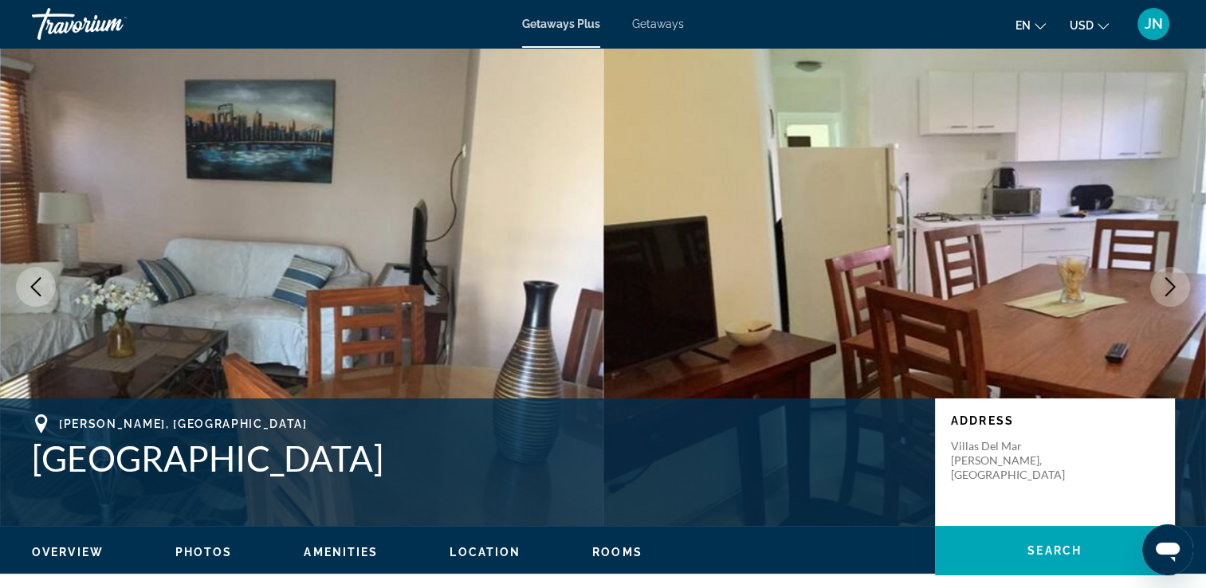
click at [1172, 279] on icon "Next image" at bounding box center [1169, 286] width 19 height 19
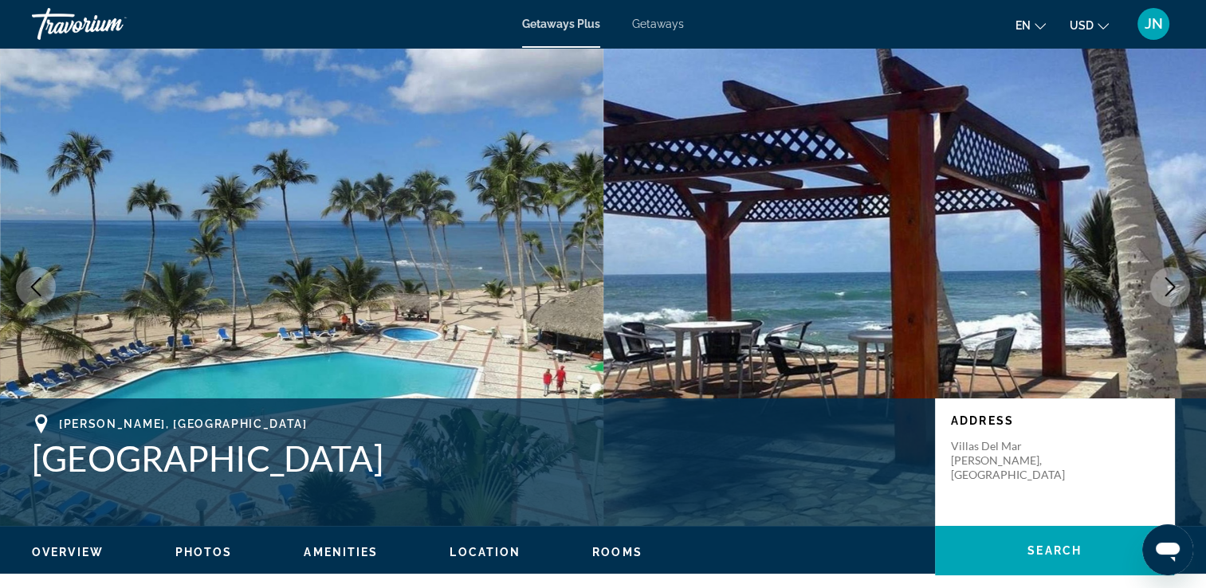
click at [1172, 279] on icon "Next image" at bounding box center [1169, 286] width 19 height 19
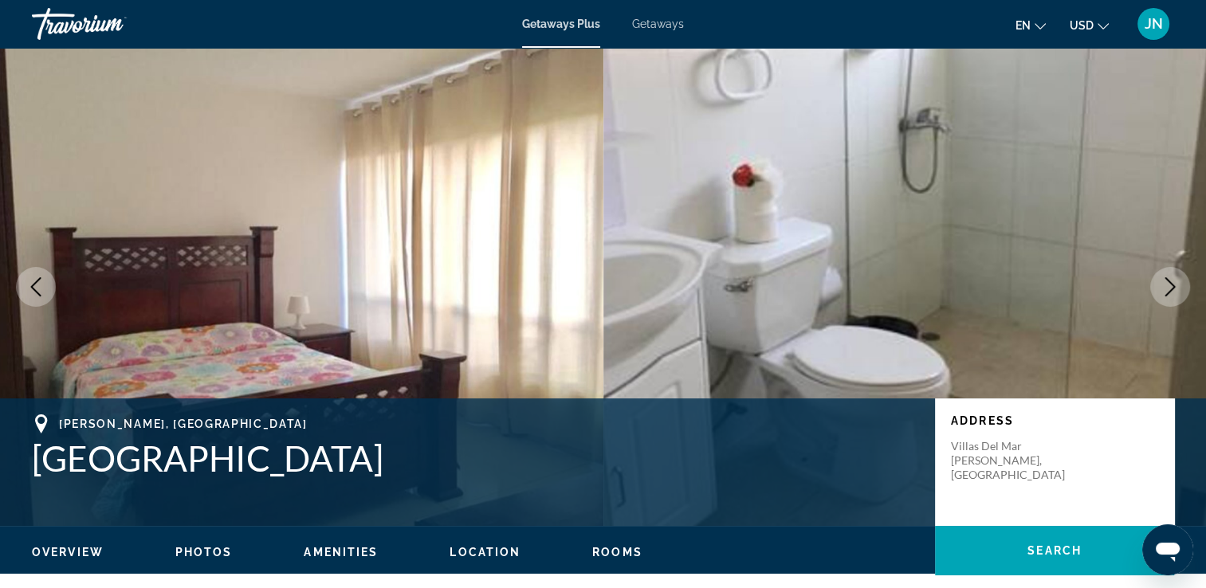
click at [1163, 283] on icon "Next image" at bounding box center [1169, 286] width 19 height 19
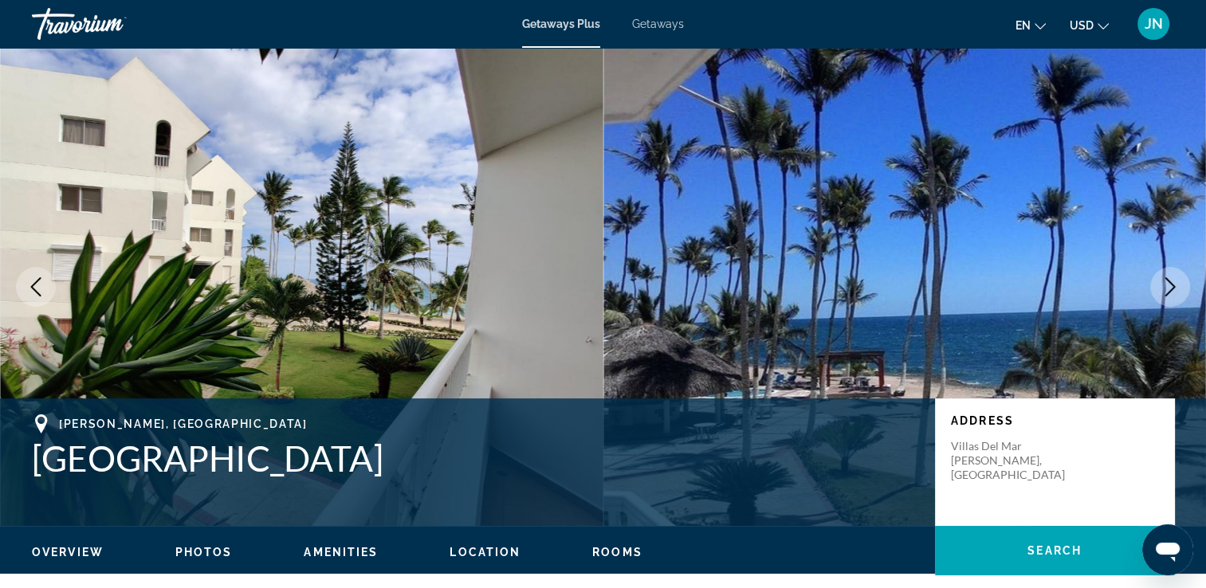
click at [1172, 289] on icon "Next image" at bounding box center [1169, 286] width 19 height 19
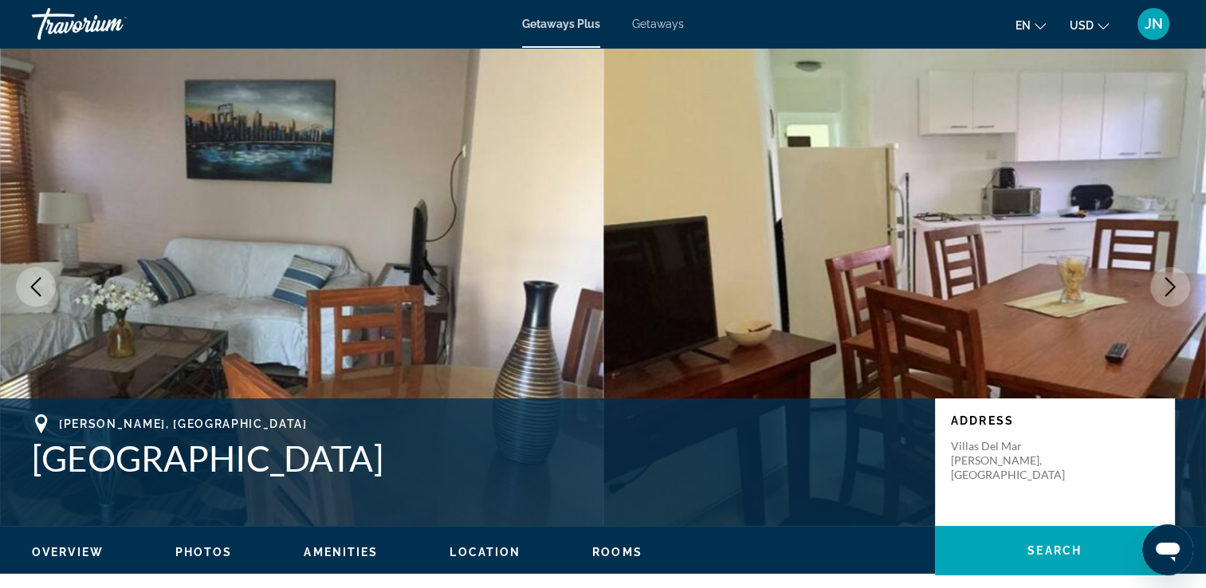
click at [1172, 289] on icon "Next image" at bounding box center [1169, 286] width 19 height 19
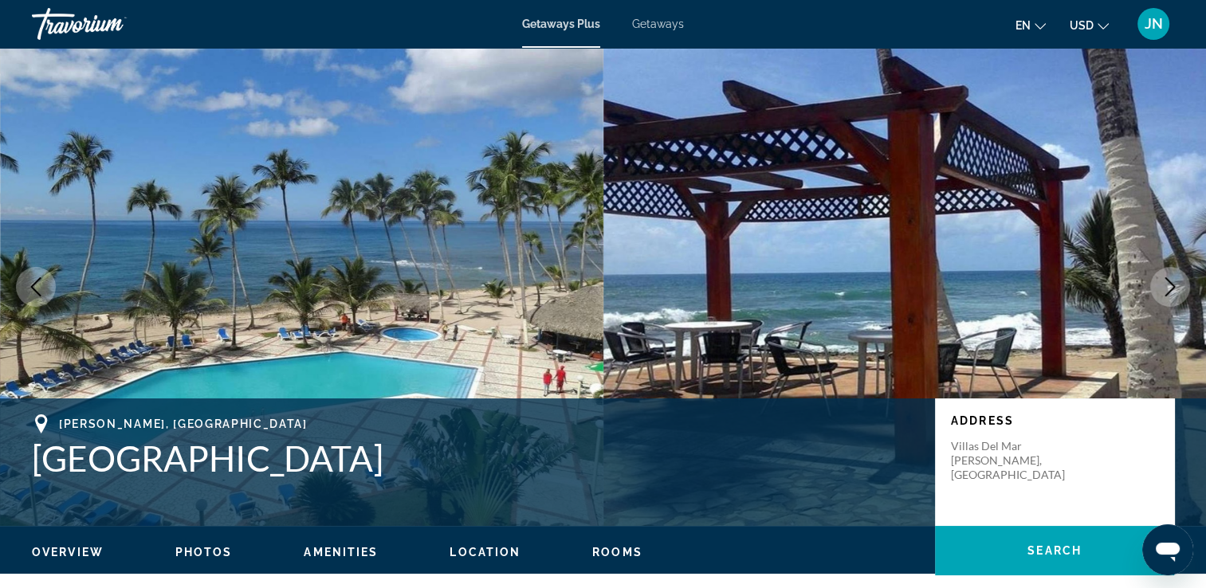
click at [1172, 289] on icon "Next image" at bounding box center [1169, 286] width 19 height 19
